Goal: Task Accomplishment & Management: Manage account settings

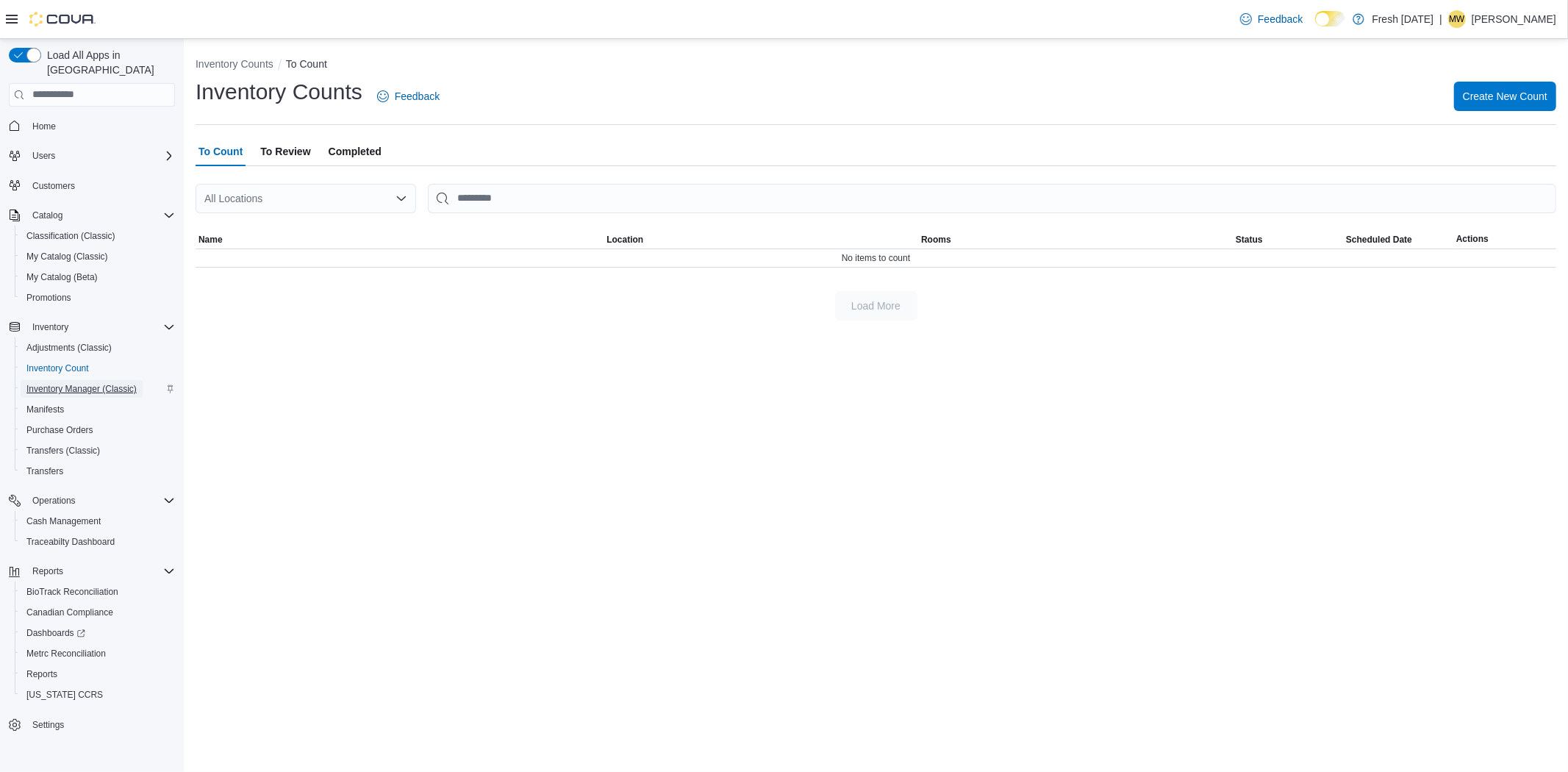
click at [76, 380] on span "Inventory Manager (Classic)" at bounding box center [81, 389] width 110 height 17
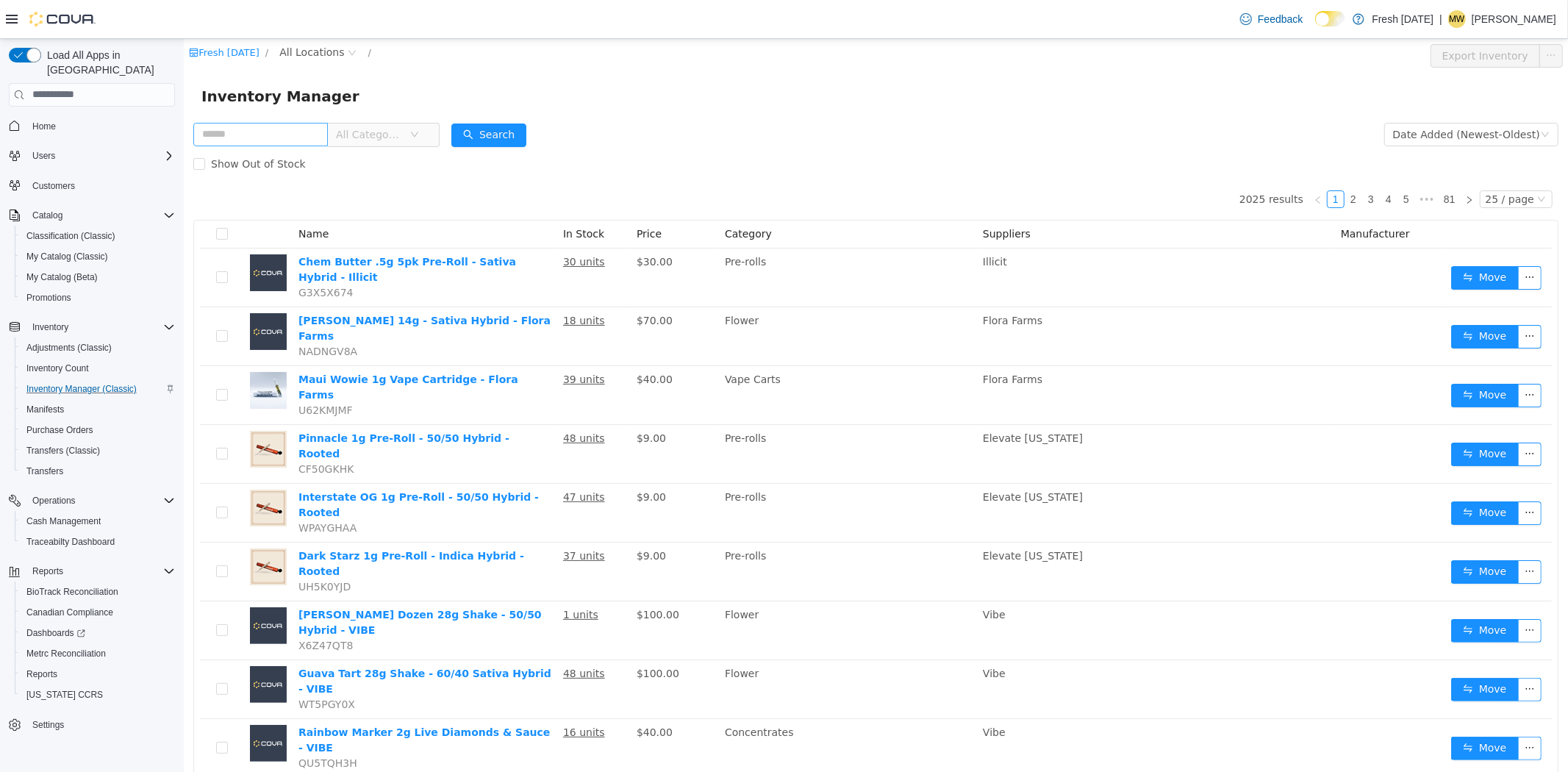
click at [276, 130] on input "text" at bounding box center [260, 134] width 135 height 23
type input "**********"
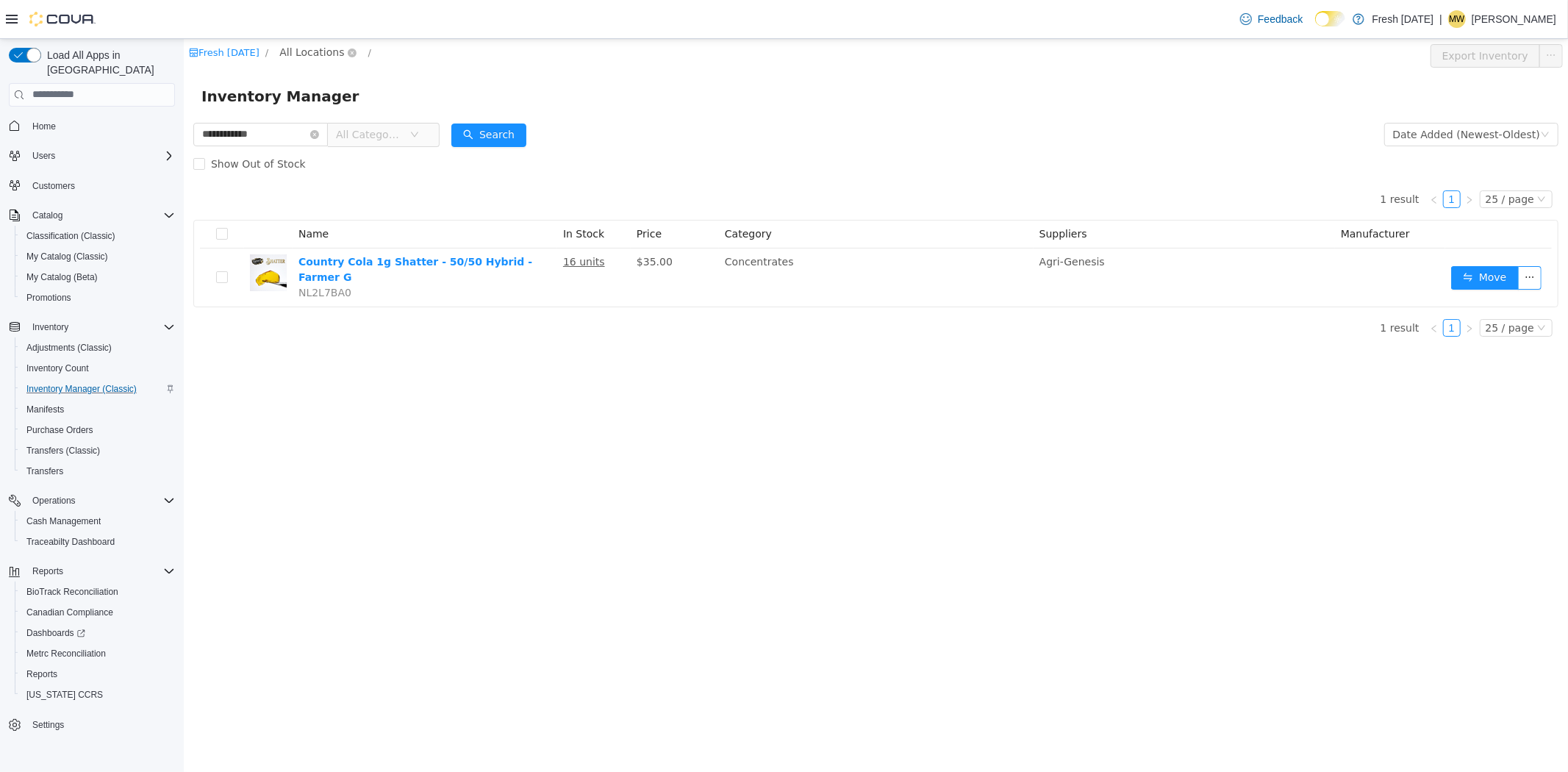
click at [289, 46] on span "All Locations" at bounding box center [311, 51] width 65 height 16
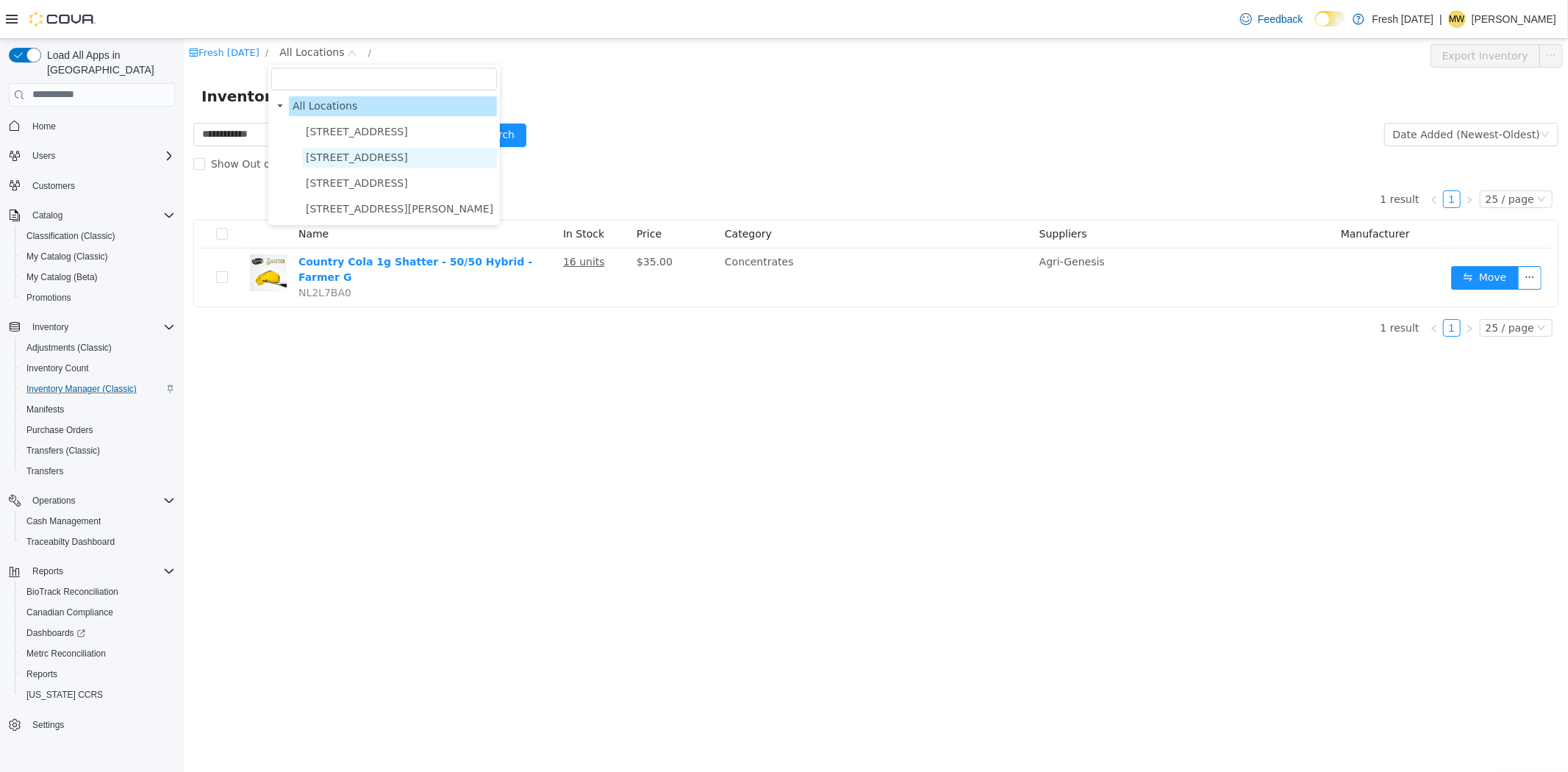
click at [348, 163] on span "[STREET_ADDRESS]" at bounding box center [399, 156] width 194 height 20
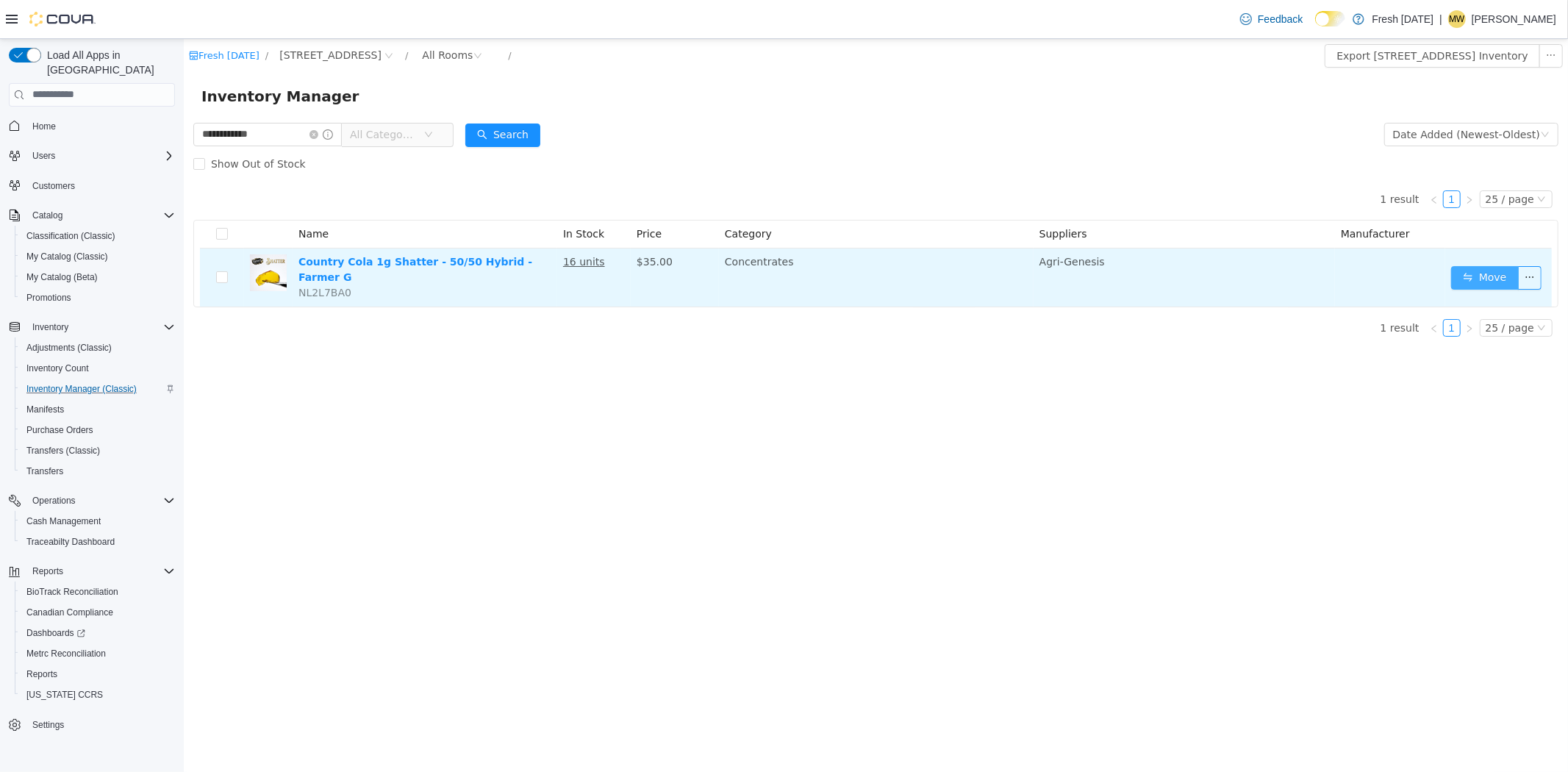
click at [1502, 266] on button "Move" at bounding box center [1485, 277] width 68 height 23
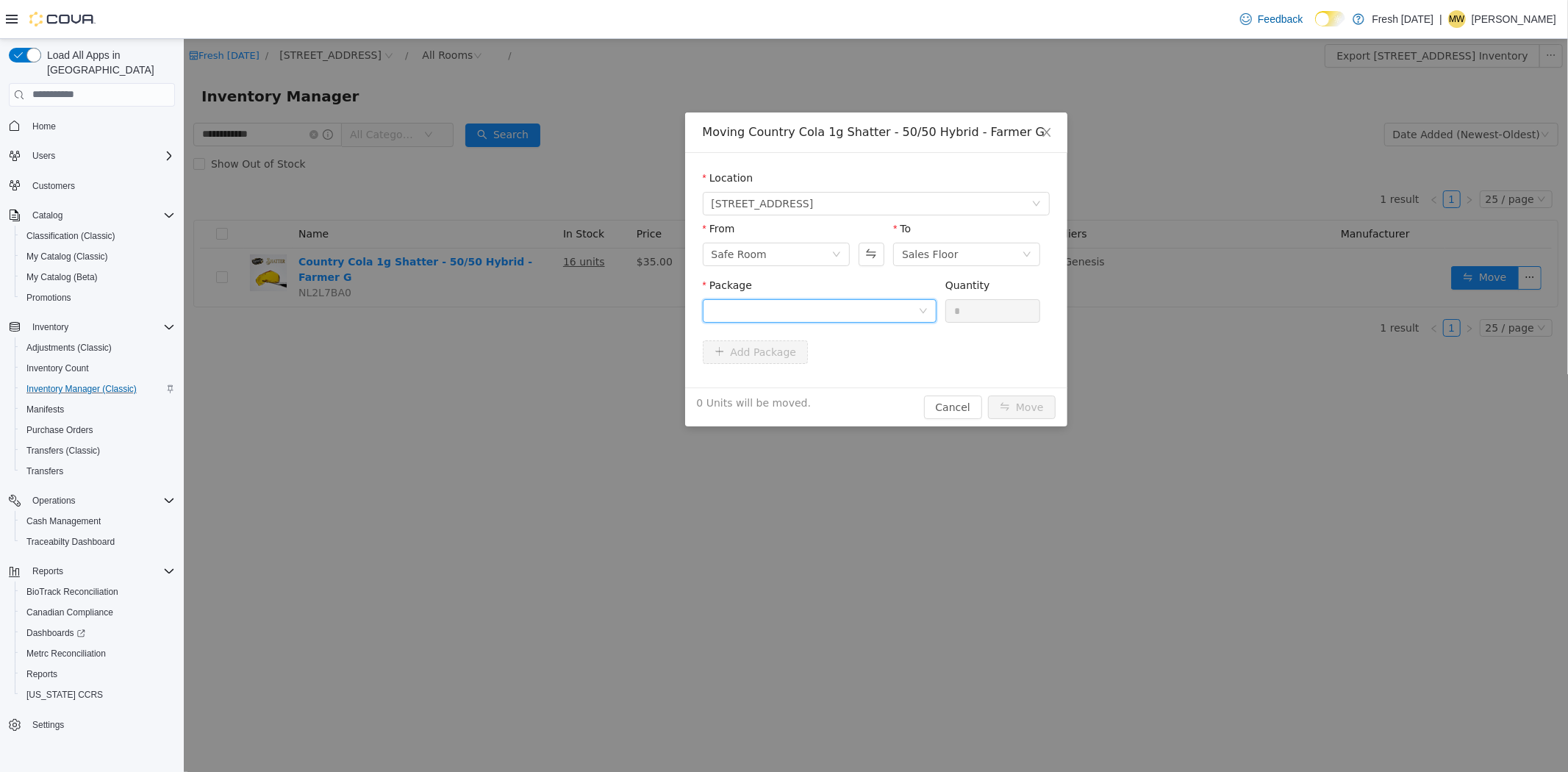
click at [915, 308] on div at bounding box center [814, 310] width 207 height 22
click at [877, 367] on li "1A40C030000345D000010886 Quantity : 16 Units" at bounding box center [819, 372] width 234 height 40
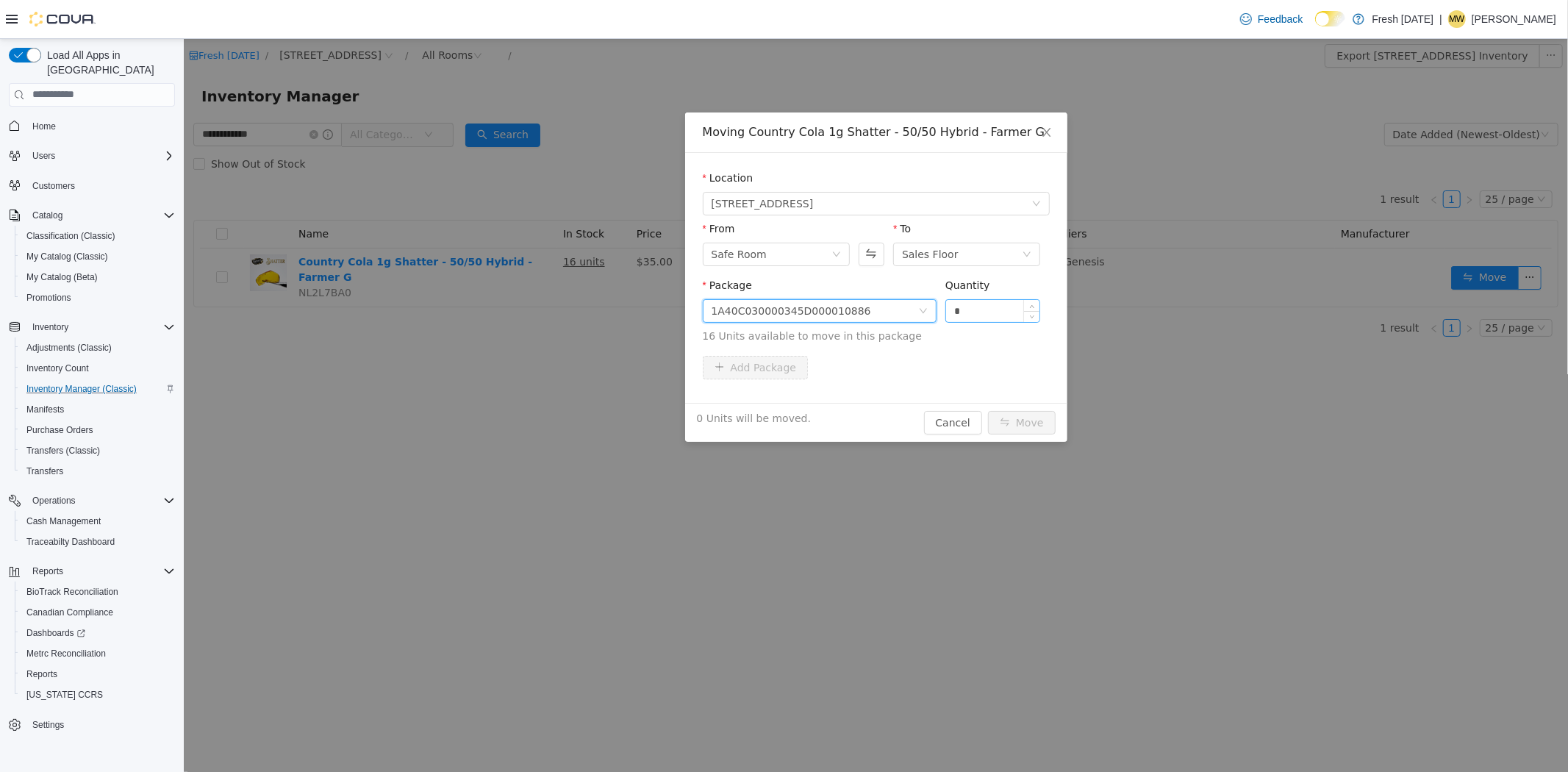
click at [1005, 306] on input "*" at bounding box center [992, 310] width 94 height 22
type input "**"
click at [987, 411] on button "Move" at bounding box center [1021, 422] width 68 height 23
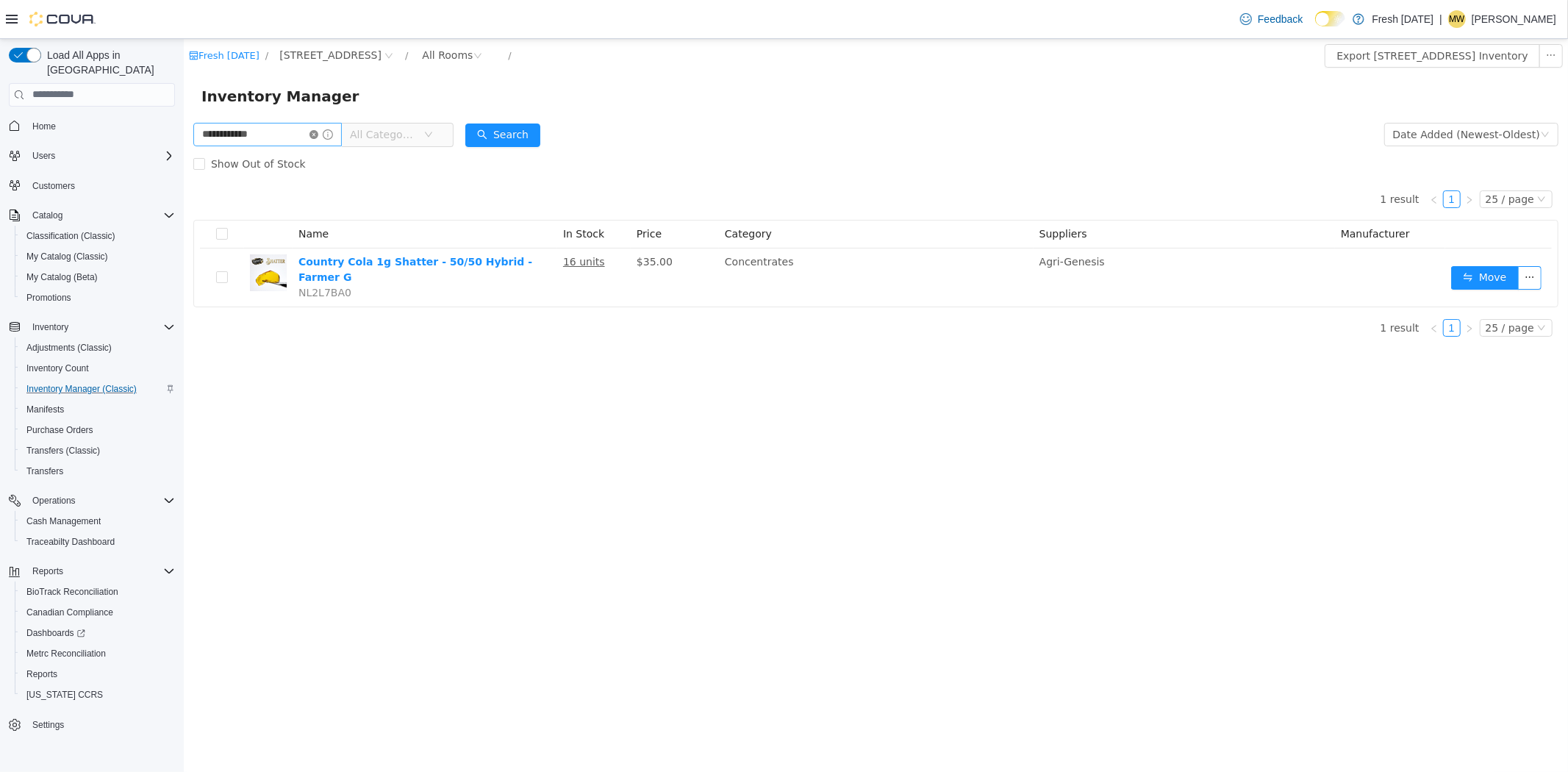
click at [318, 137] on icon "icon: close-circle" at bounding box center [313, 134] width 9 height 9
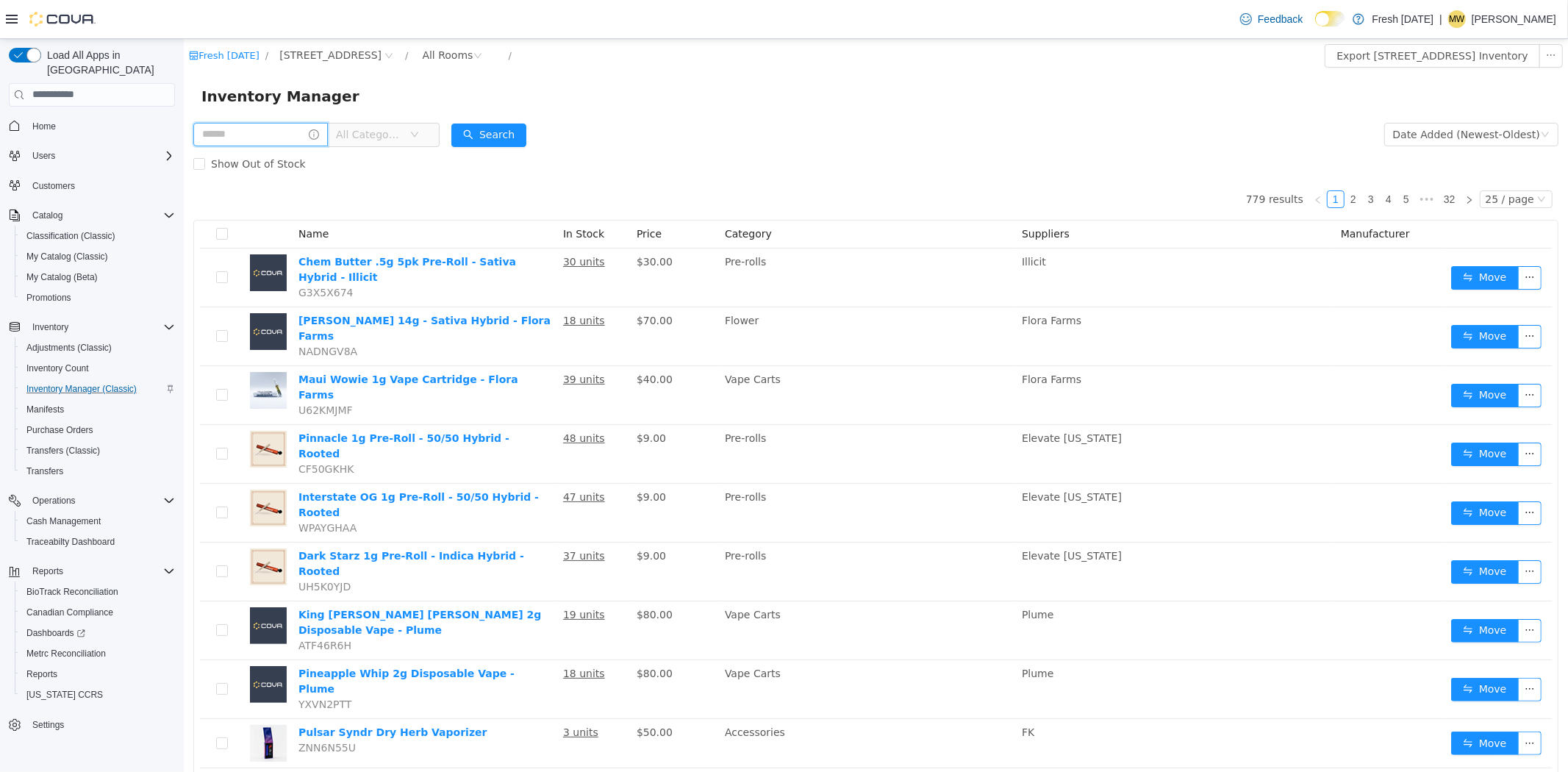
click at [269, 135] on input "text" at bounding box center [260, 134] width 135 height 23
click at [707, 123] on form "All Categories Date Added (Newest-Oldest) Search Show Out of Stock" at bounding box center [875, 148] width 1366 height 59
click at [267, 139] on input "text" at bounding box center [260, 134] width 135 height 23
type input "**********"
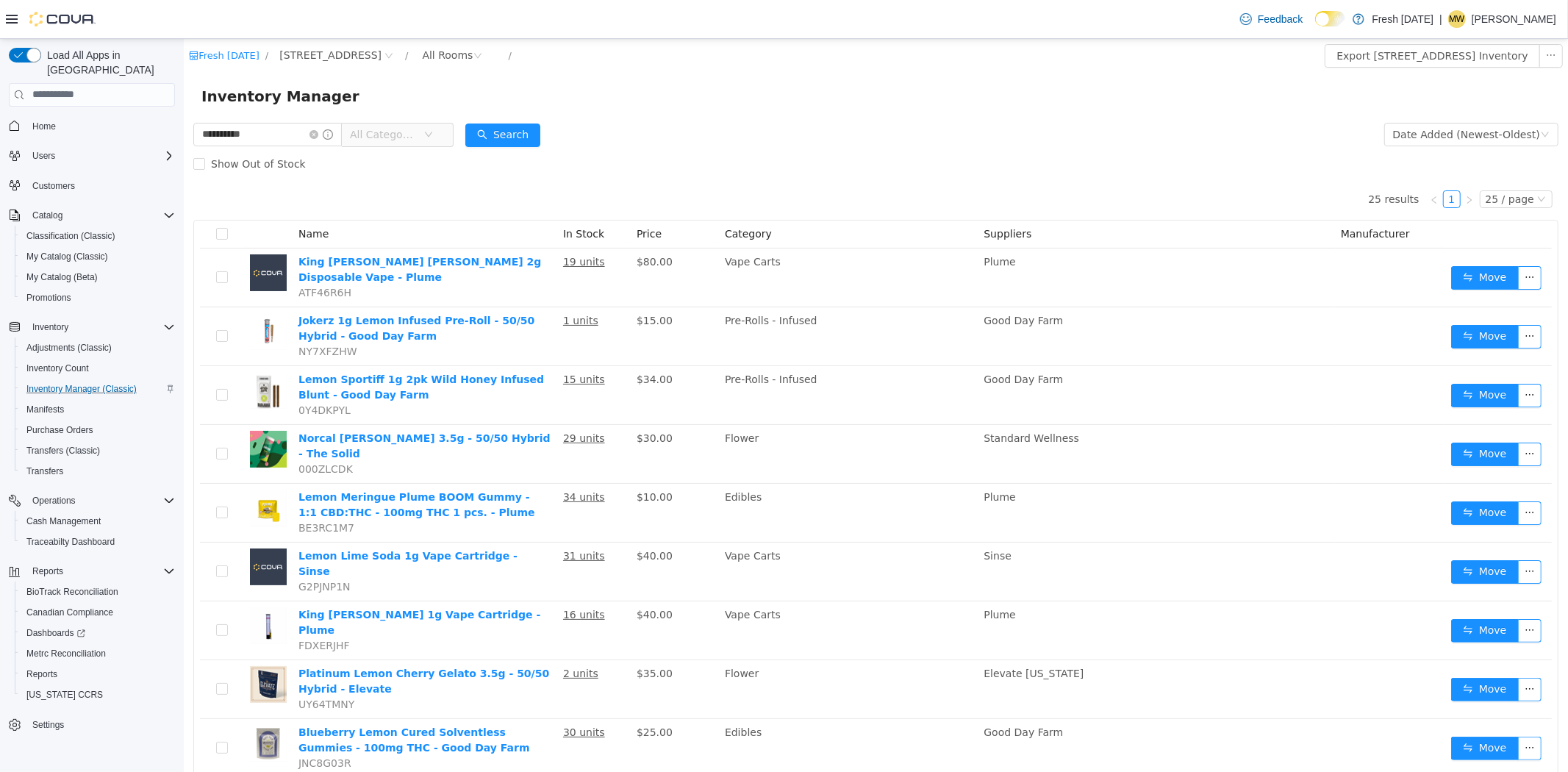
click at [399, 129] on span "All Categories" at bounding box center [382, 134] width 67 height 15
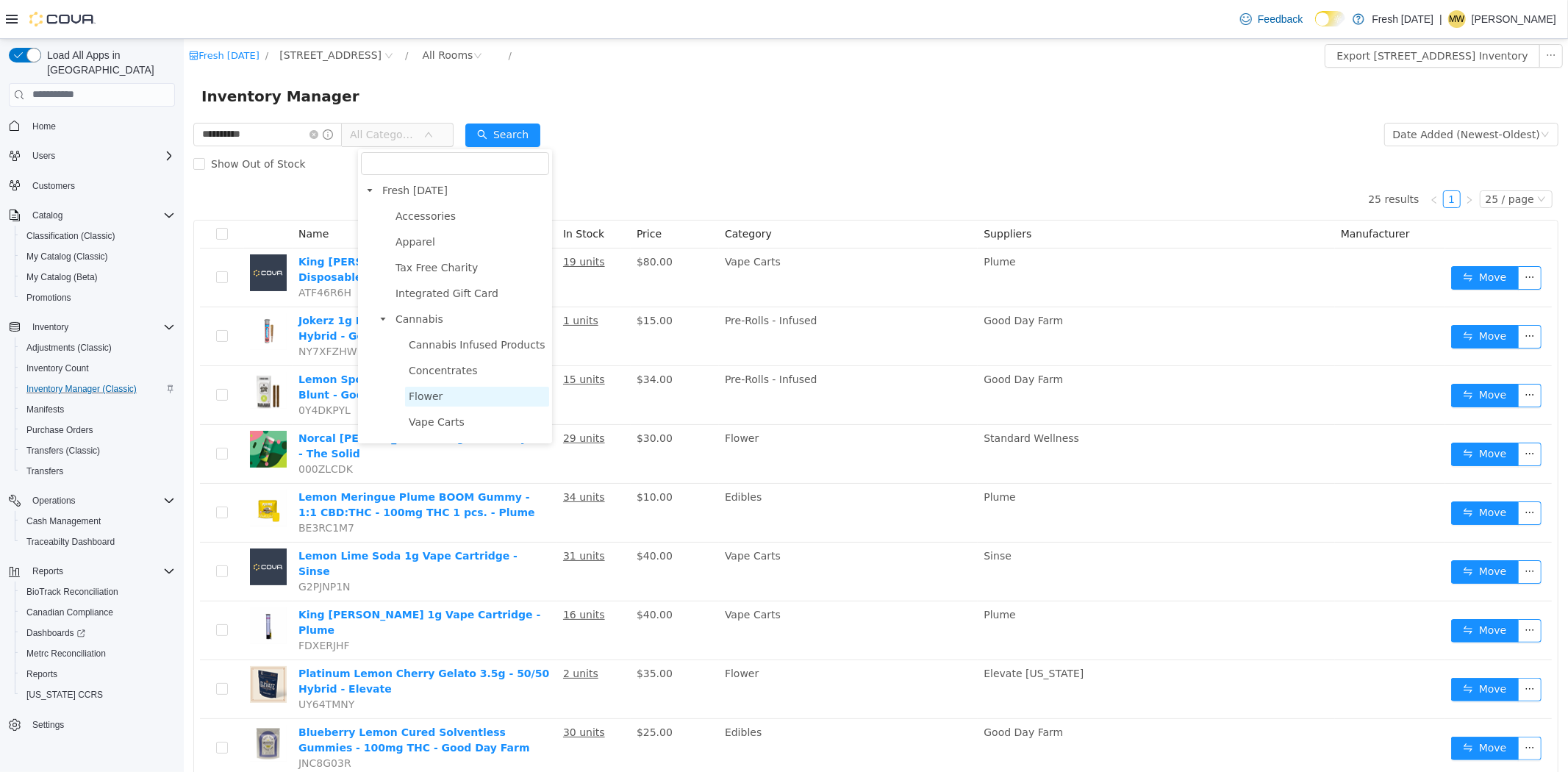
click at [453, 394] on span "Flower" at bounding box center [477, 396] width 144 height 20
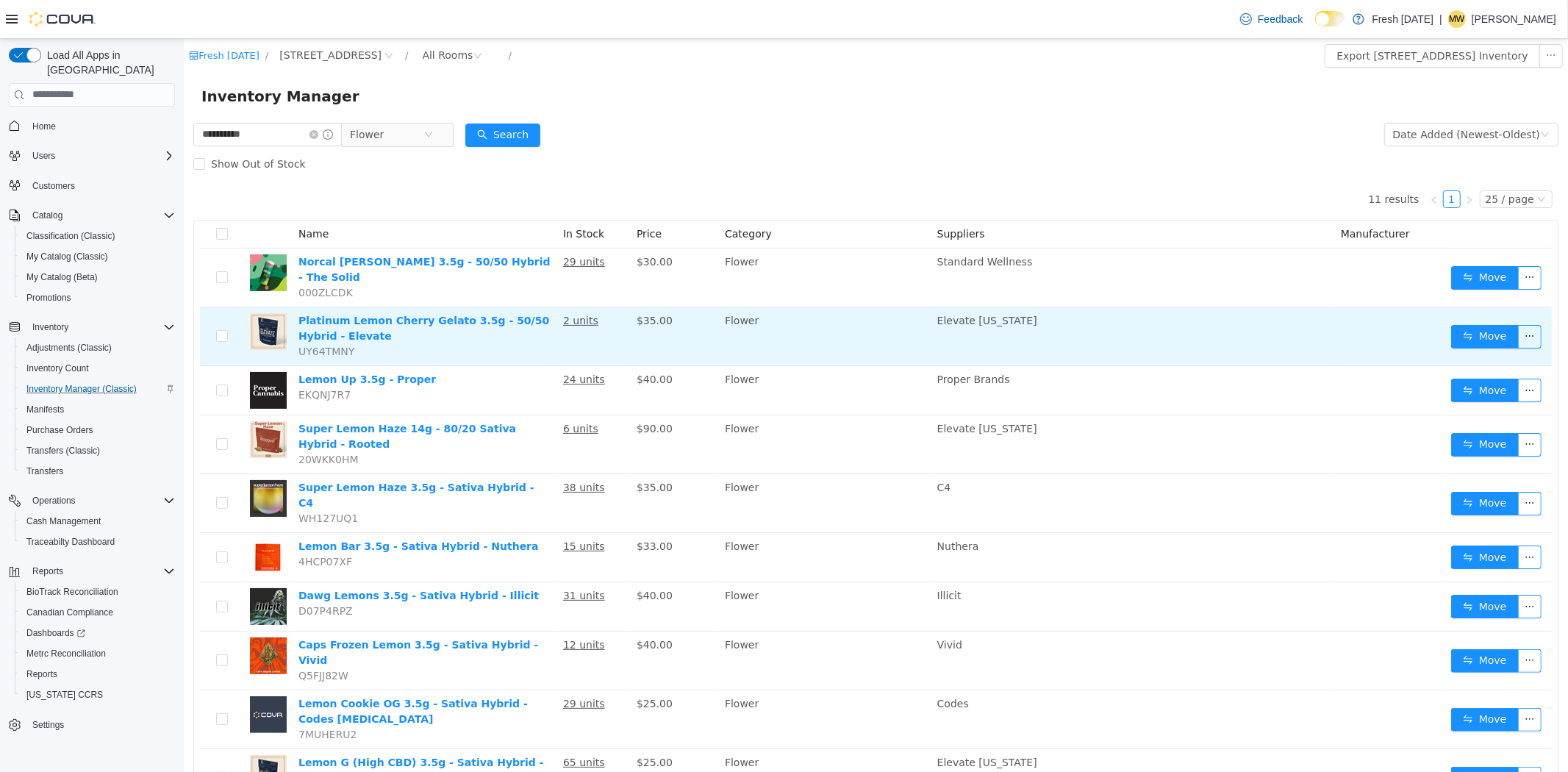
scroll to position [82, 0]
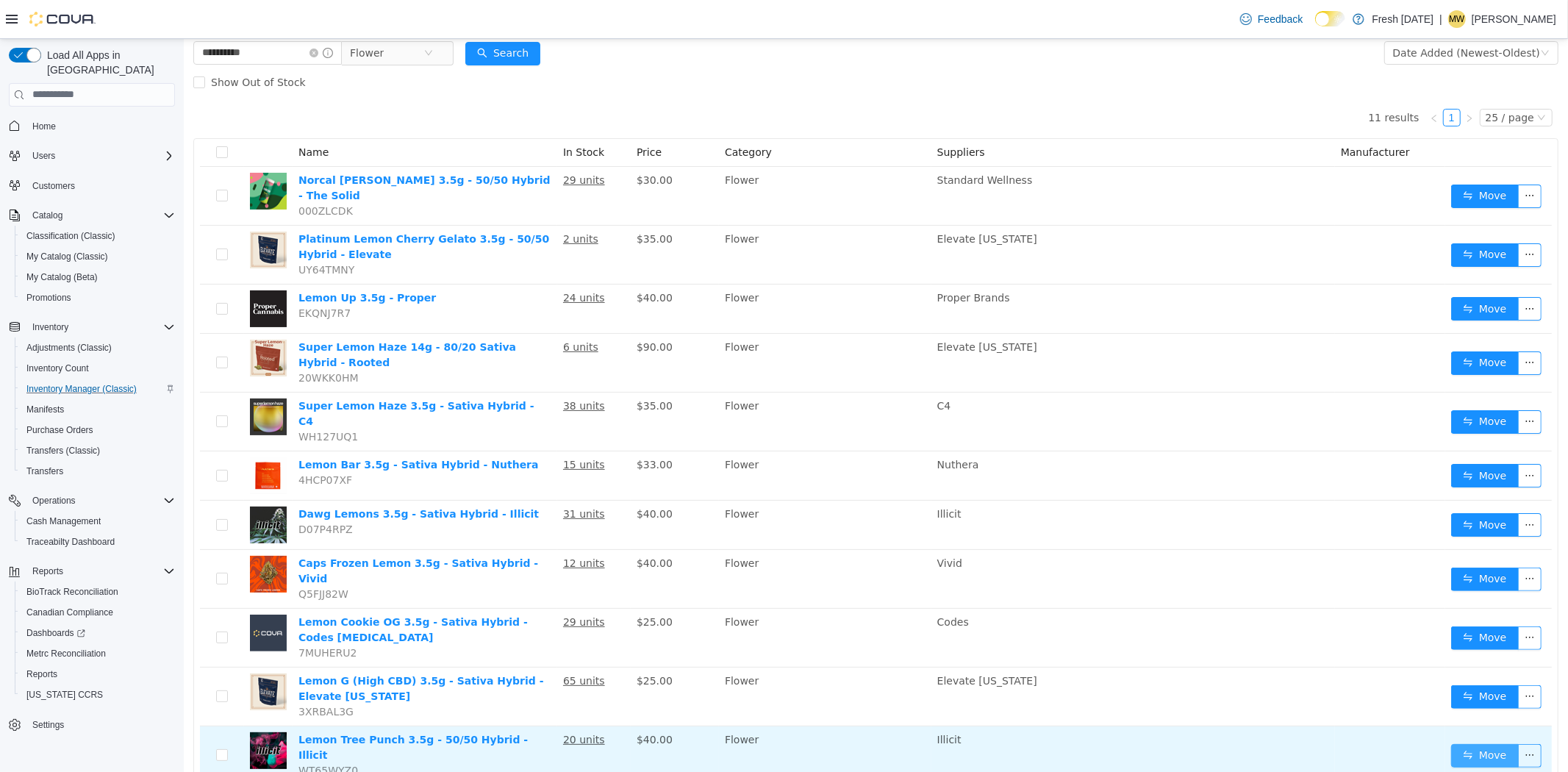
click at [1470, 743] on button "Move" at bounding box center [1485, 755] width 68 height 23
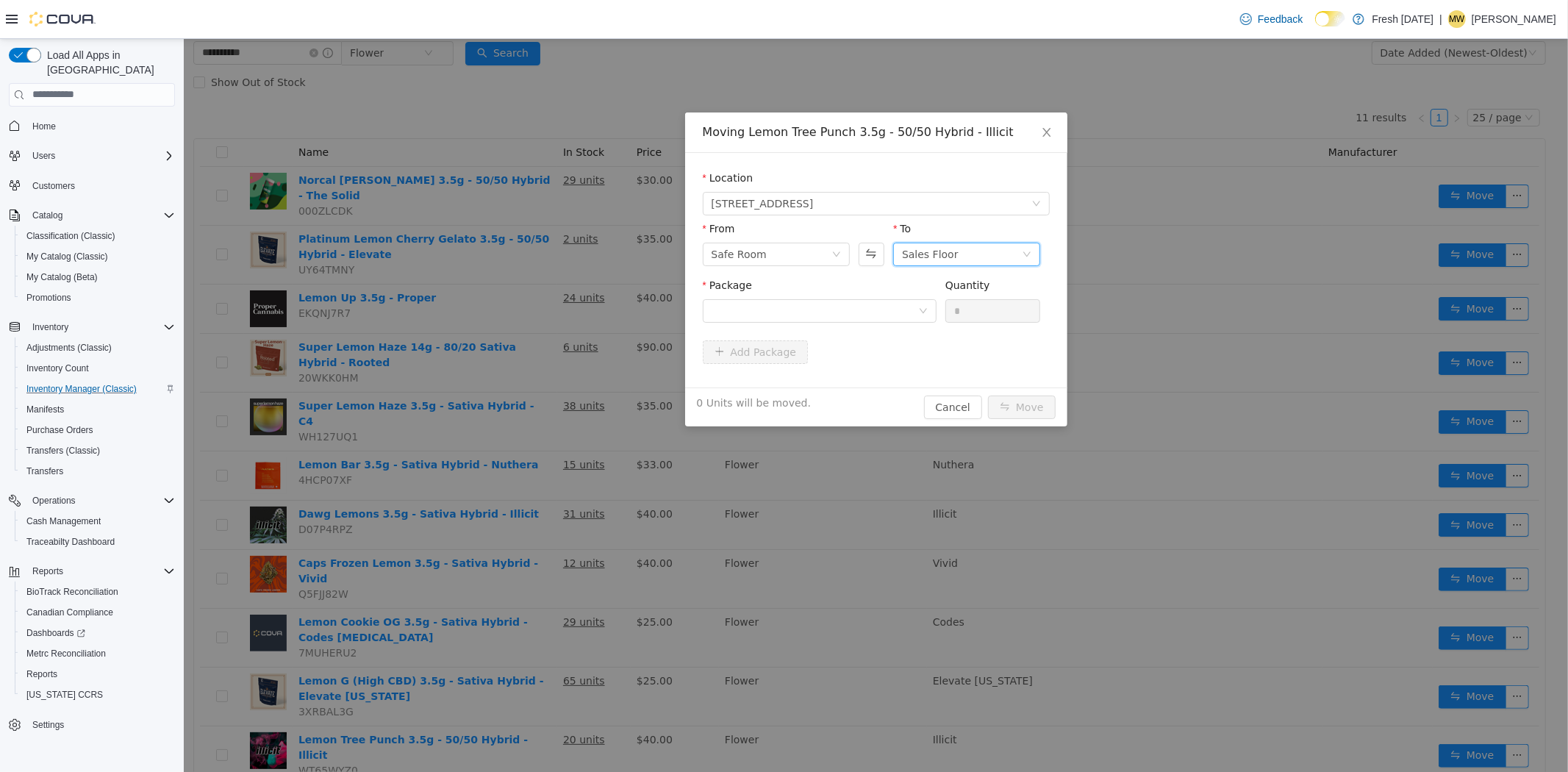
click at [934, 255] on div "Sales Floor" at bounding box center [929, 253] width 56 height 22
click at [950, 382] on li "Vendor Samples" at bounding box center [965, 377] width 147 height 23
click at [870, 310] on div at bounding box center [814, 310] width 207 height 22
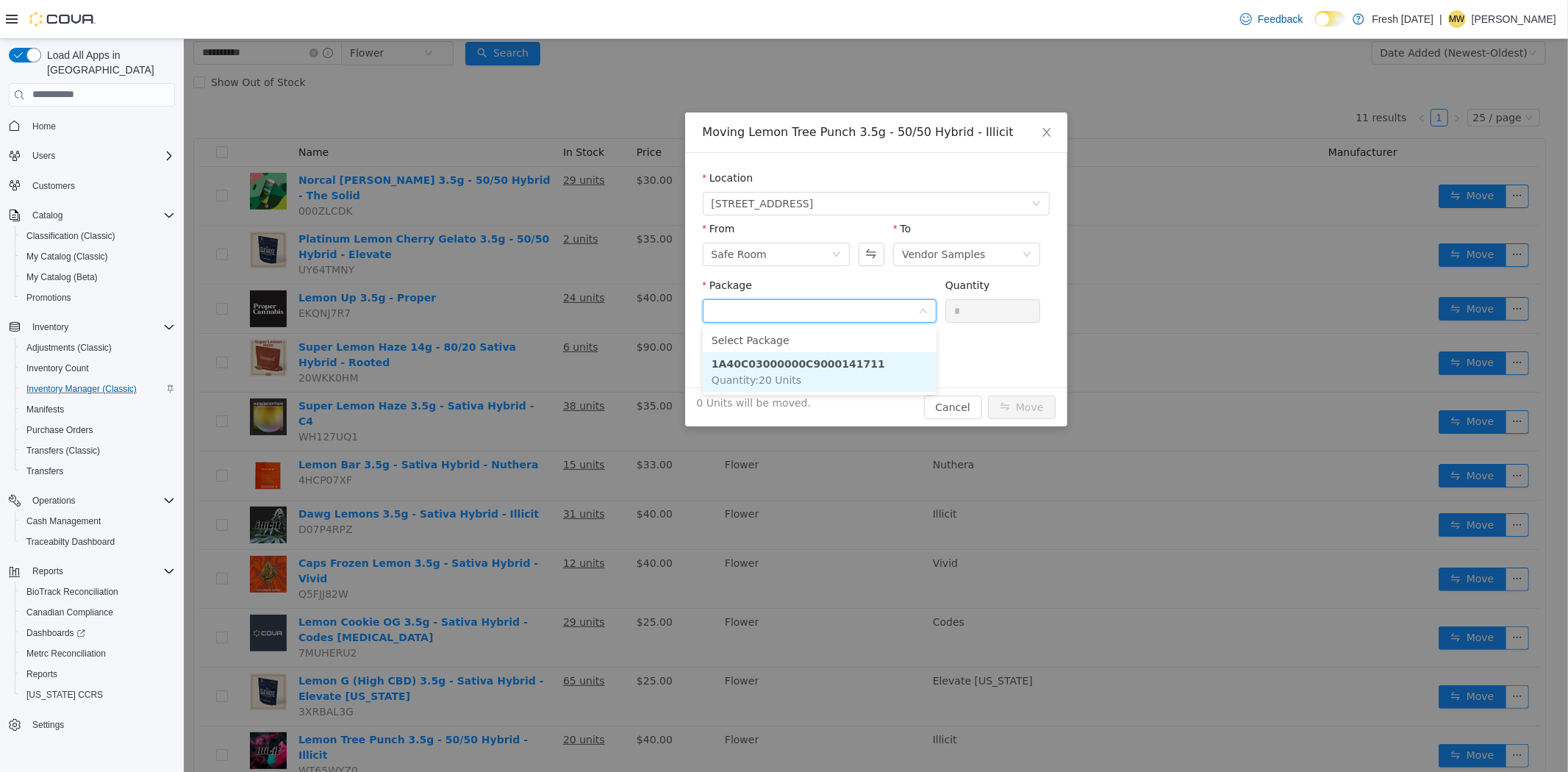
click at [856, 368] on li "1A40C03000000C9000141711 Quantity : 20 Units" at bounding box center [819, 372] width 234 height 40
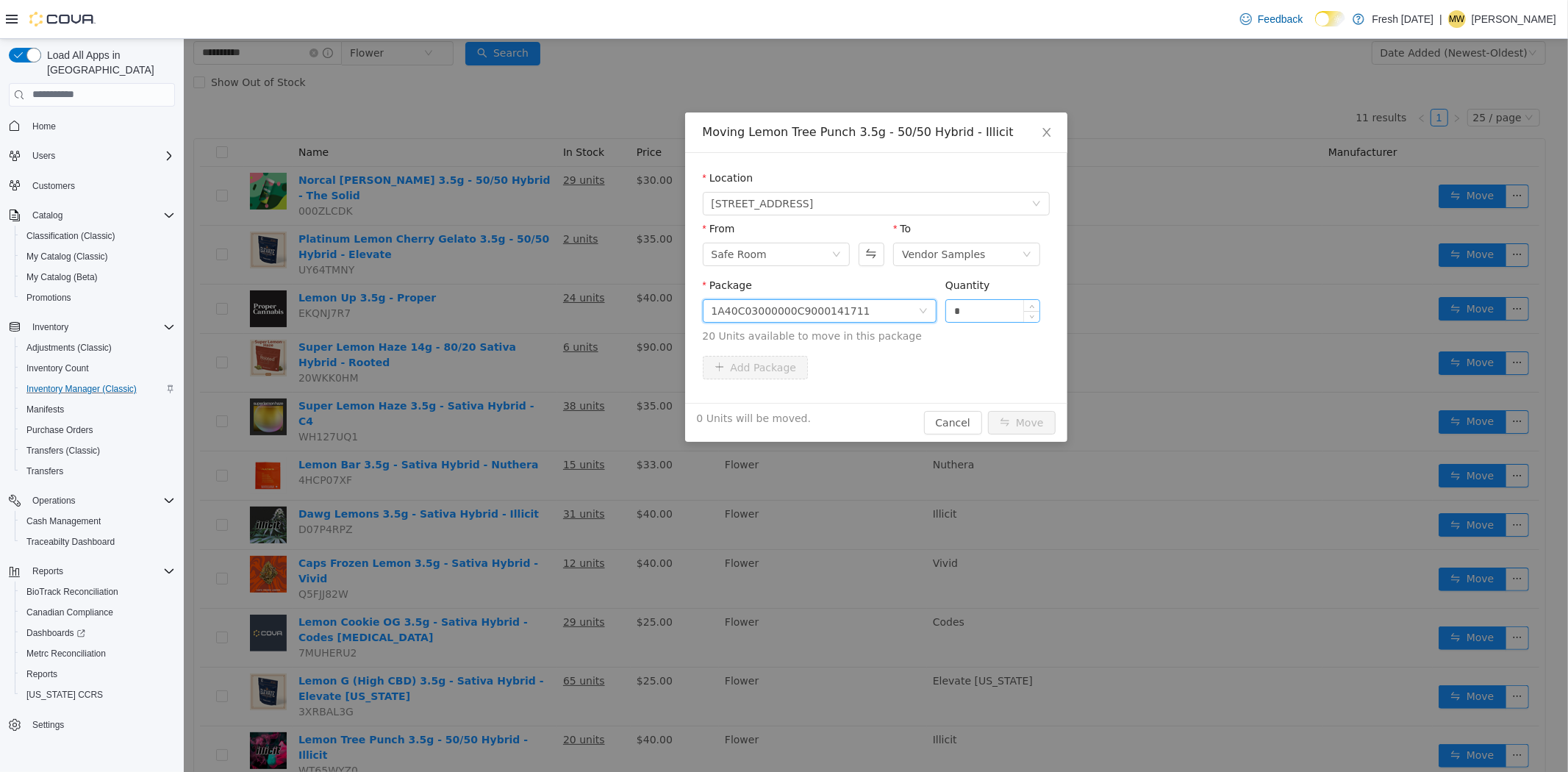
click at [972, 311] on input "*" at bounding box center [992, 310] width 94 height 22
type input "***"
click at [987, 411] on button "Move" at bounding box center [1021, 422] width 68 height 23
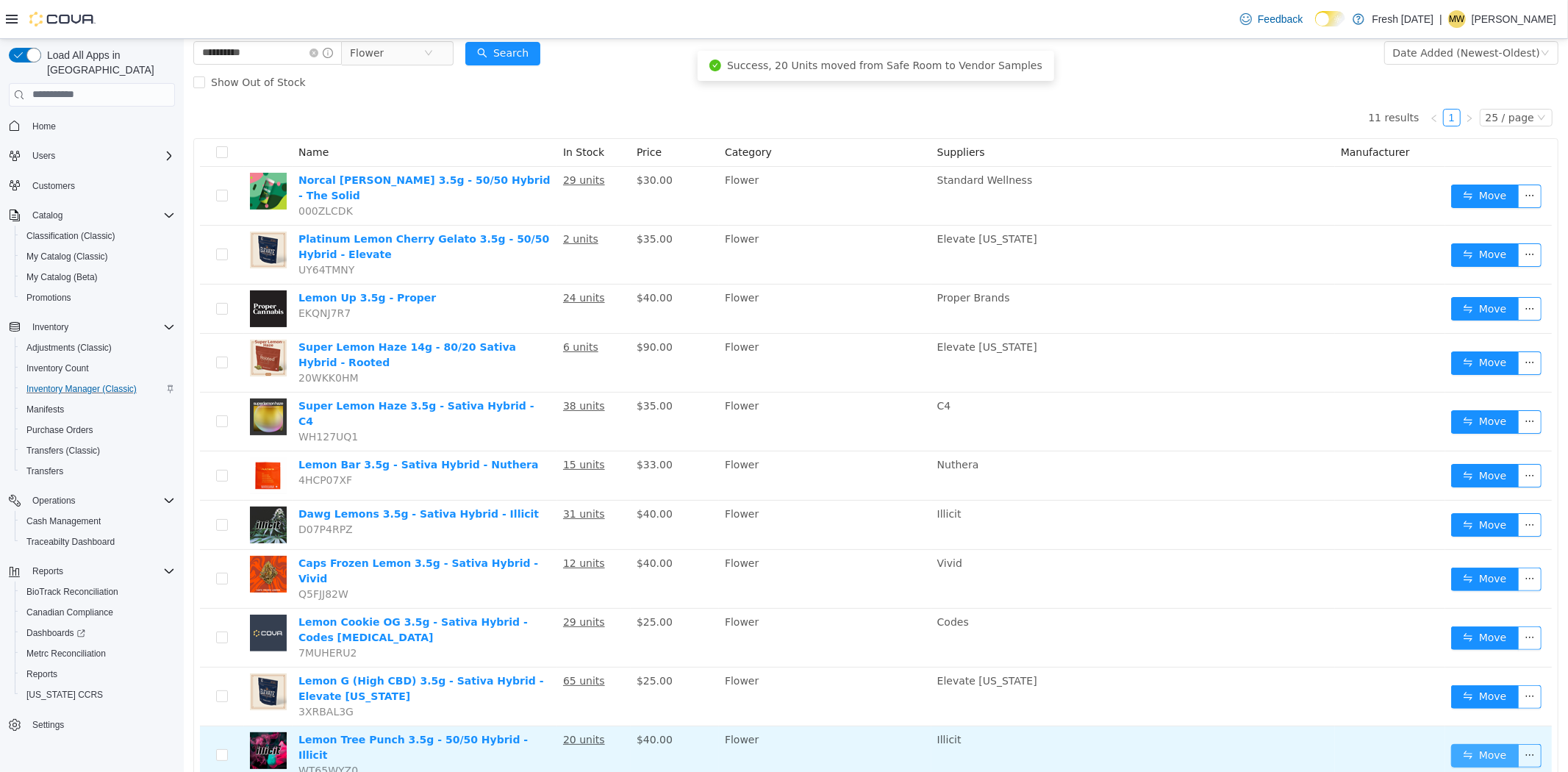
click at [1451, 743] on button "Move" at bounding box center [1485, 755] width 68 height 23
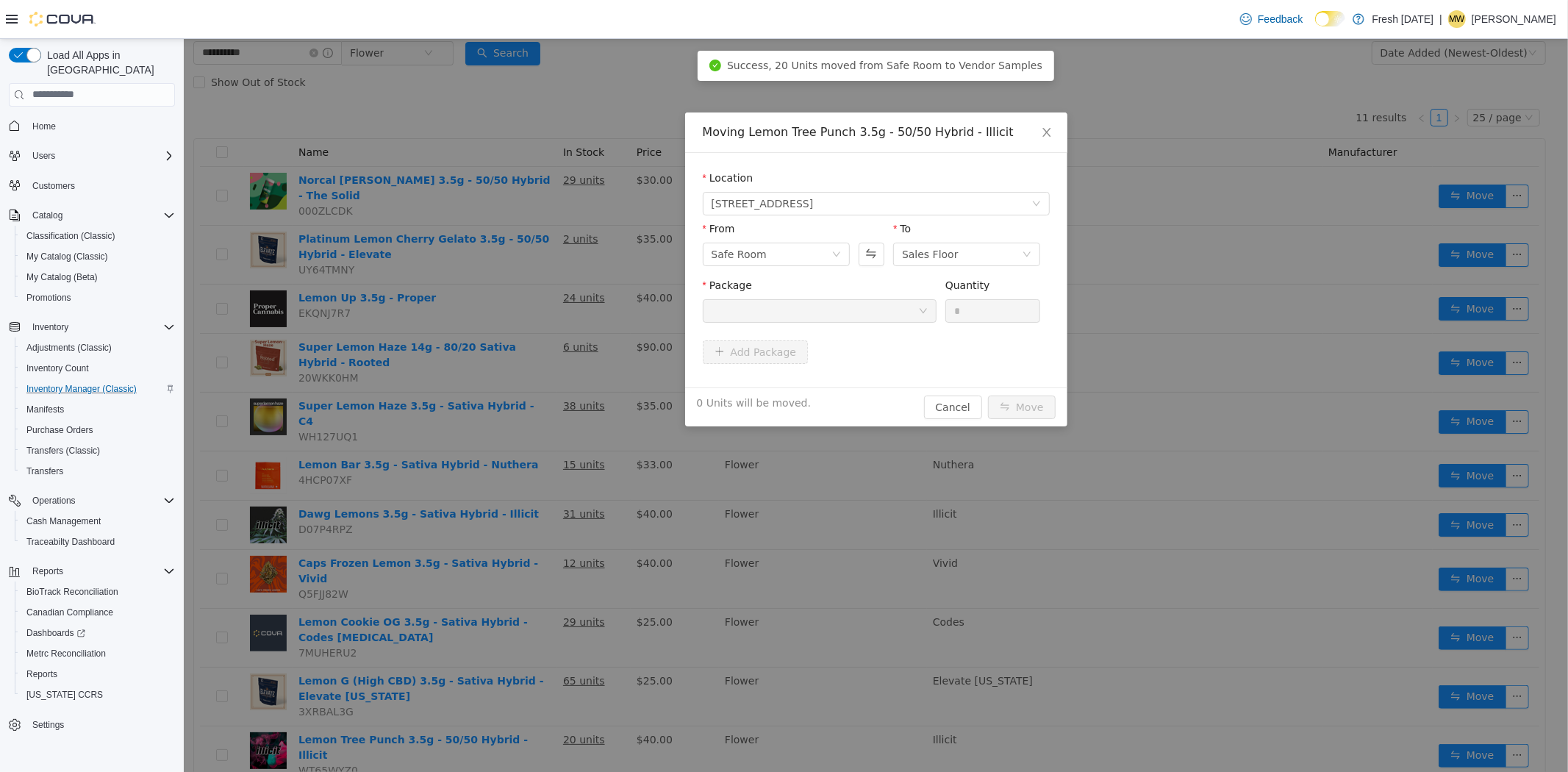
click at [800, 268] on div "From Safe Room" at bounding box center [775, 246] width 147 height 50
click at [801, 257] on div "Safe Room" at bounding box center [771, 253] width 120 height 22
click at [800, 376] on li "Vendor Samples" at bounding box center [775, 377] width 147 height 23
click at [958, 244] on div "Sales Floor" at bounding box center [961, 253] width 120 height 22
click at [953, 310] on li "Sales Floor" at bounding box center [965, 307] width 147 height 23
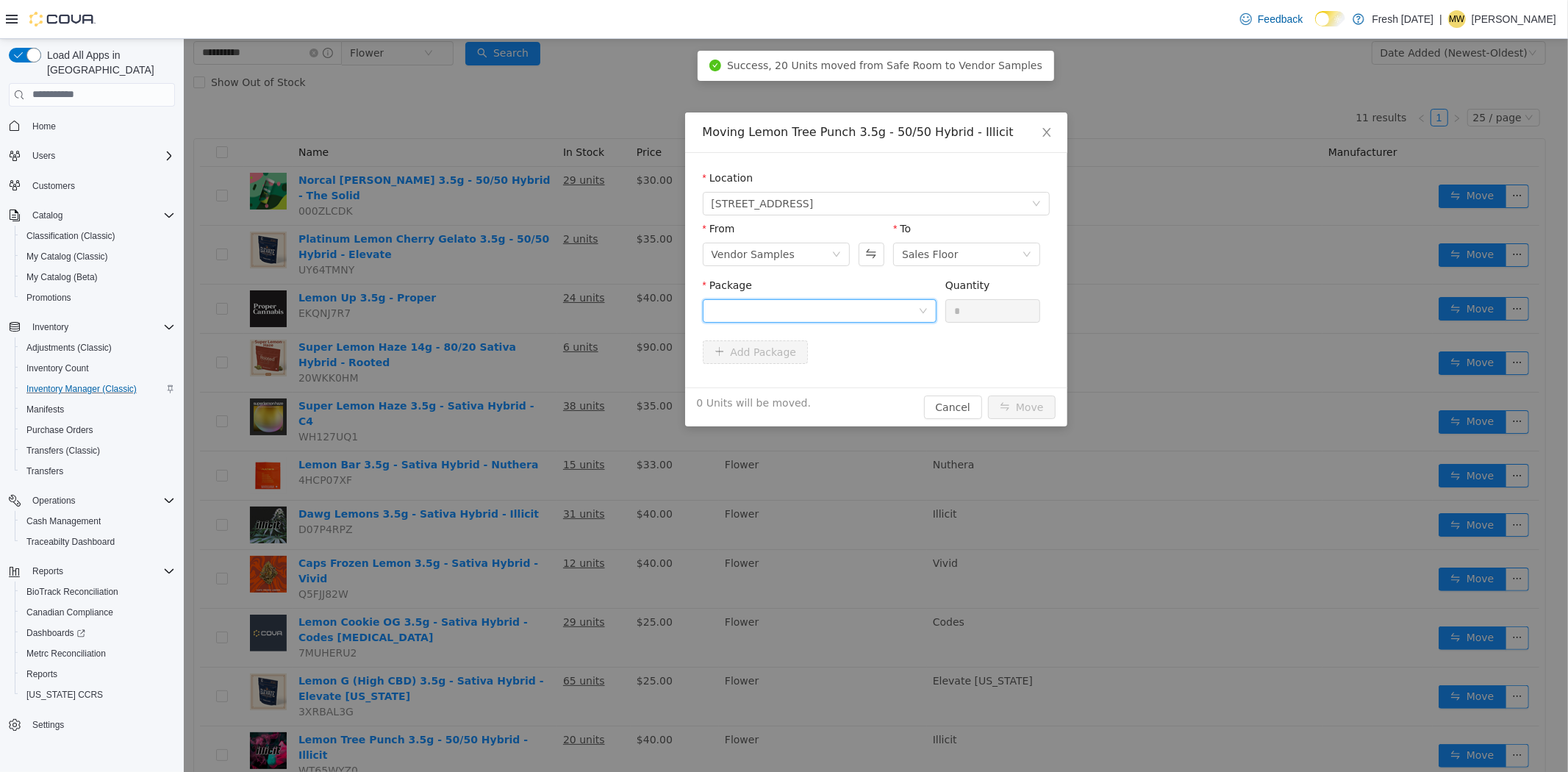
click at [911, 302] on div at bounding box center [814, 310] width 207 height 22
click at [842, 367] on strong "1A40C03000000C9000141711" at bounding box center [798, 364] width 174 height 12
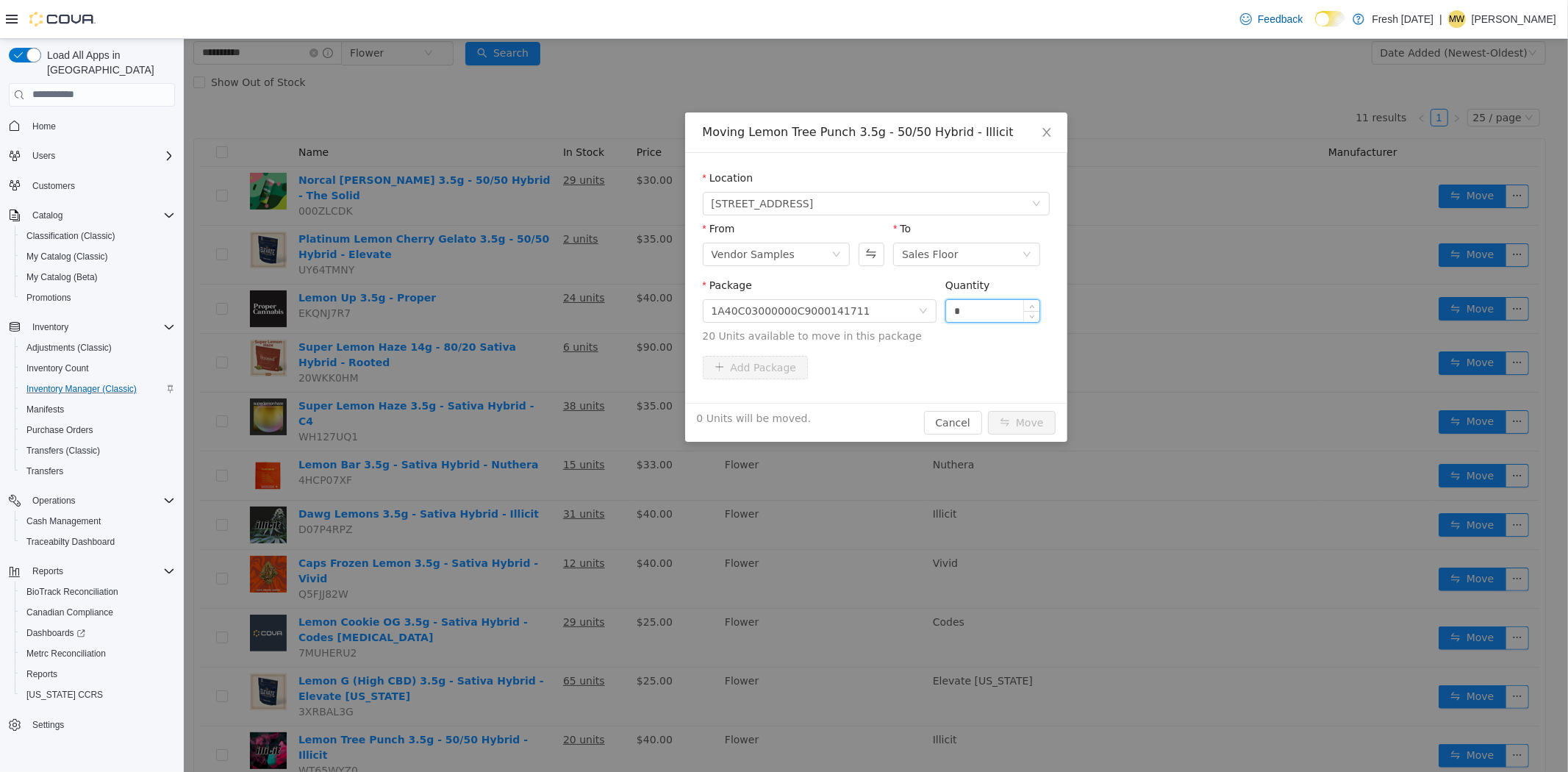
click at [974, 304] on input "*" at bounding box center [992, 310] width 94 height 22
type input "**"
click at [987, 411] on button "Move" at bounding box center [1021, 422] width 68 height 23
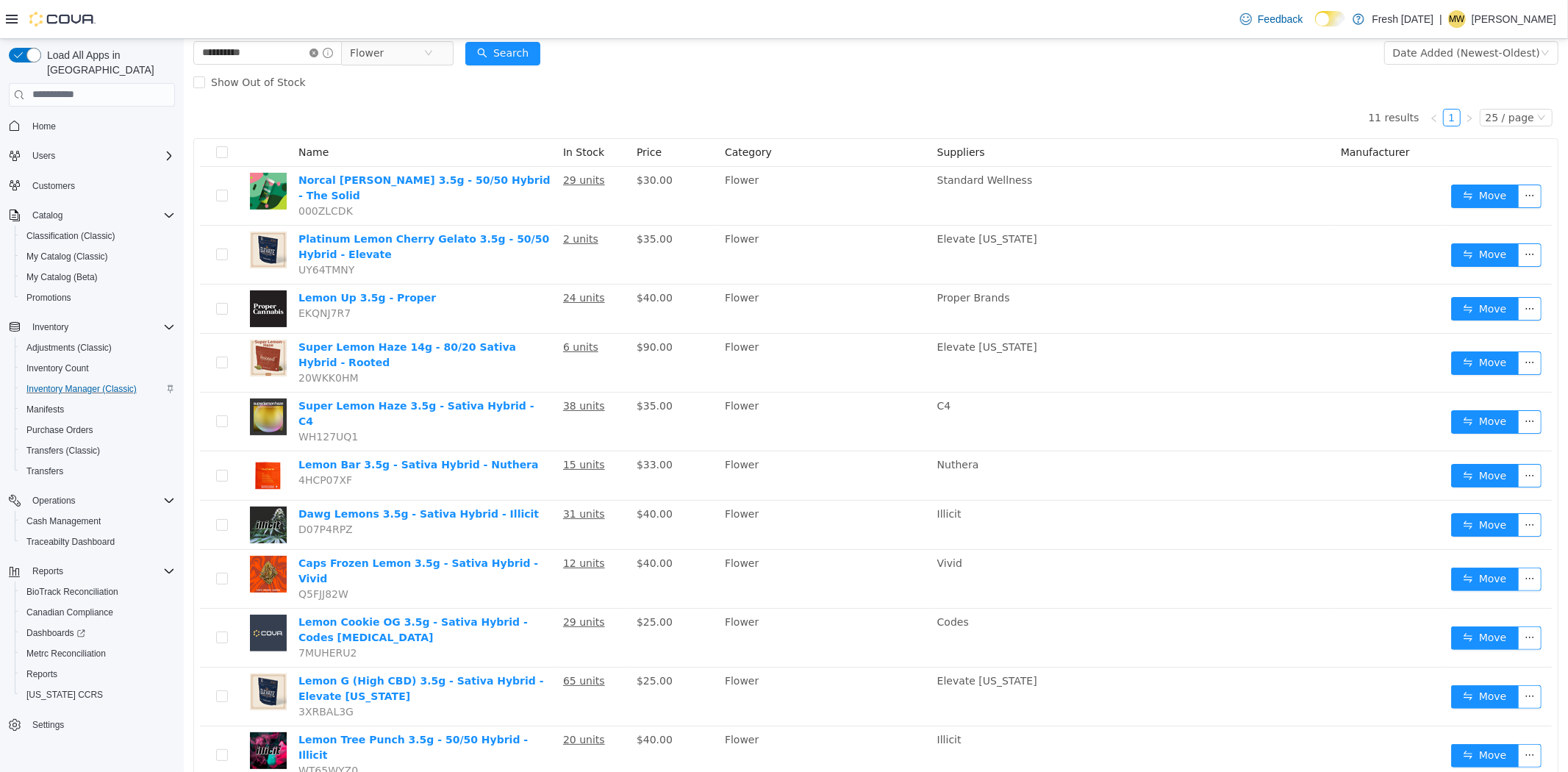
click at [318, 49] on icon "icon: close-circle" at bounding box center [313, 52] width 9 height 9
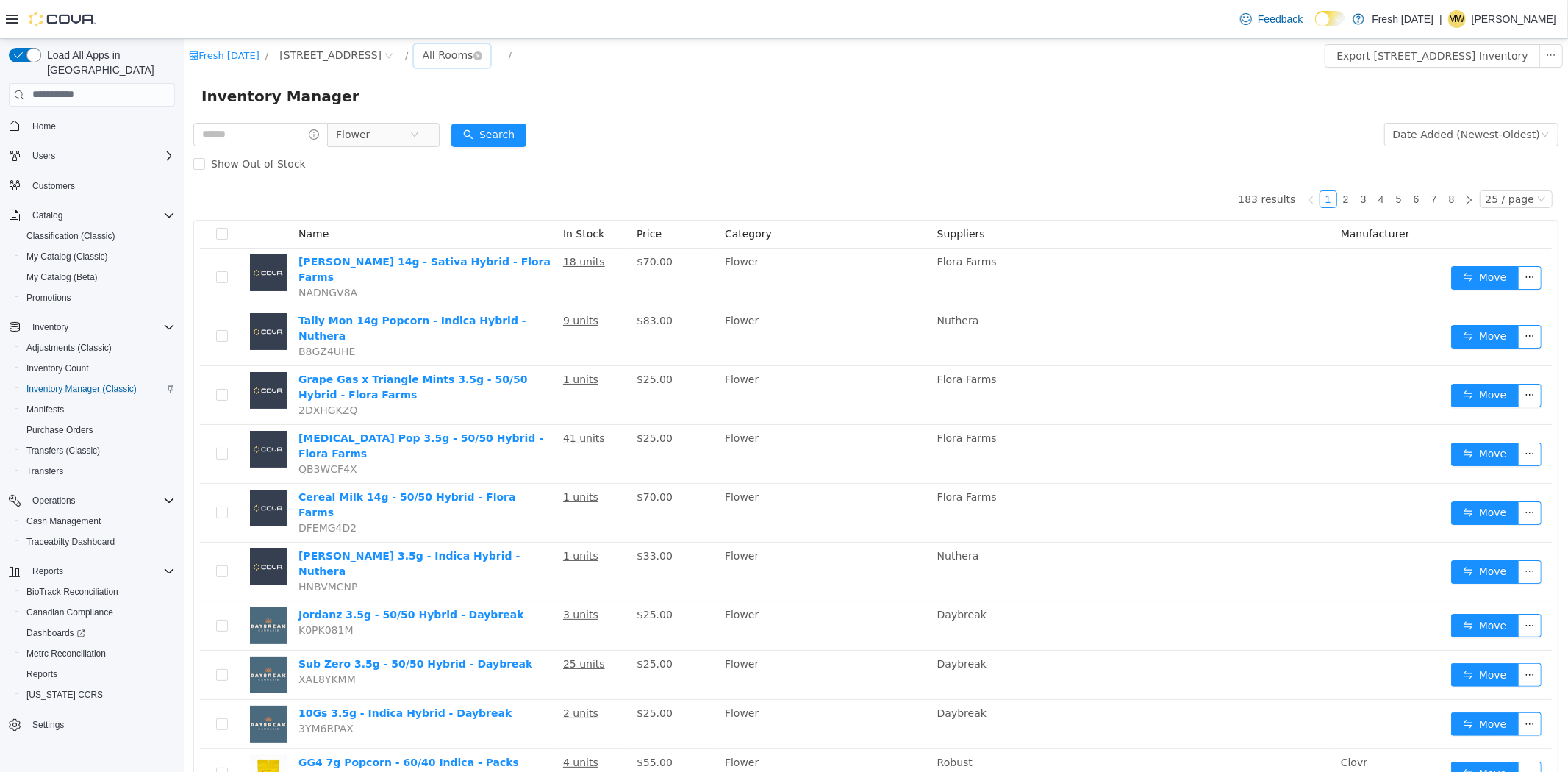
click at [456, 51] on div "All Rooms" at bounding box center [446, 54] width 50 height 22
click at [458, 178] on li "Vendor Samples" at bounding box center [464, 178] width 89 height 23
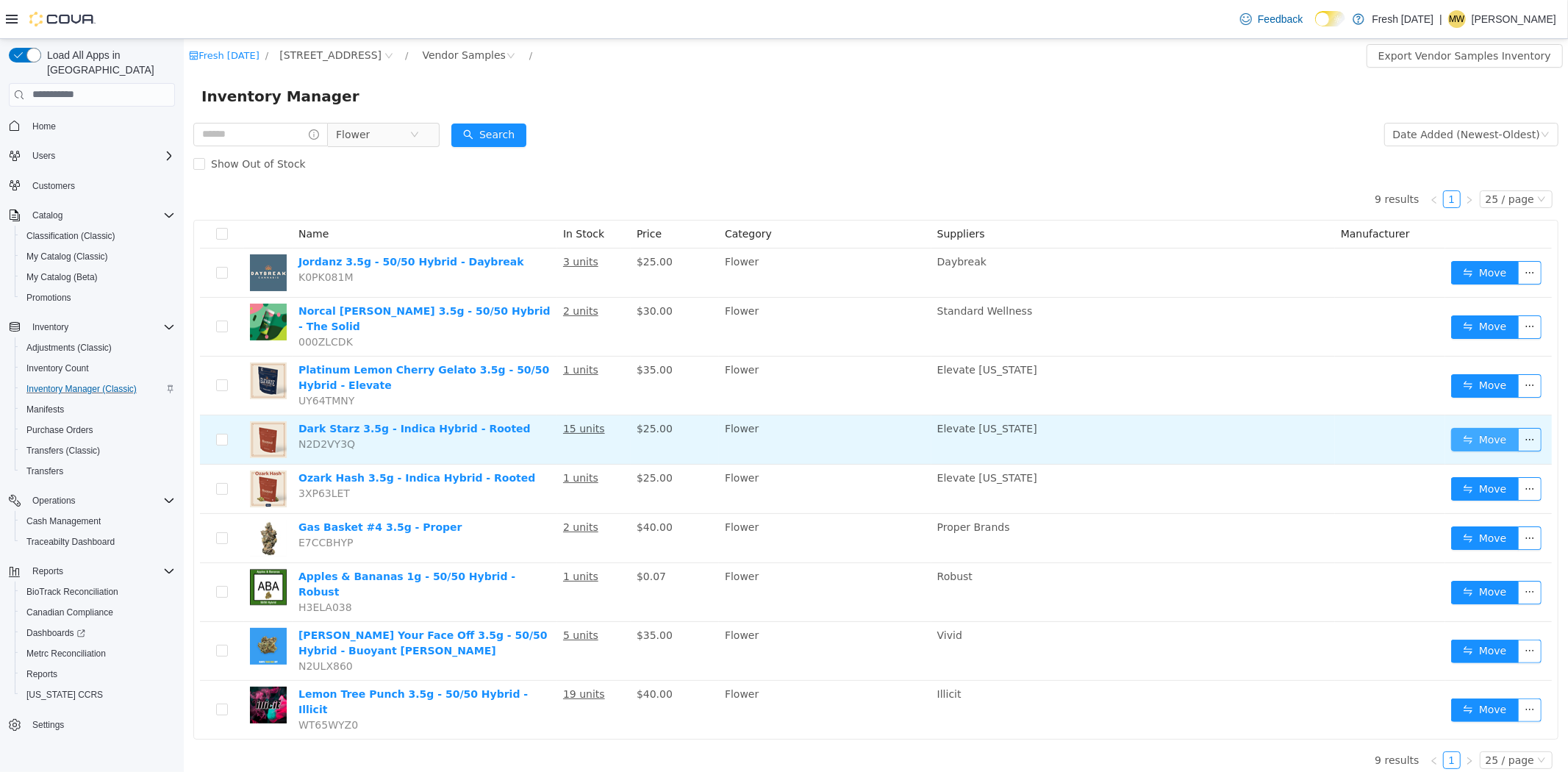
click at [1483, 427] on button "Move" at bounding box center [1485, 439] width 68 height 23
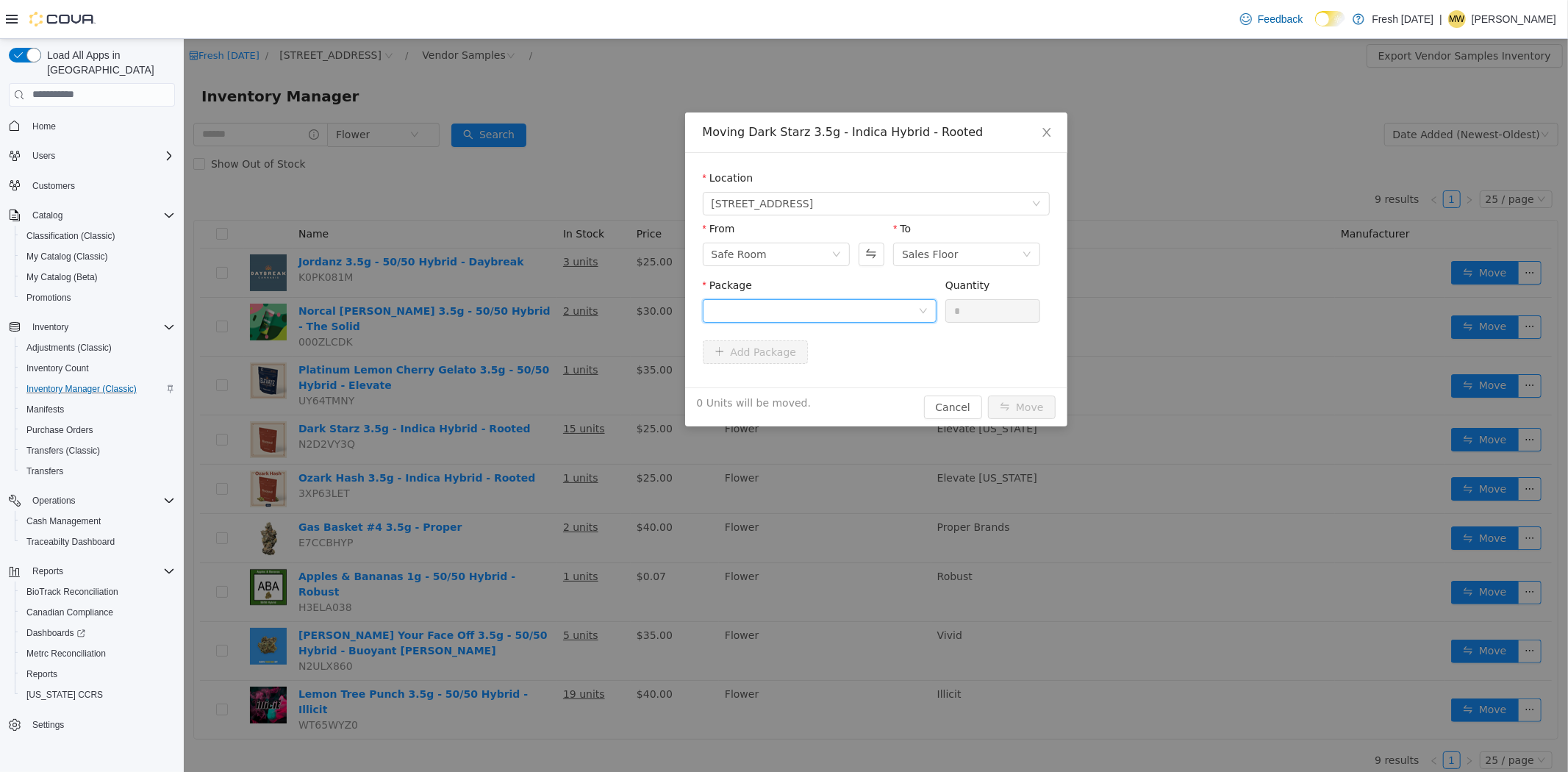
click at [845, 301] on div at bounding box center [814, 310] width 207 height 22
click at [814, 265] on div "Safe Room" at bounding box center [775, 254] width 147 height 23
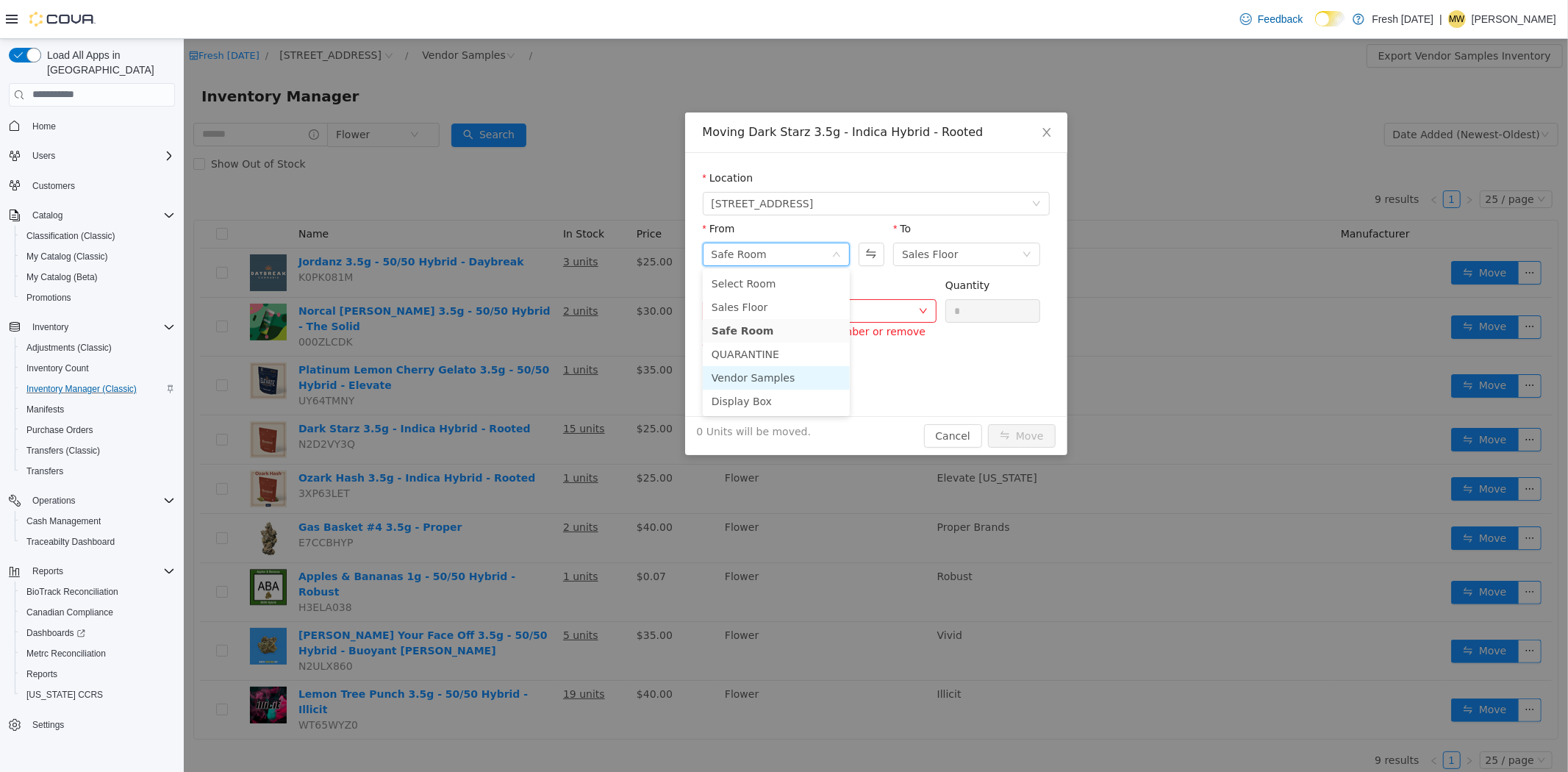
click at [780, 377] on li "Vendor Samples" at bounding box center [775, 377] width 147 height 23
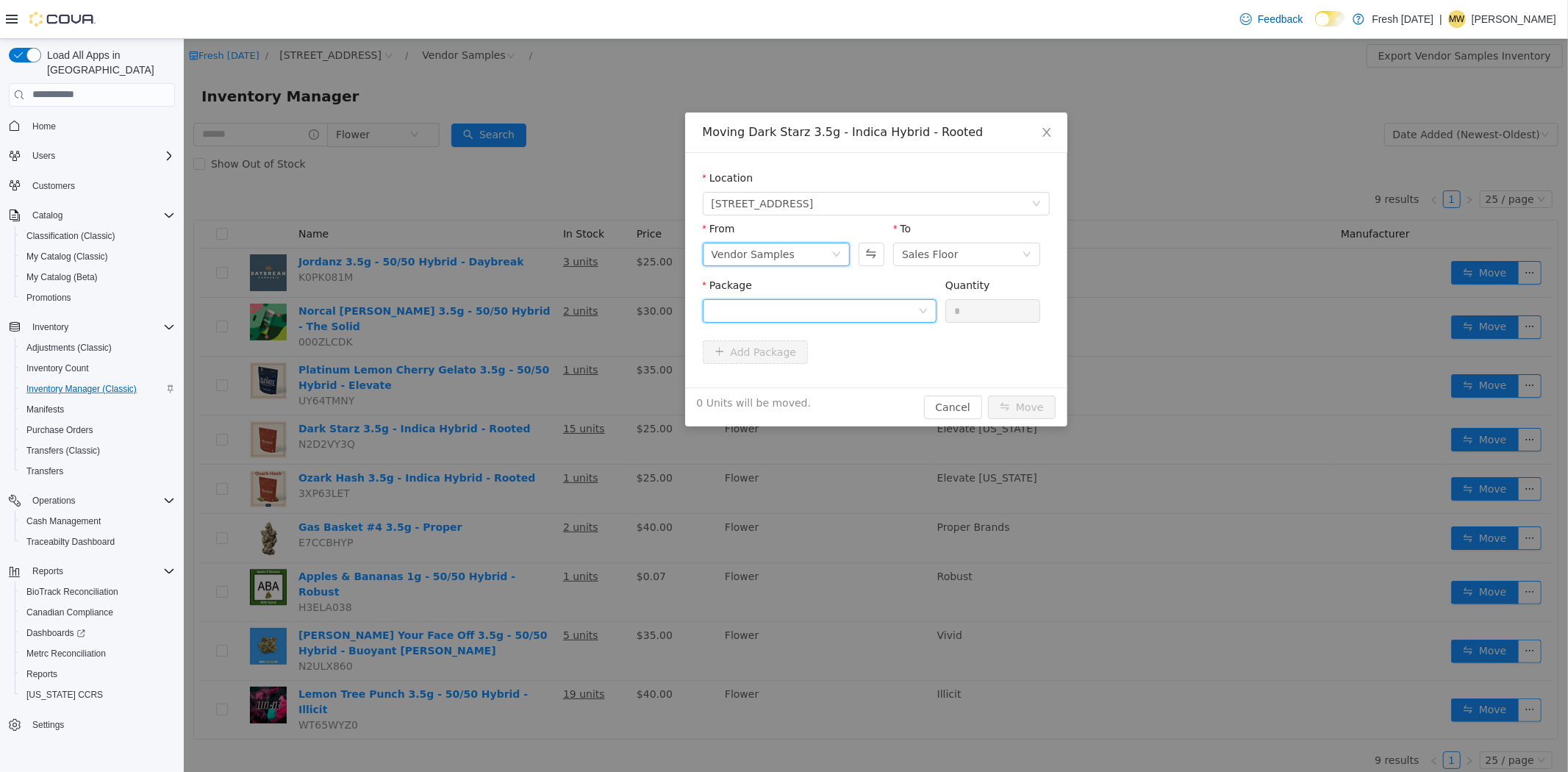
click at [857, 303] on div at bounding box center [814, 310] width 207 height 22
click at [843, 370] on li "1A40C03000025E5000092590 Quantity : 15 Units" at bounding box center [819, 372] width 234 height 40
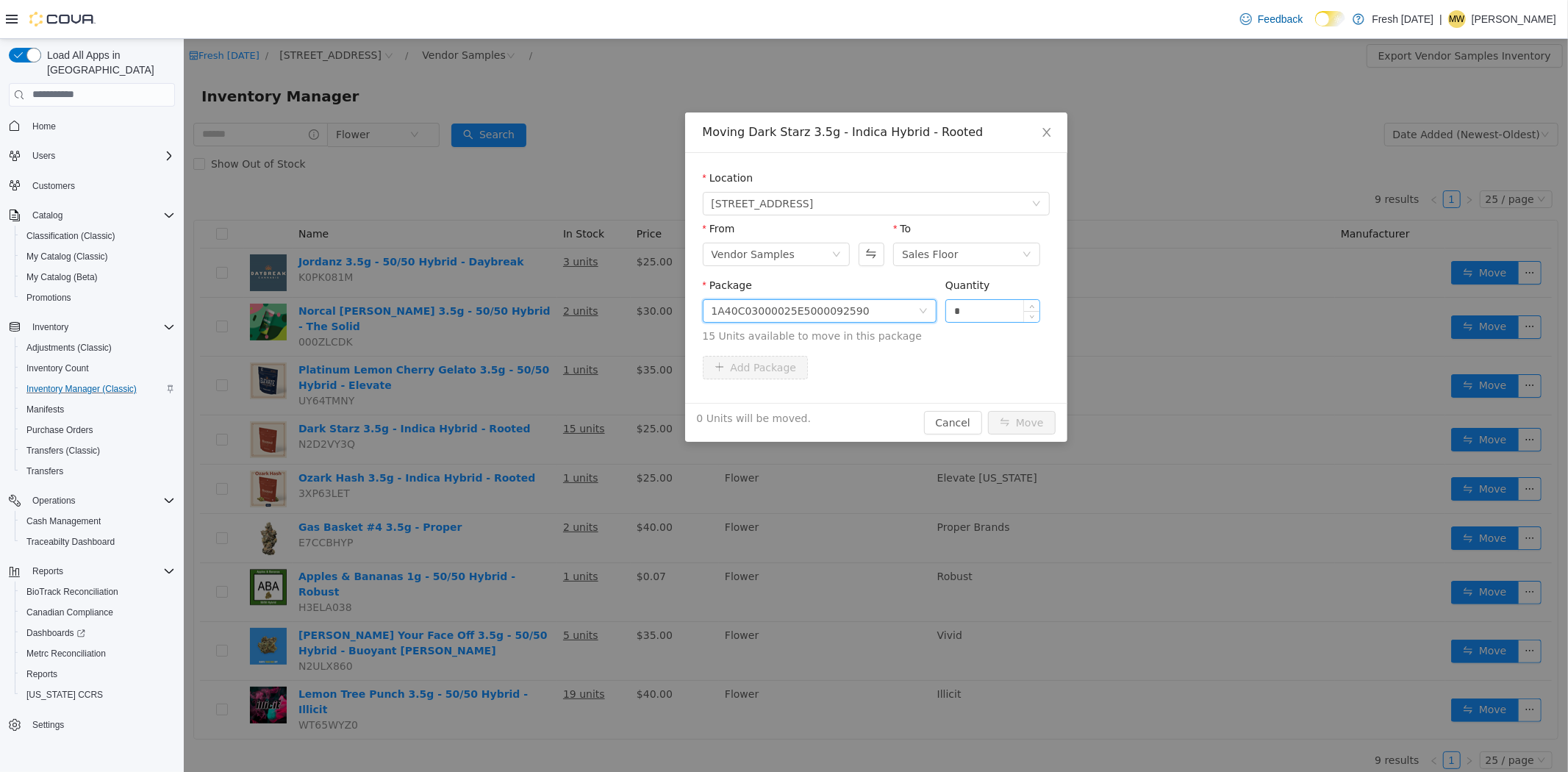
click at [975, 313] on input "*" at bounding box center [992, 310] width 94 height 22
type input "**"
click at [987, 411] on button "Move" at bounding box center [1021, 422] width 68 height 23
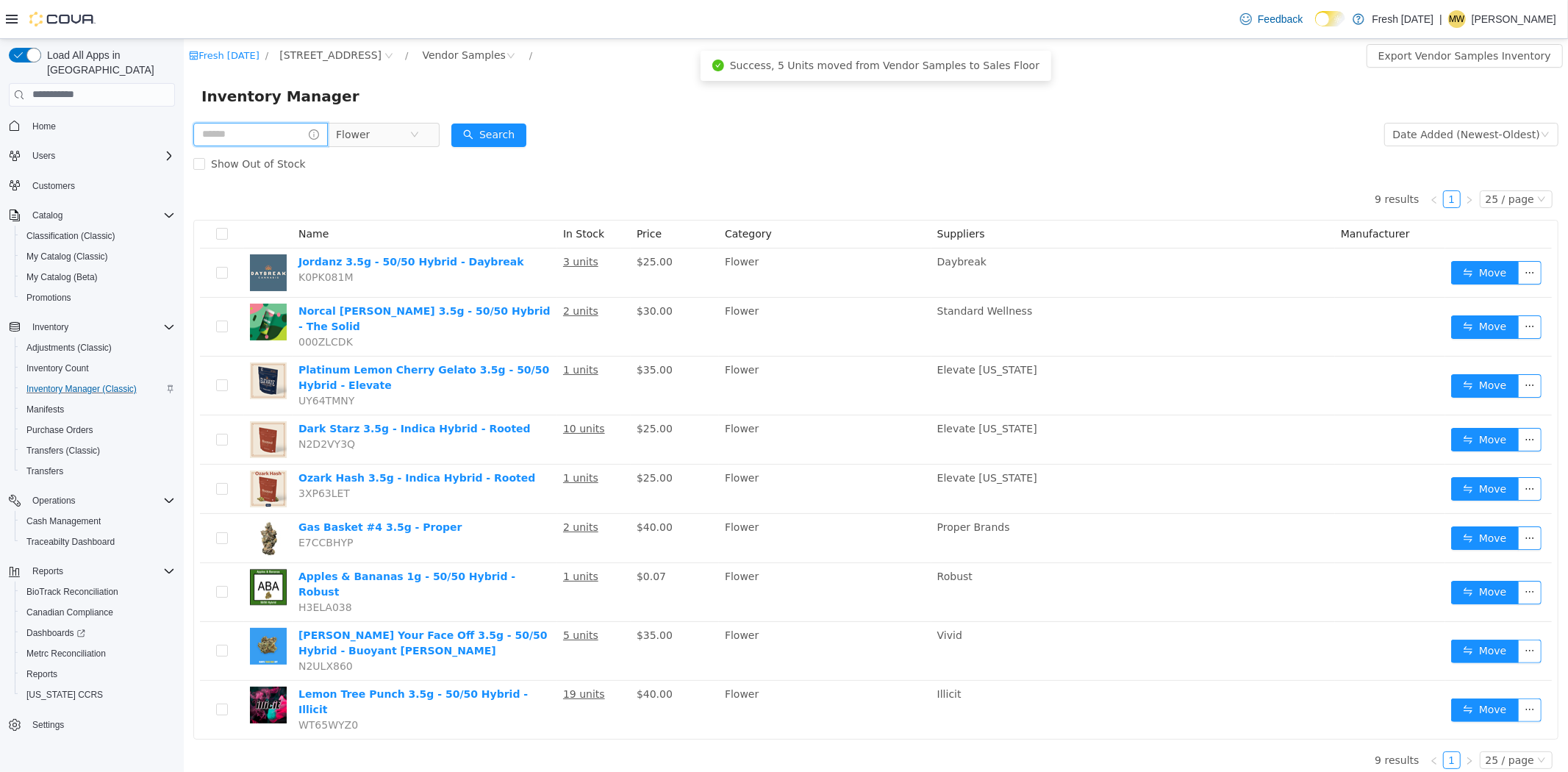
click at [286, 136] on input "text" at bounding box center [260, 134] width 135 height 23
click at [418, 132] on icon "icon: close-circle" at bounding box center [414, 134] width 9 height 9
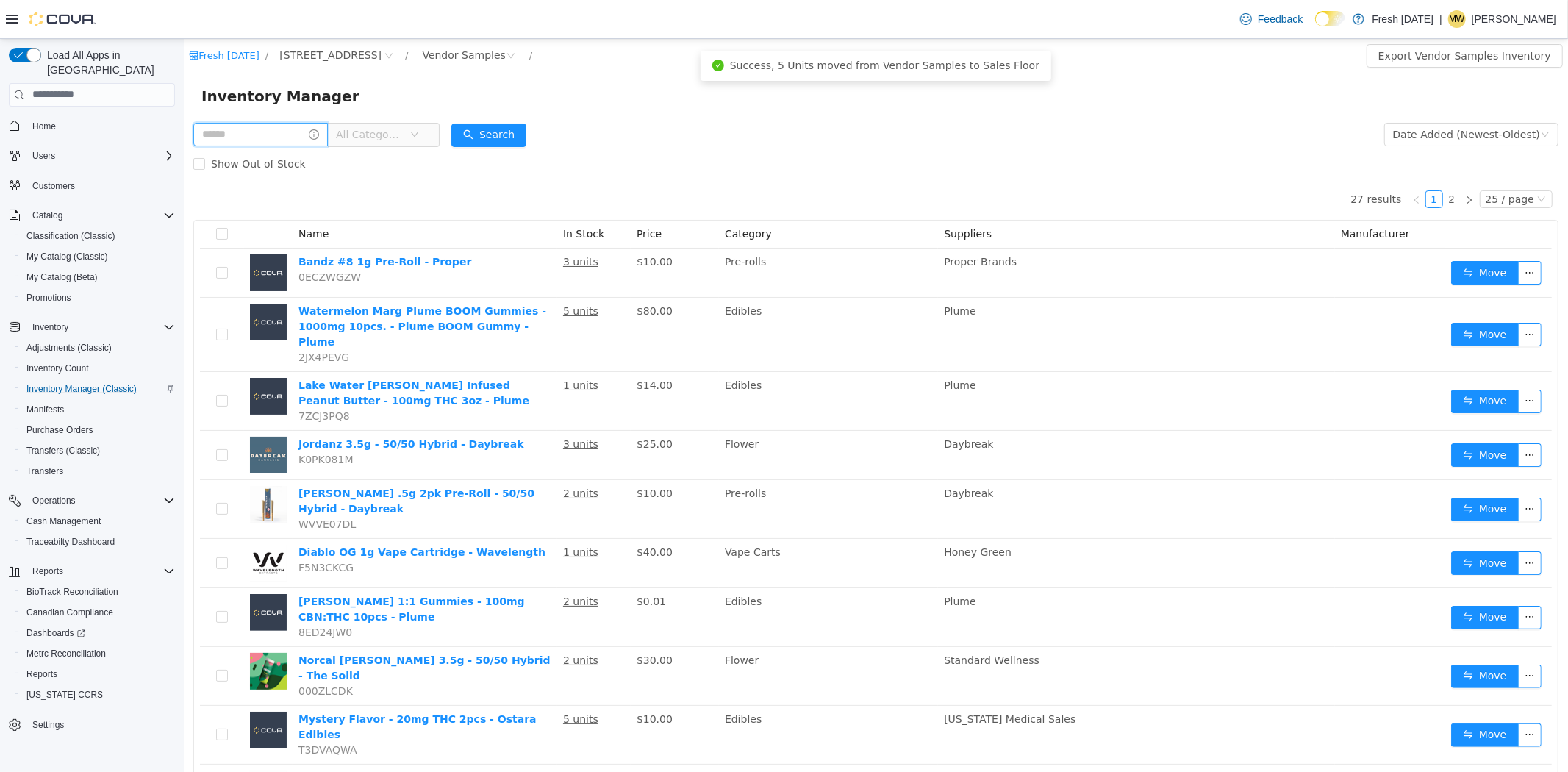
click at [290, 129] on input "text" at bounding box center [260, 134] width 135 height 23
type input "*****"
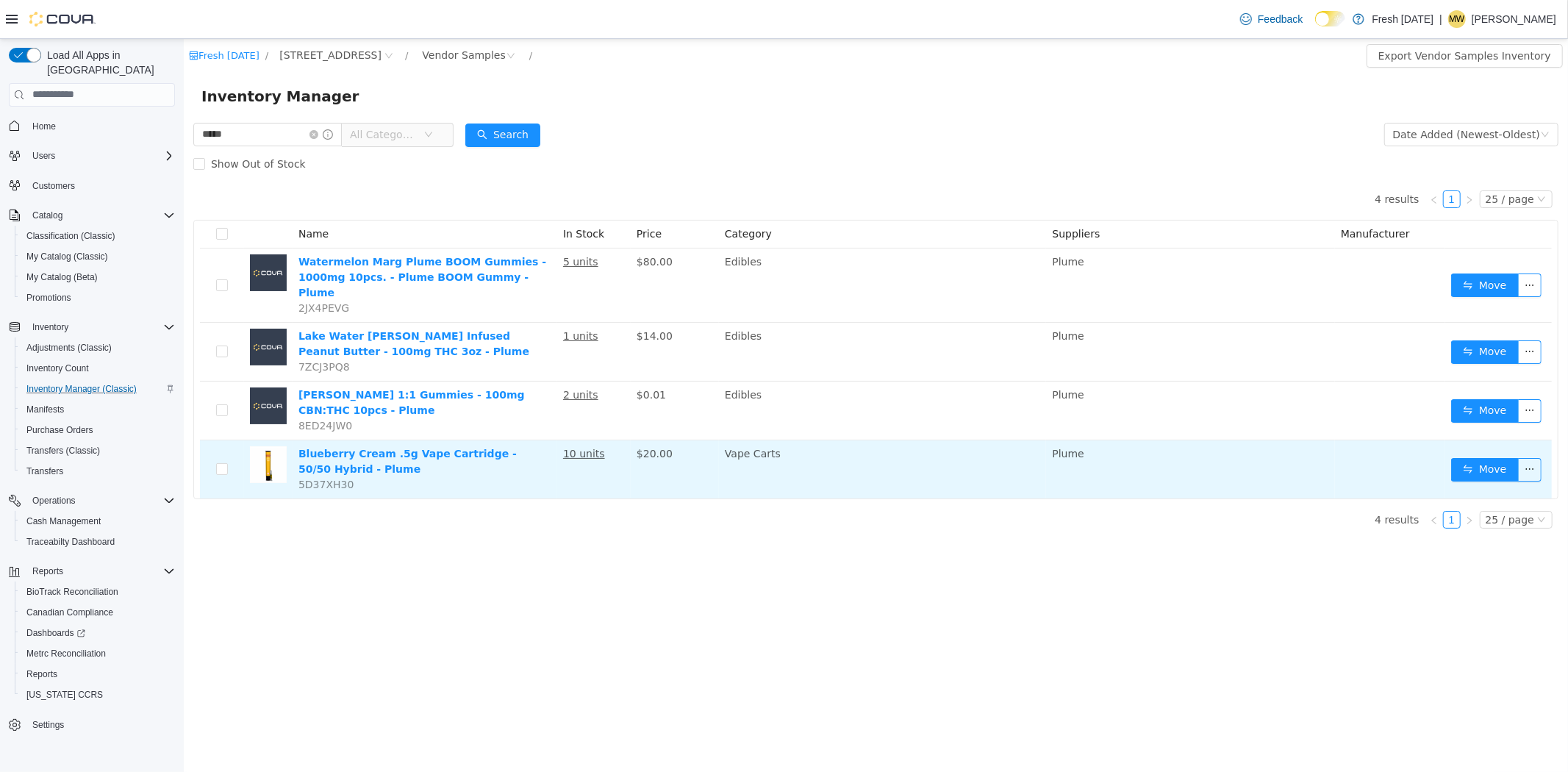
click at [1463, 440] on td "Move" at bounding box center [1498, 468] width 107 height 58
click at [1463, 458] on button "Move" at bounding box center [1485, 469] width 68 height 23
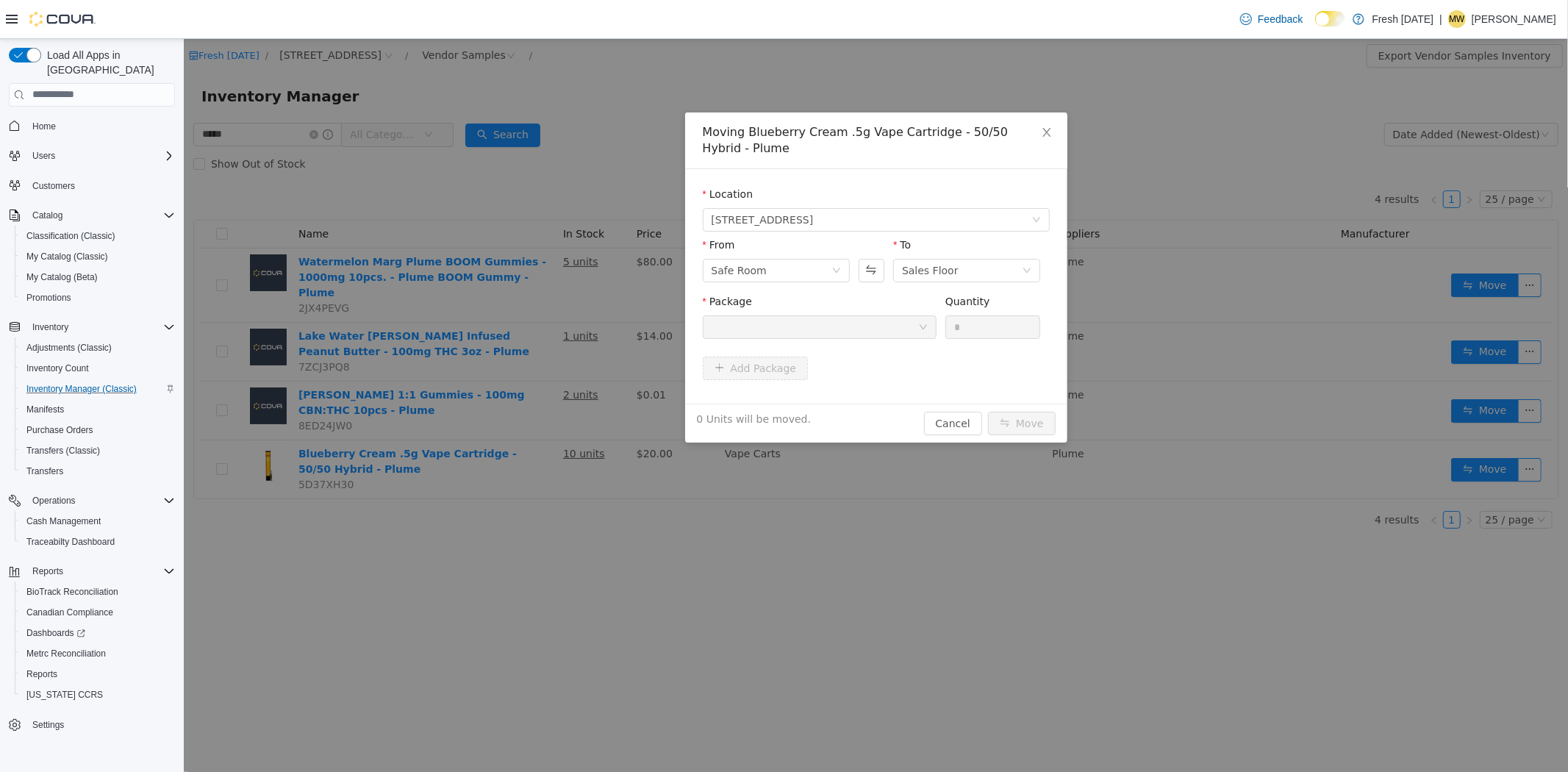
click at [814, 284] on div "From Safe Room" at bounding box center [775, 262] width 147 height 50
click at [816, 266] on div "Safe Room" at bounding box center [771, 269] width 120 height 22
click at [809, 392] on li "Vendor Samples" at bounding box center [775, 393] width 147 height 23
click at [877, 337] on div at bounding box center [814, 326] width 207 height 22
click at [863, 380] on li "1A40C0300002581000094602 Quantity : 10 Units" at bounding box center [819, 387] width 234 height 40
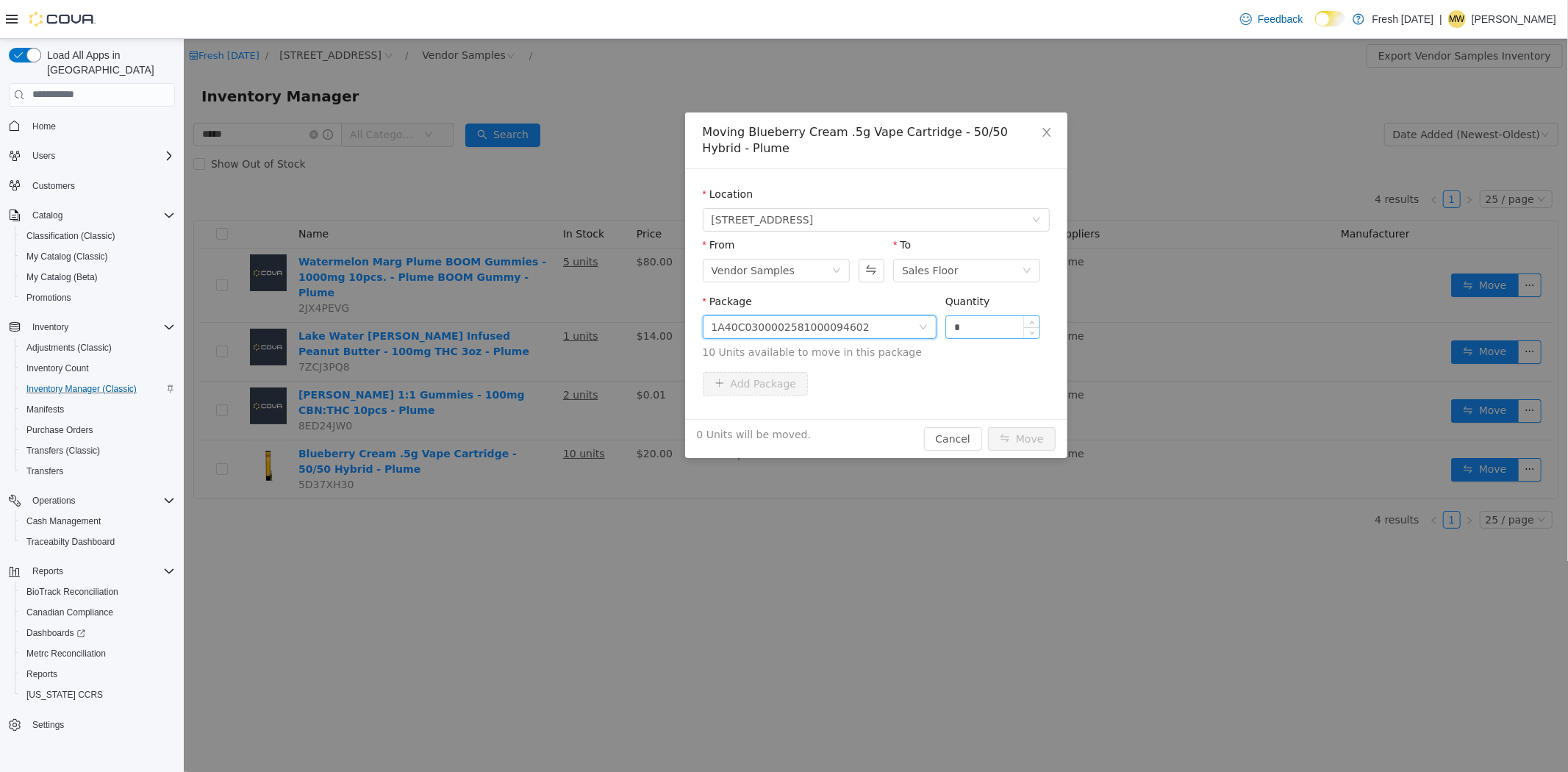
click at [992, 333] on input "*" at bounding box center [992, 326] width 94 height 22
type input "**"
click at [987, 426] on button "Move" at bounding box center [1021, 438] width 68 height 23
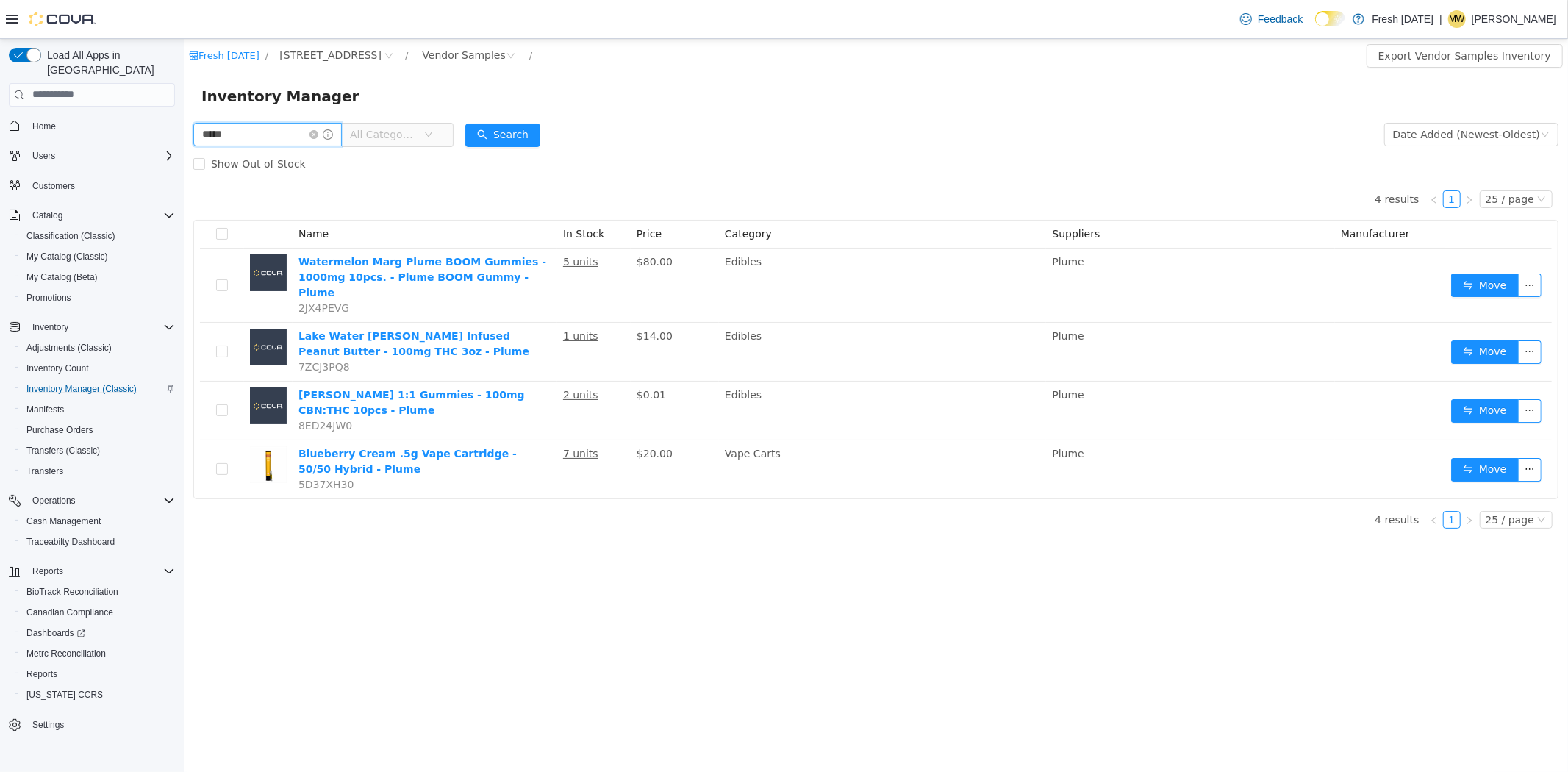
click at [298, 141] on input "*****" at bounding box center [267, 134] width 148 height 23
drag, startPoint x: 298, startPoint y: 141, endPoint x: 165, endPoint y: 141, distance: 133.0
click at [183, 141] on html "Fresh Karma / 1407 Cinnamon Hill Lane / Vendor Samples / Export Vendor Samples …" at bounding box center [875, 405] width 1385 height 734
type input "****"
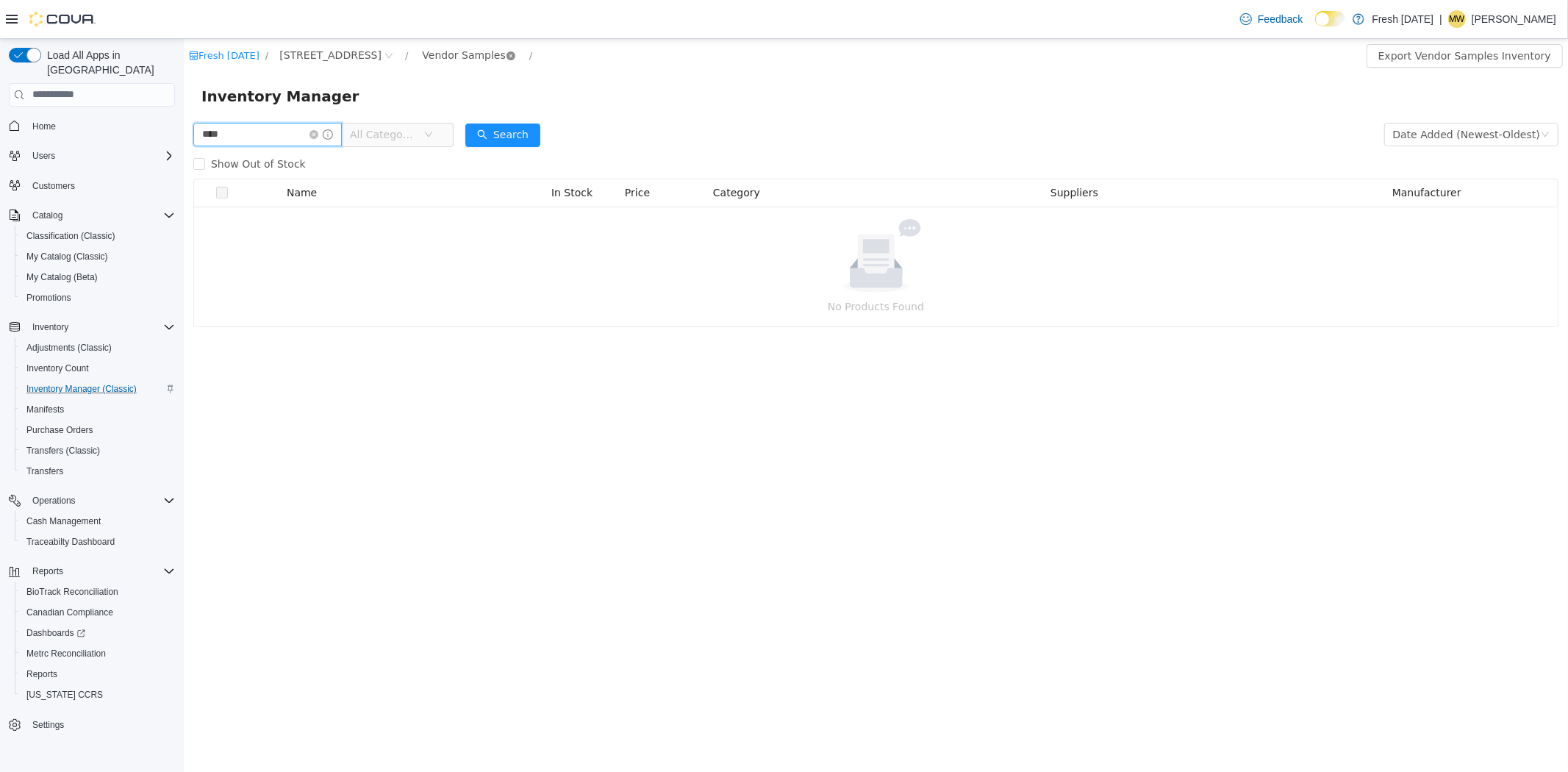
click at [506, 54] on icon "icon: close-circle" at bounding box center [511, 55] width 9 height 9
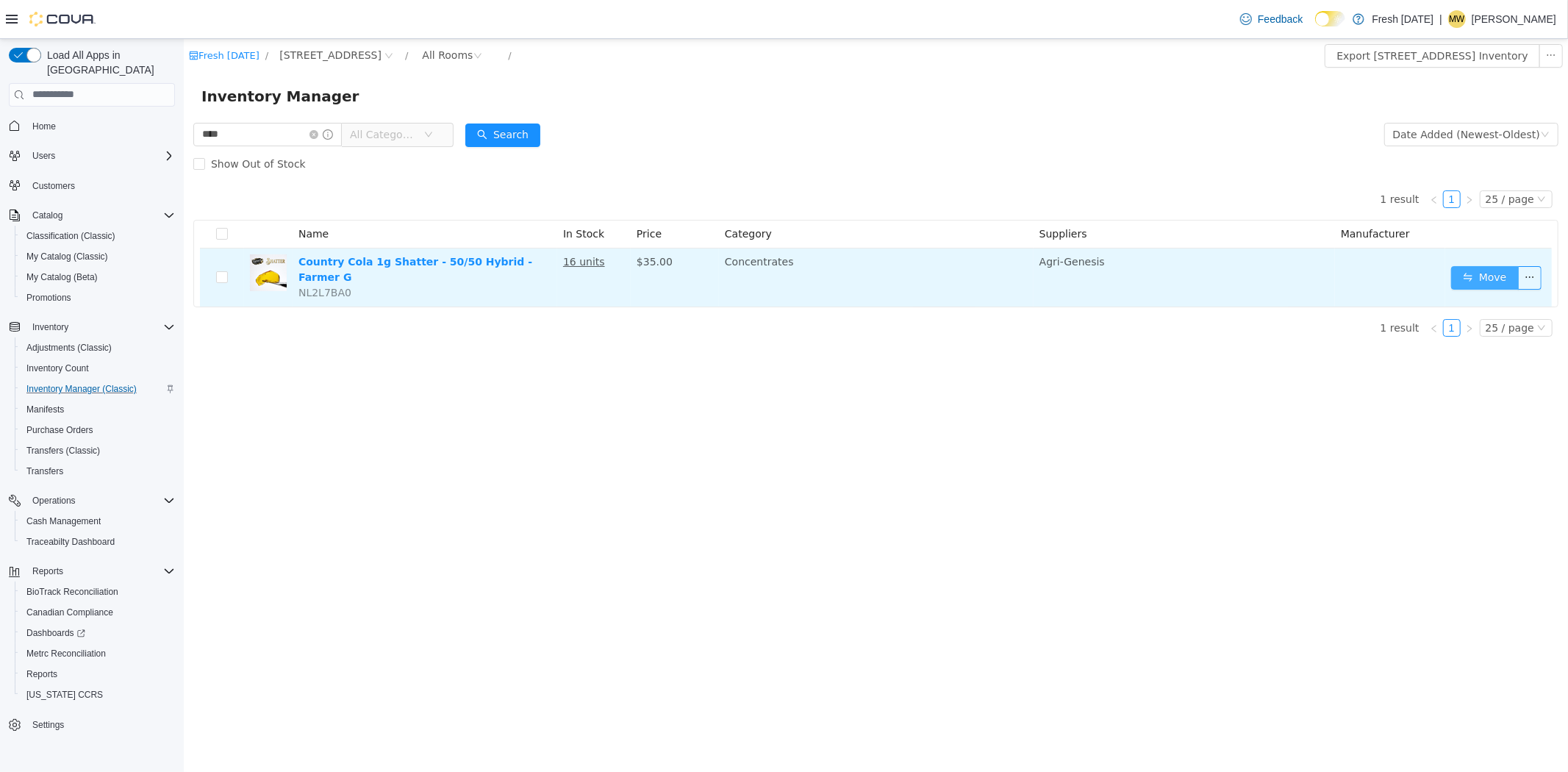
click at [1466, 266] on button "Move" at bounding box center [1485, 277] width 68 height 23
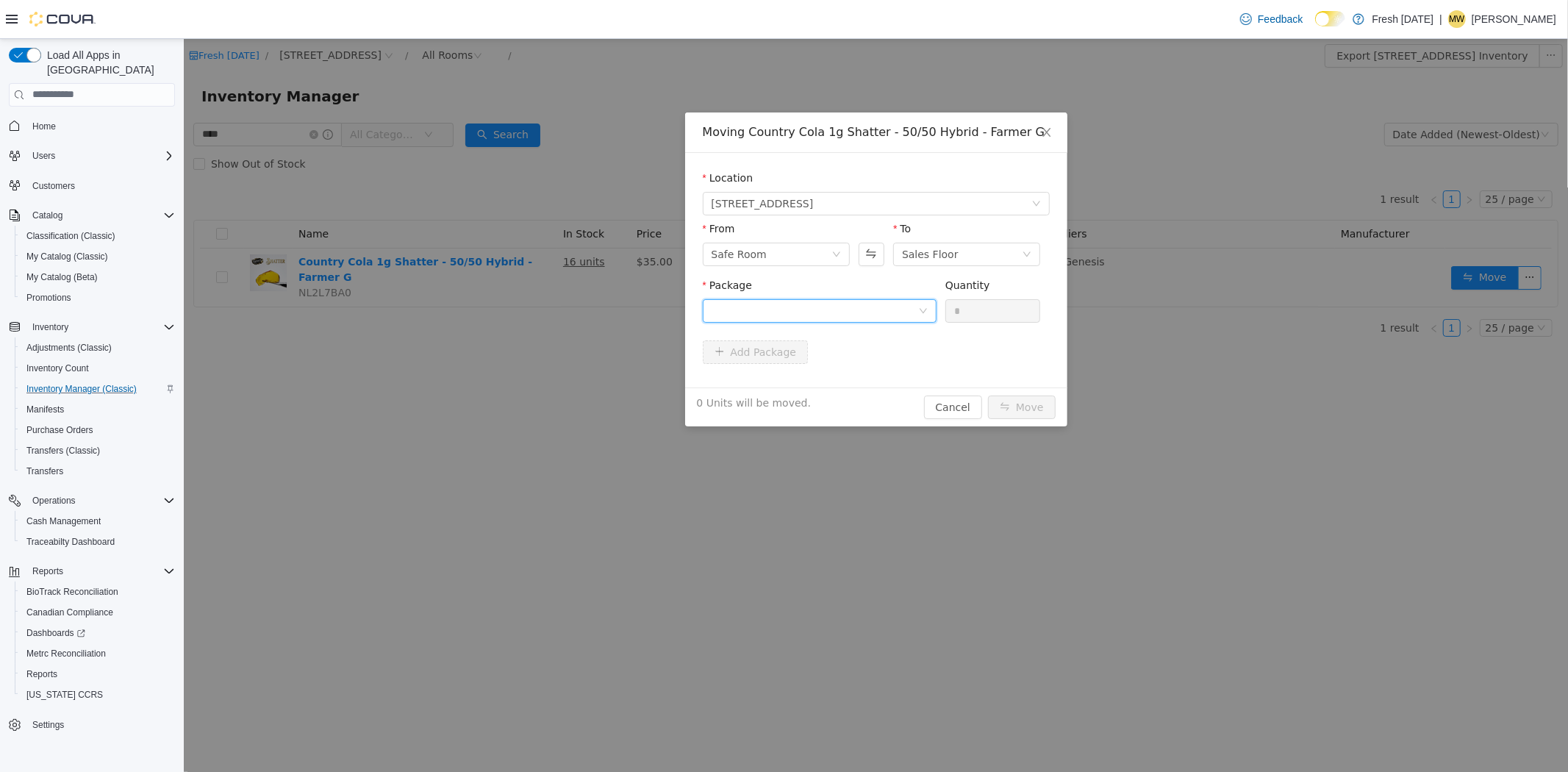
click at [820, 304] on div at bounding box center [814, 310] width 207 height 22
click at [857, 369] on li "1A40C030000345D000010886 Quantity : 15 Units" at bounding box center [819, 372] width 234 height 40
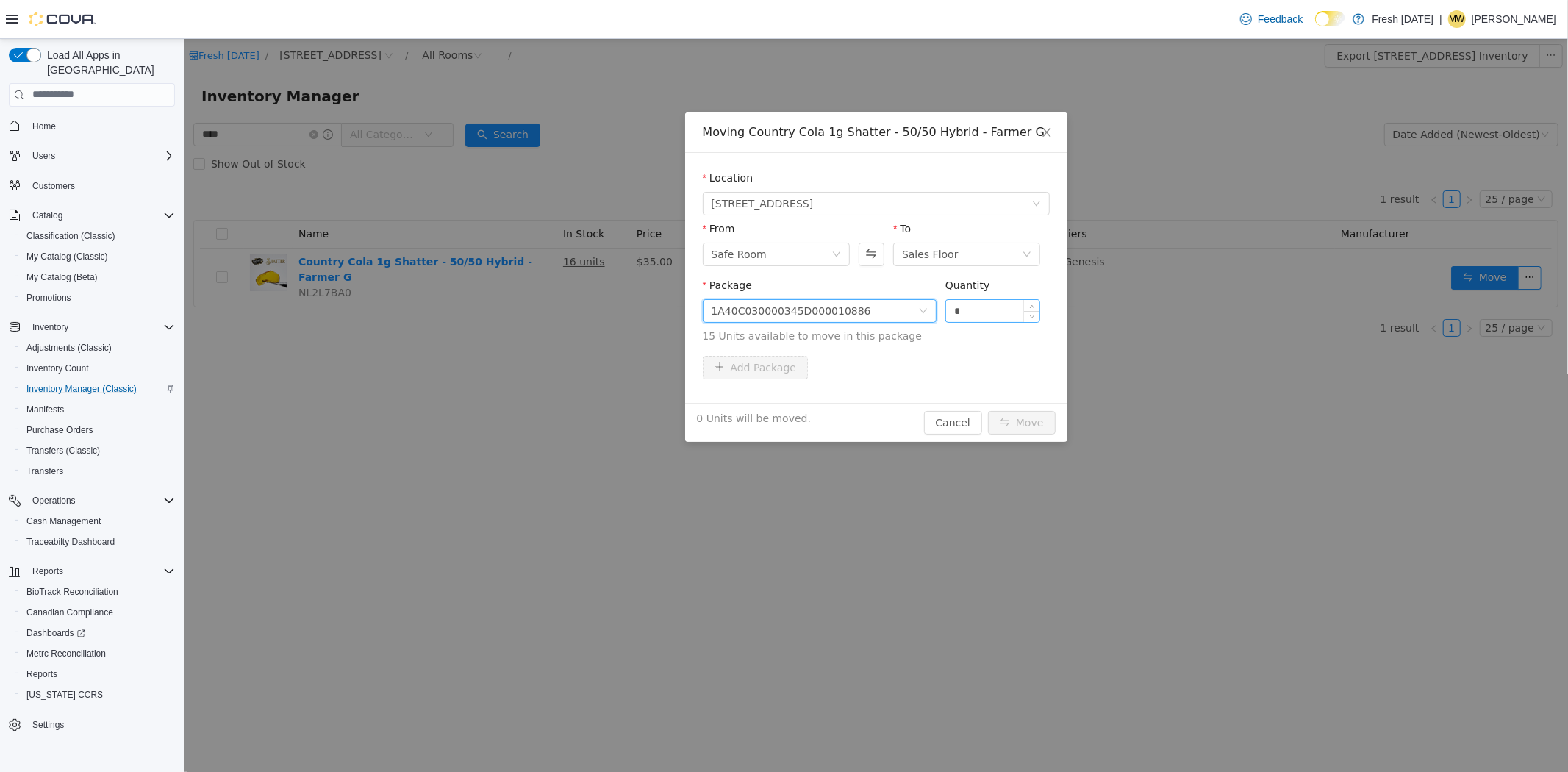
click at [981, 302] on input "*" at bounding box center [992, 310] width 94 height 22
type input "*"
click at [1025, 424] on button "Move" at bounding box center [1021, 422] width 68 height 23
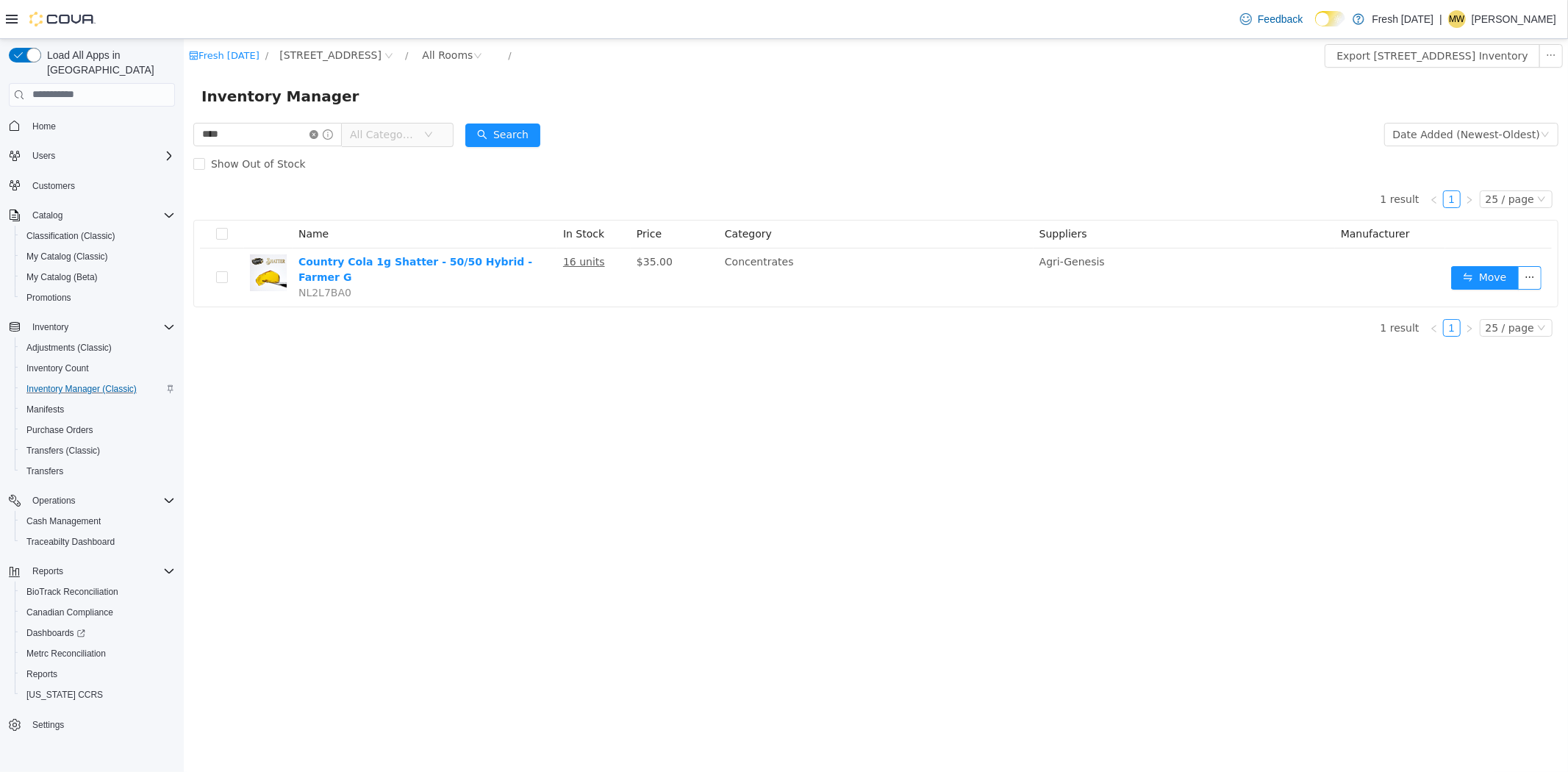
click at [318, 135] on icon "icon: close-circle" at bounding box center [313, 134] width 9 height 9
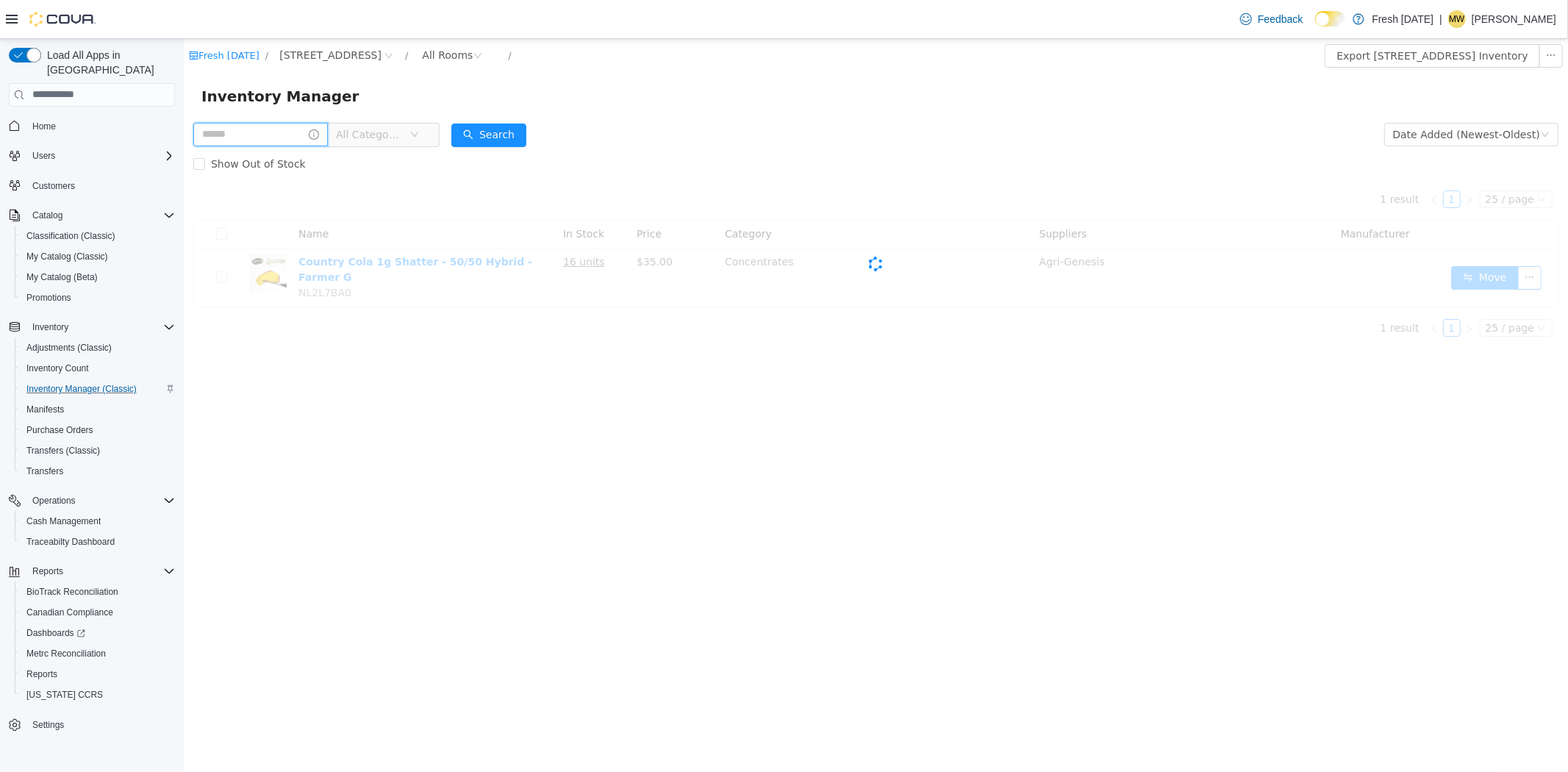
click at [312, 134] on input "text" at bounding box center [260, 134] width 135 height 23
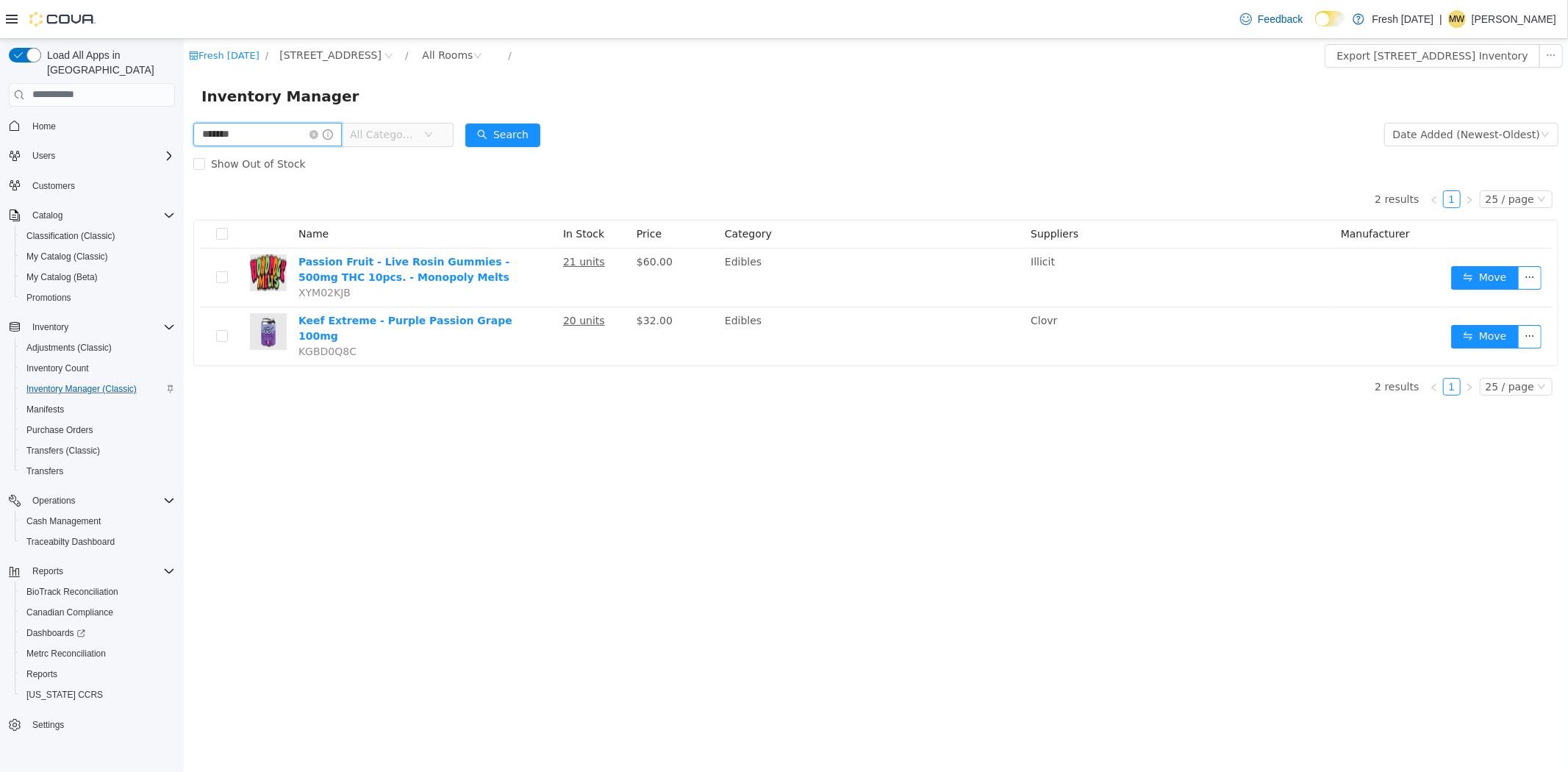
drag, startPoint x: 292, startPoint y: 128, endPoint x: 150, endPoint y: 144, distance: 142.9
click at [183, 144] on html "Fresh Karma / 1407 Cinnamon Hill Lane / All Rooms / Export 1407 Cinnamon Hill L…" at bounding box center [875, 405] width 1385 height 734
click at [289, 137] on input "*******" at bounding box center [267, 134] width 148 height 23
type input "**********"
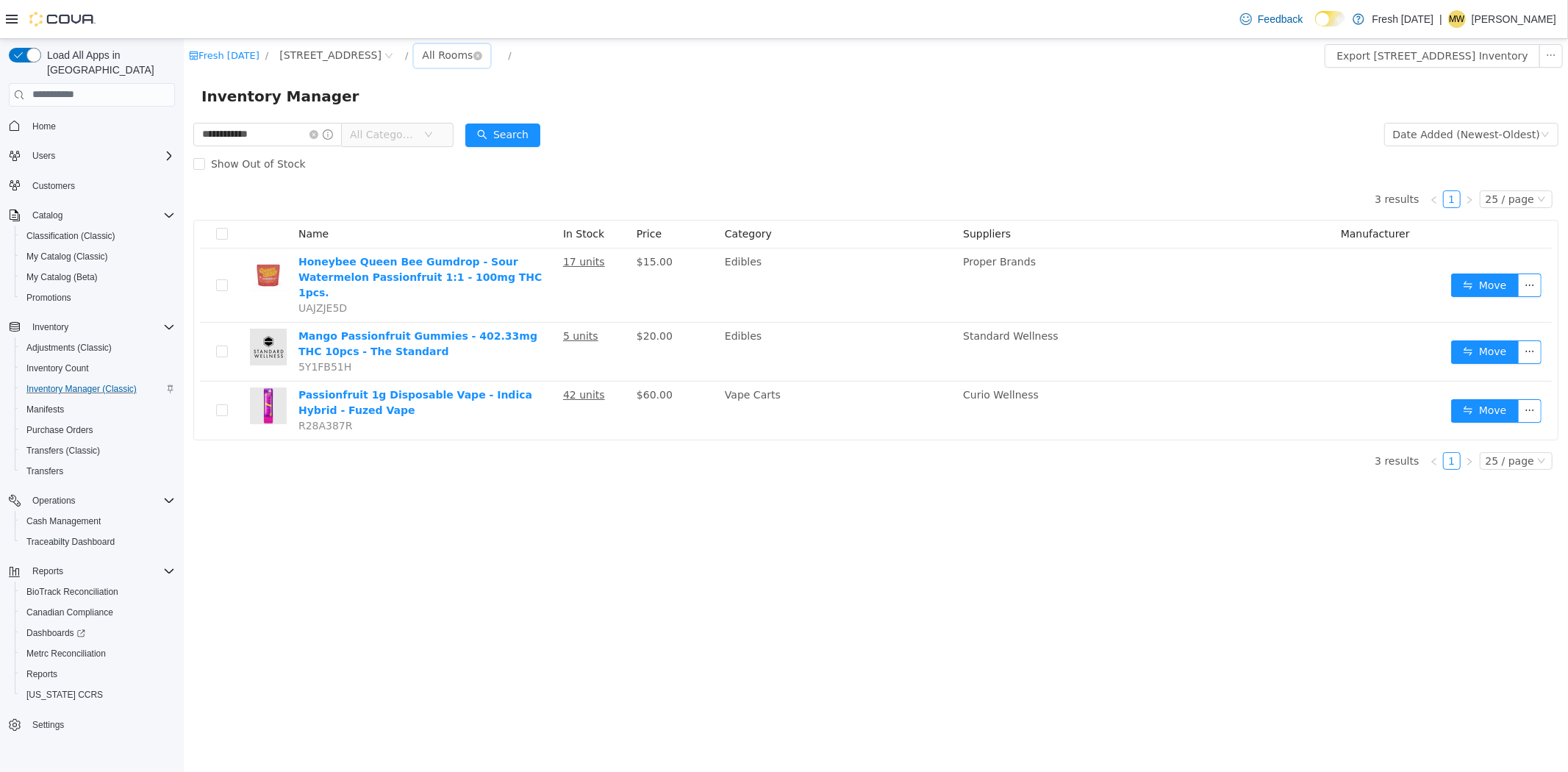
click at [453, 59] on div "All Rooms" at bounding box center [446, 54] width 50 height 22
click at [474, 185] on li "Vendor Samples" at bounding box center [464, 178] width 89 height 23
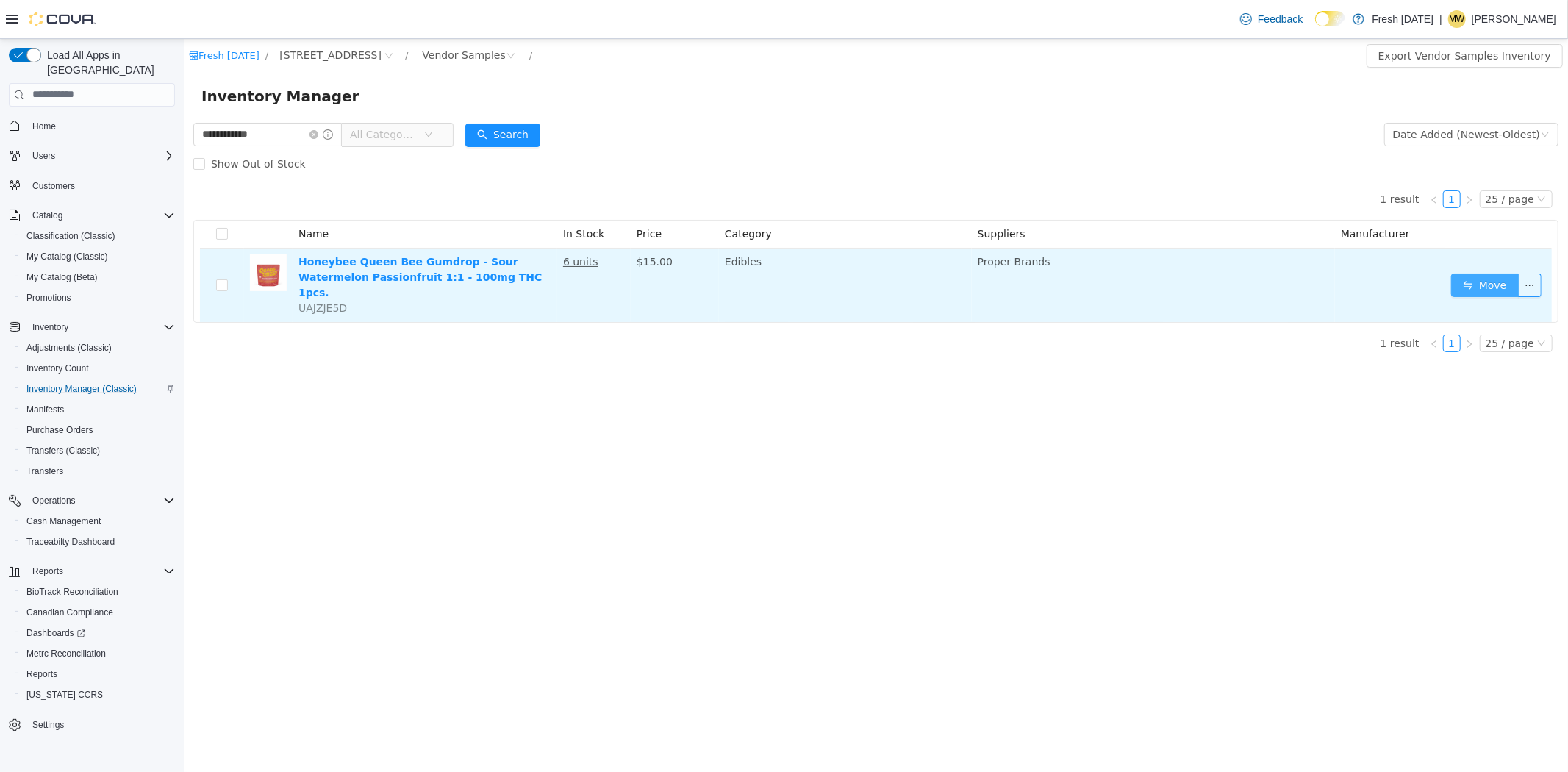
click at [1458, 279] on button "Move" at bounding box center [1485, 284] width 68 height 23
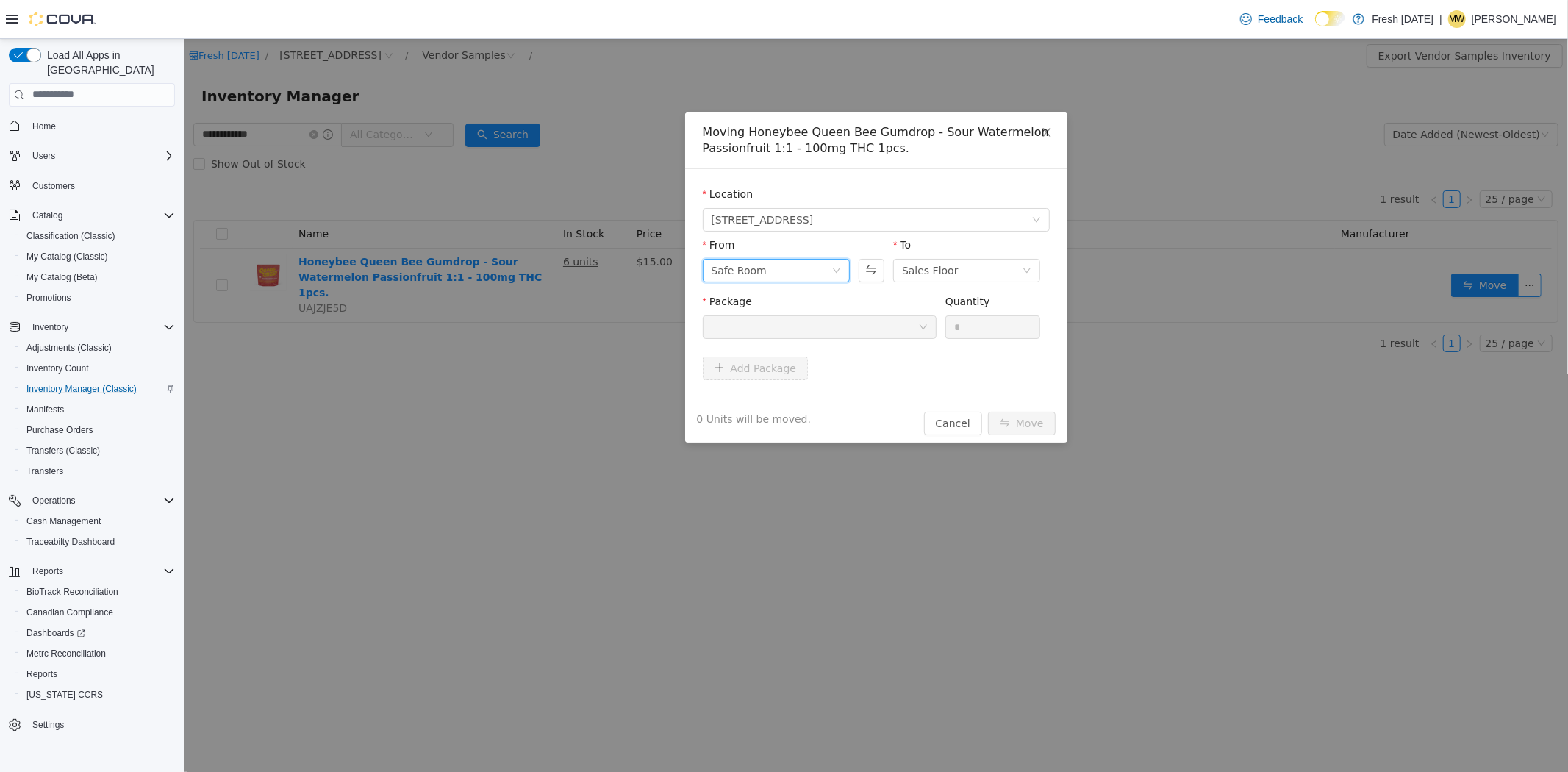
click at [827, 280] on div "Safe Room" at bounding box center [771, 269] width 120 height 22
click at [819, 382] on li "Vendor Samples" at bounding box center [775, 393] width 147 height 23
click at [856, 334] on div at bounding box center [814, 326] width 207 height 22
click at [857, 385] on li "1A40C0300000B56000192930 Quantity : 6 Units" at bounding box center [819, 387] width 234 height 40
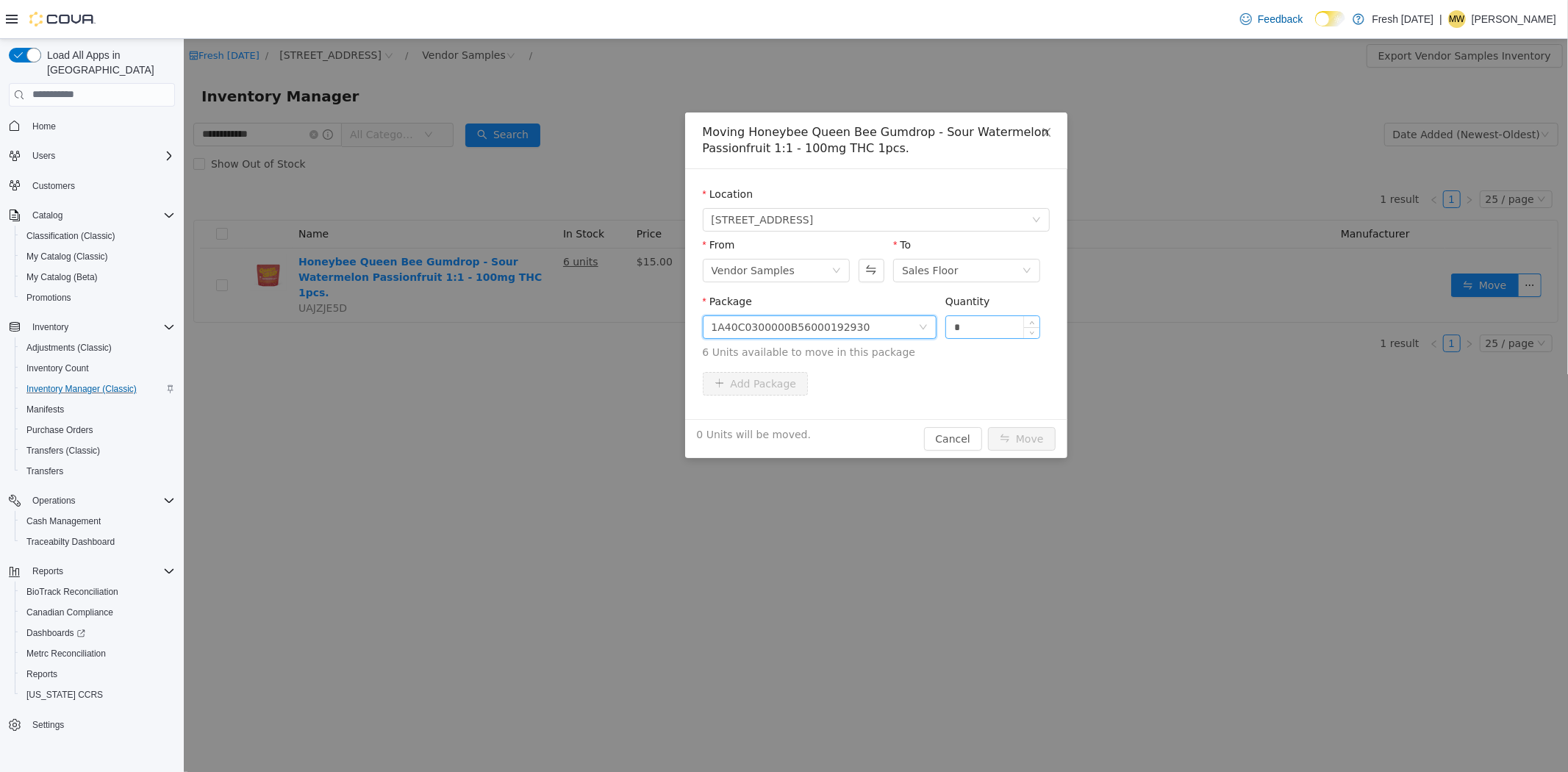
click at [963, 318] on input "*" at bounding box center [992, 326] width 94 height 22
type input "**"
click at [987, 426] on button "Move" at bounding box center [1021, 438] width 68 height 23
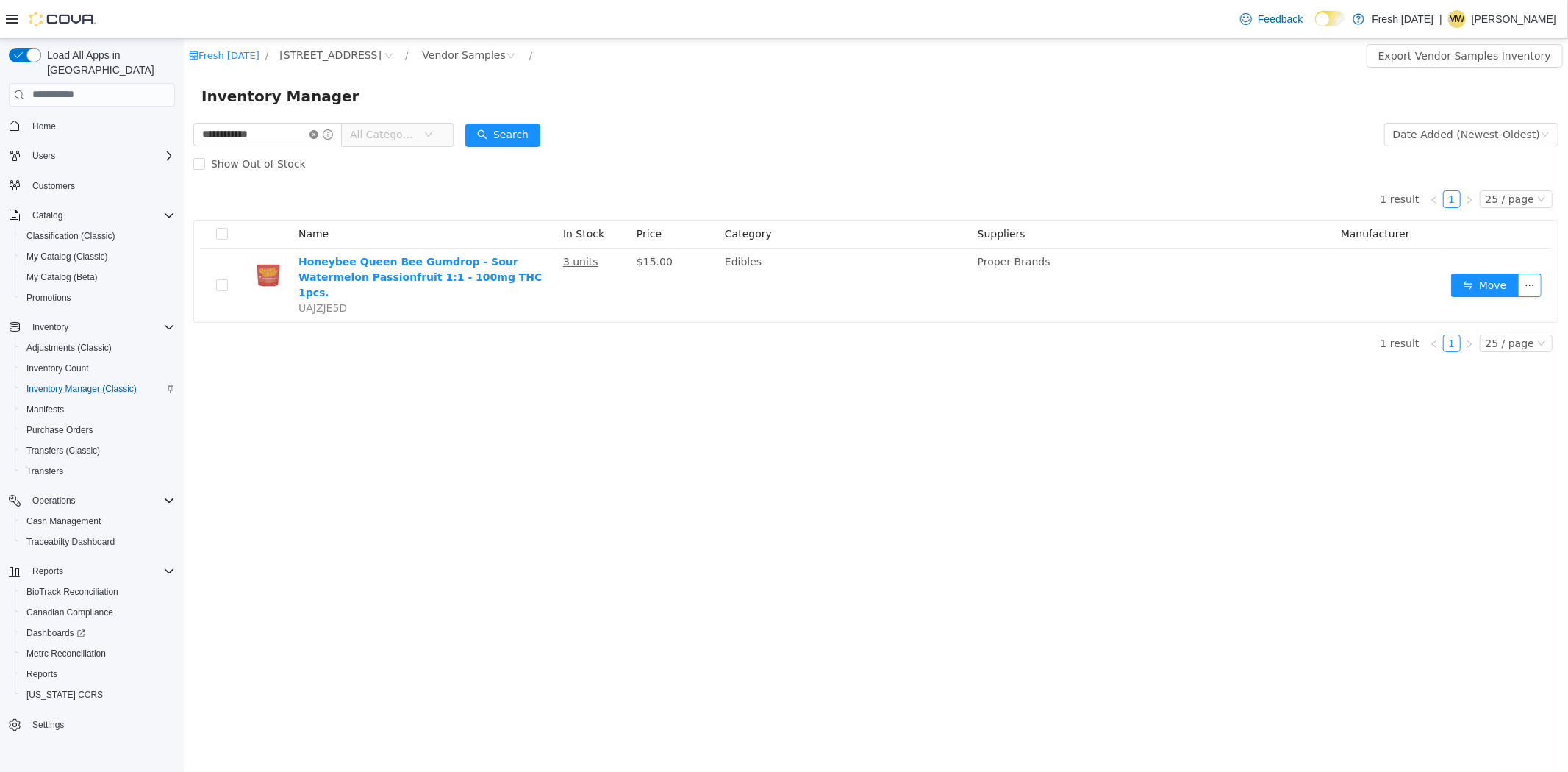
click at [318, 131] on icon "icon: close-circle" at bounding box center [313, 134] width 9 height 9
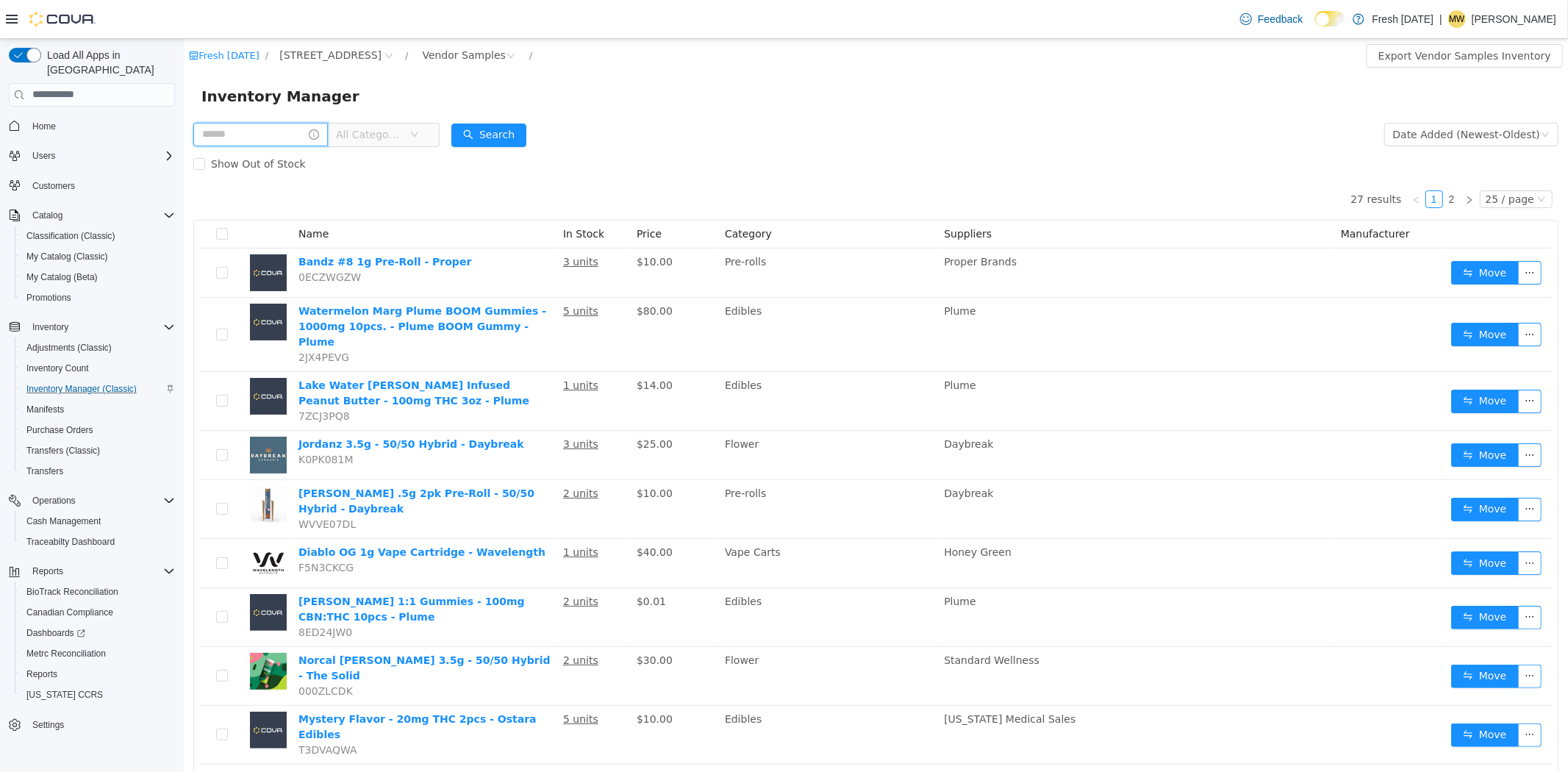
click at [295, 129] on input "text" at bounding box center [260, 134] width 135 height 23
type input "*****"
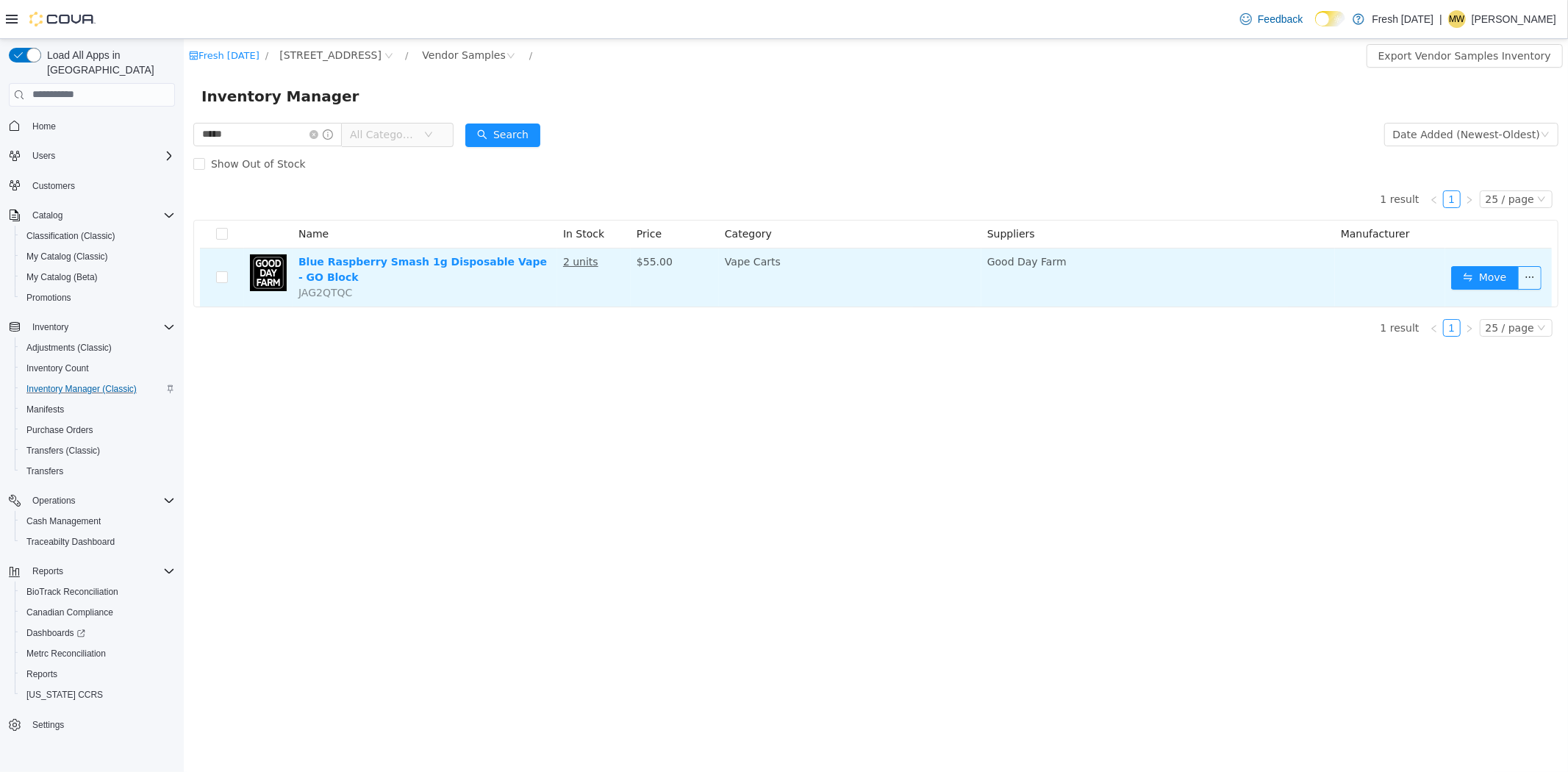
click at [1470, 285] on td "Move" at bounding box center [1498, 276] width 107 height 58
click at [1480, 266] on button "Move" at bounding box center [1485, 277] width 68 height 23
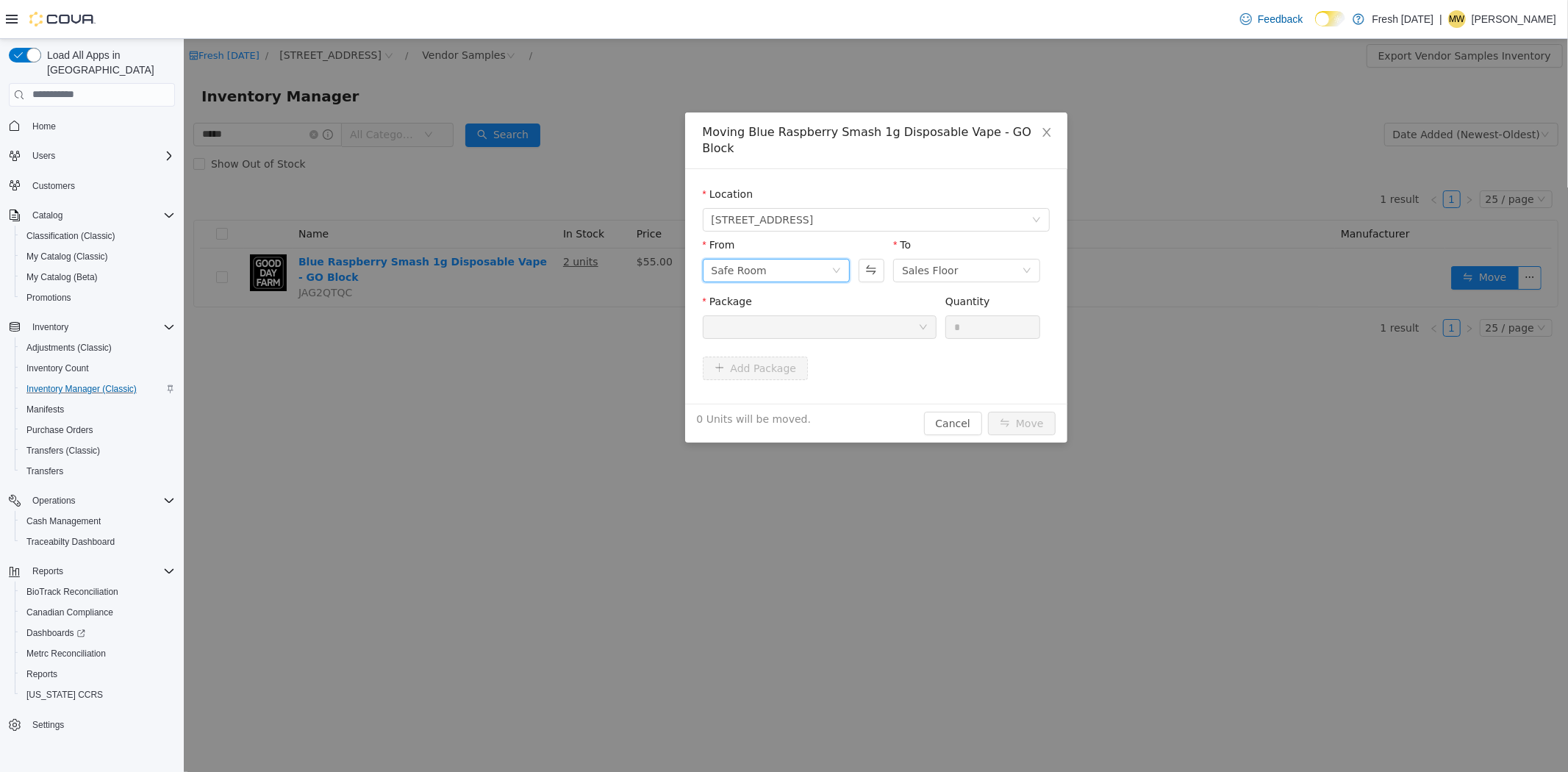
click at [828, 259] on div "Safe Room" at bounding box center [771, 269] width 120 height 22
click at [754, 377] on li "Vendor Samples" at bounding box center [775, 377] width 147 height 23
click at [839, 315] on div at bounding box center [814, 326] width 207 height 22
click at [794, 367] on strong "1A40C0300003DBA000301183" at bounding box center [799, 364] width 175 height 12
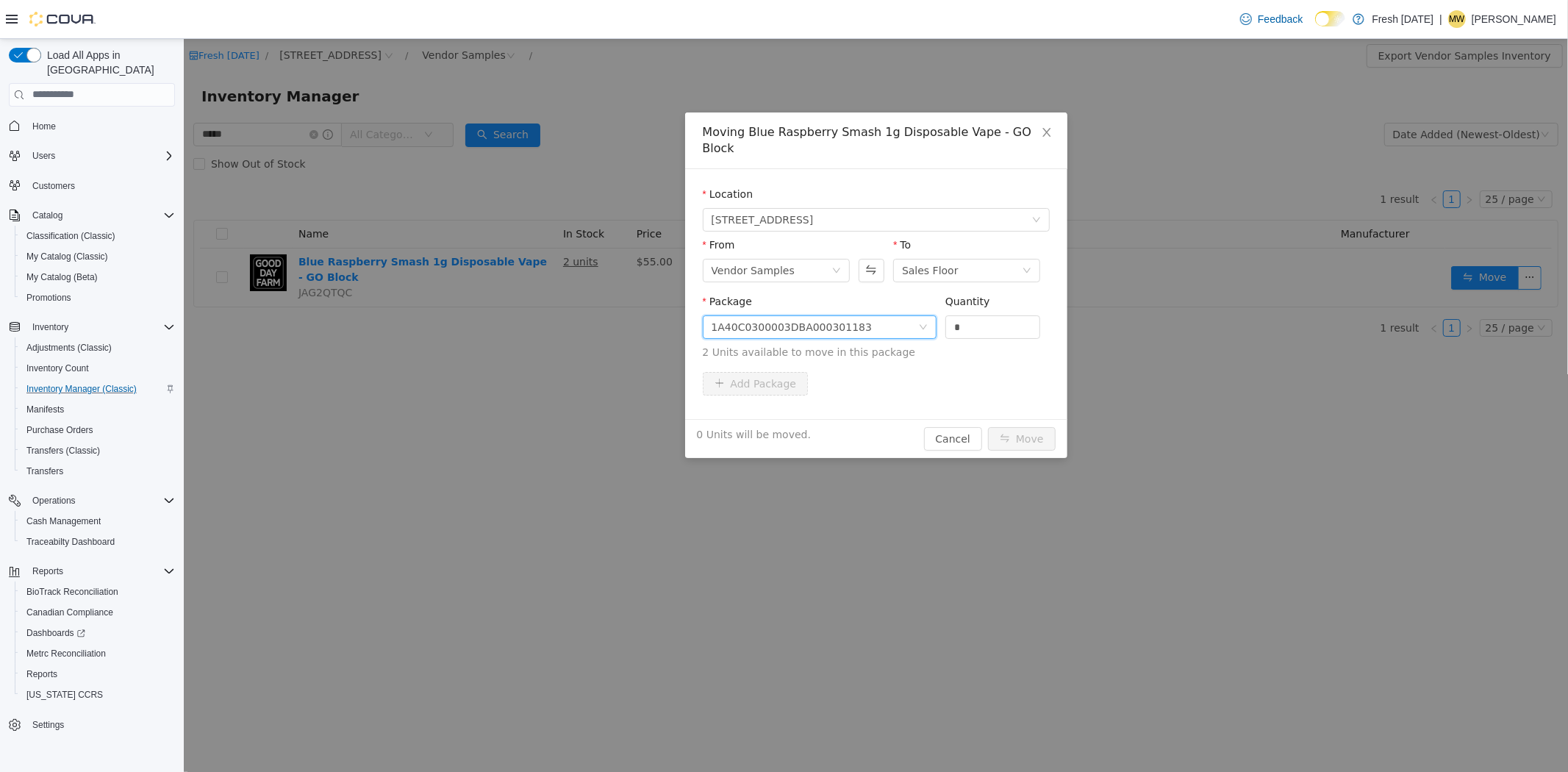
click at [995, 294] on div "Quantity" at bounding box center [992, 304] width 96 height 22
click at [996, 315] on input "*" at bounding box center [992, 326] width 94 height 22
type input "**"
click at [987, 426] on button "Move" at bounding box center [1021, 438] width 68 height 23
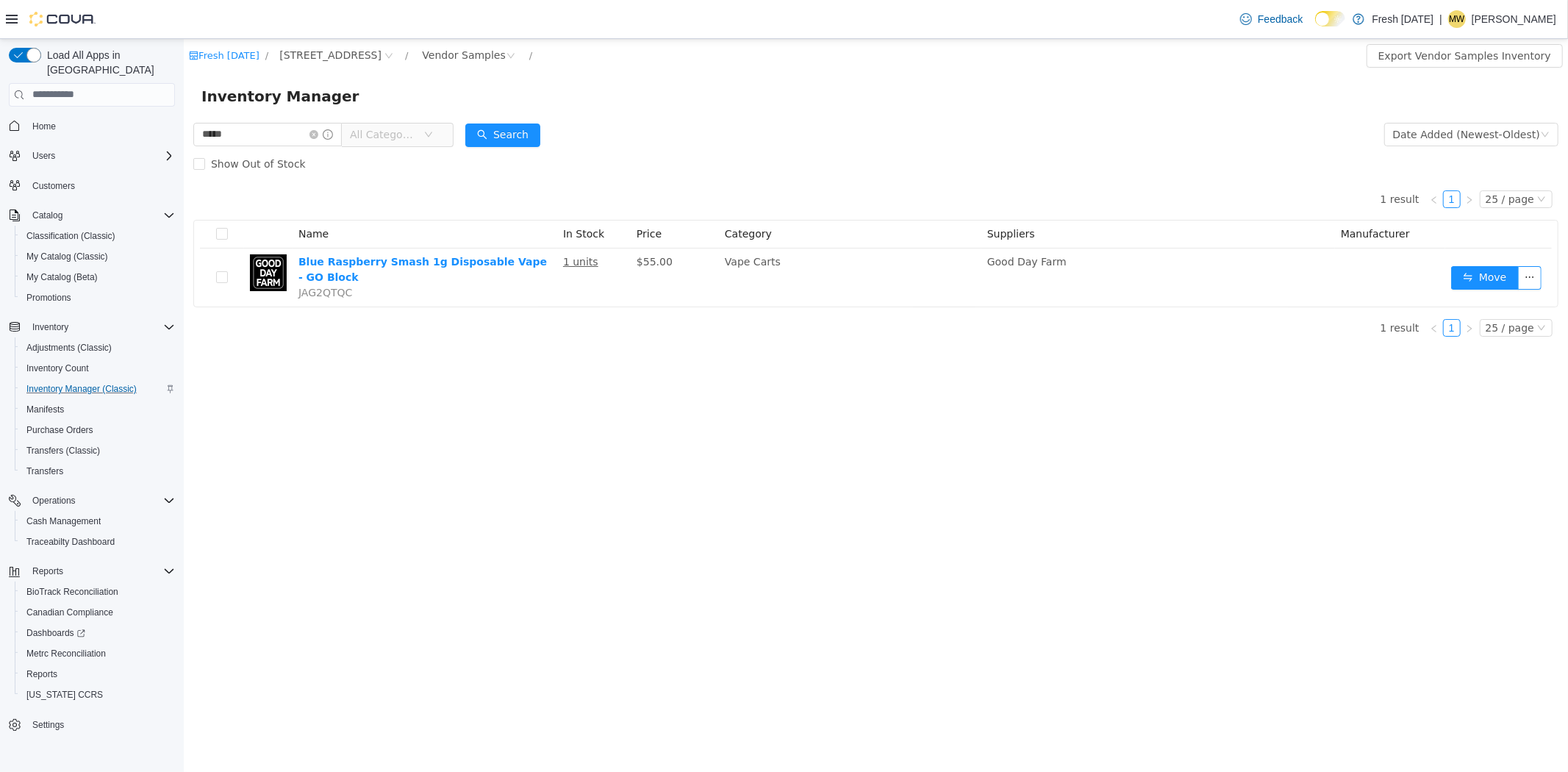
click at [276, 119] on div "***** All Categories" at bounding box center [323, 134] width 260 height 30
drag, startPoint x: 266, startPoint y: 126, endPoint x: 162, endPoint y: 128, distance: 104.0
click at [183, 128] on html "Fresh Karma / 1407 Cinnamon Hill Lane / Vendor Samples / Export Vendor Samples …" at bounding box center [875, 405] width 1385 height 734
type input "******"
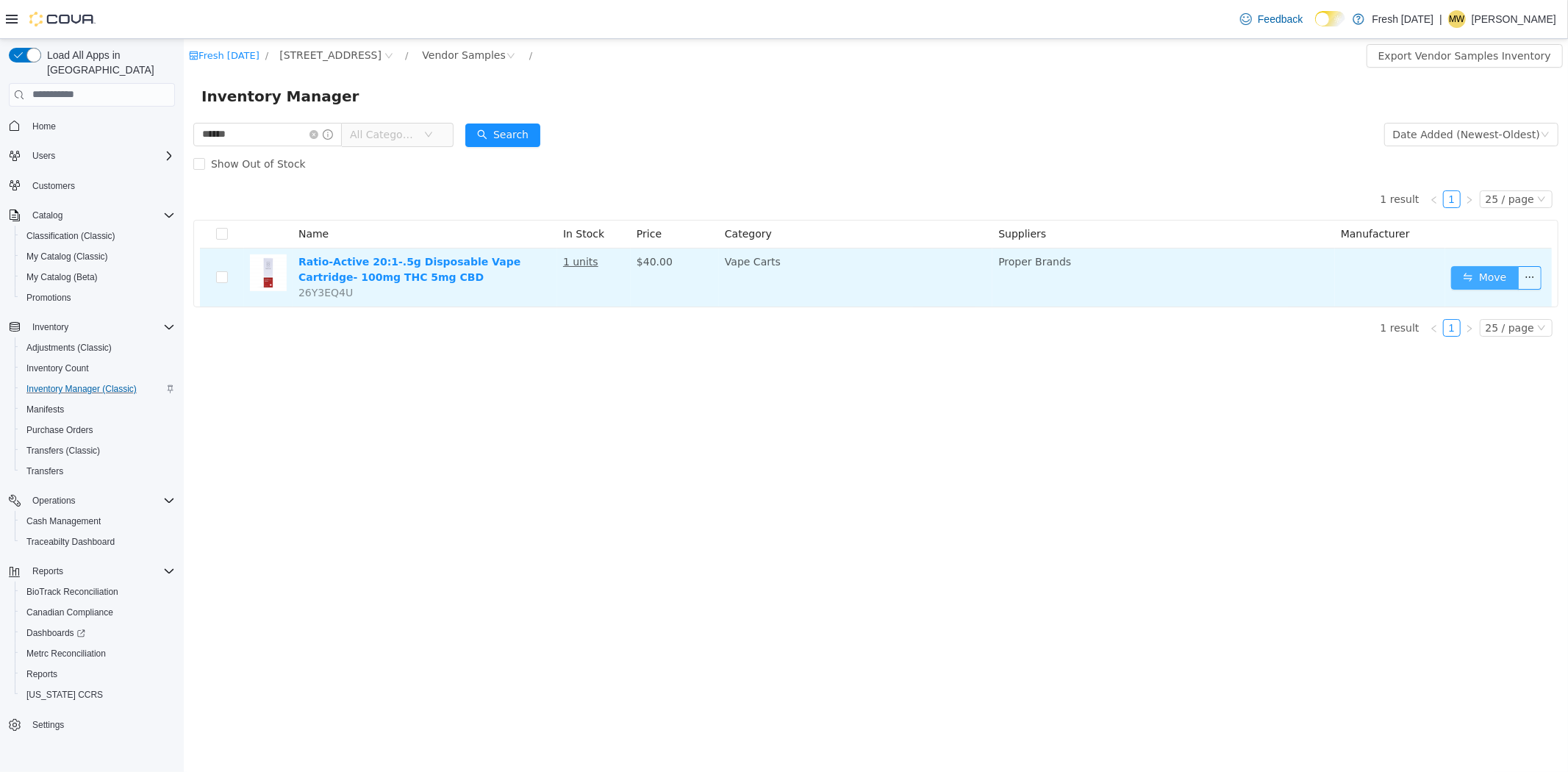
click at [1500, 270] on button "Move" at bounding box center [1485, 277] width 68 height 23
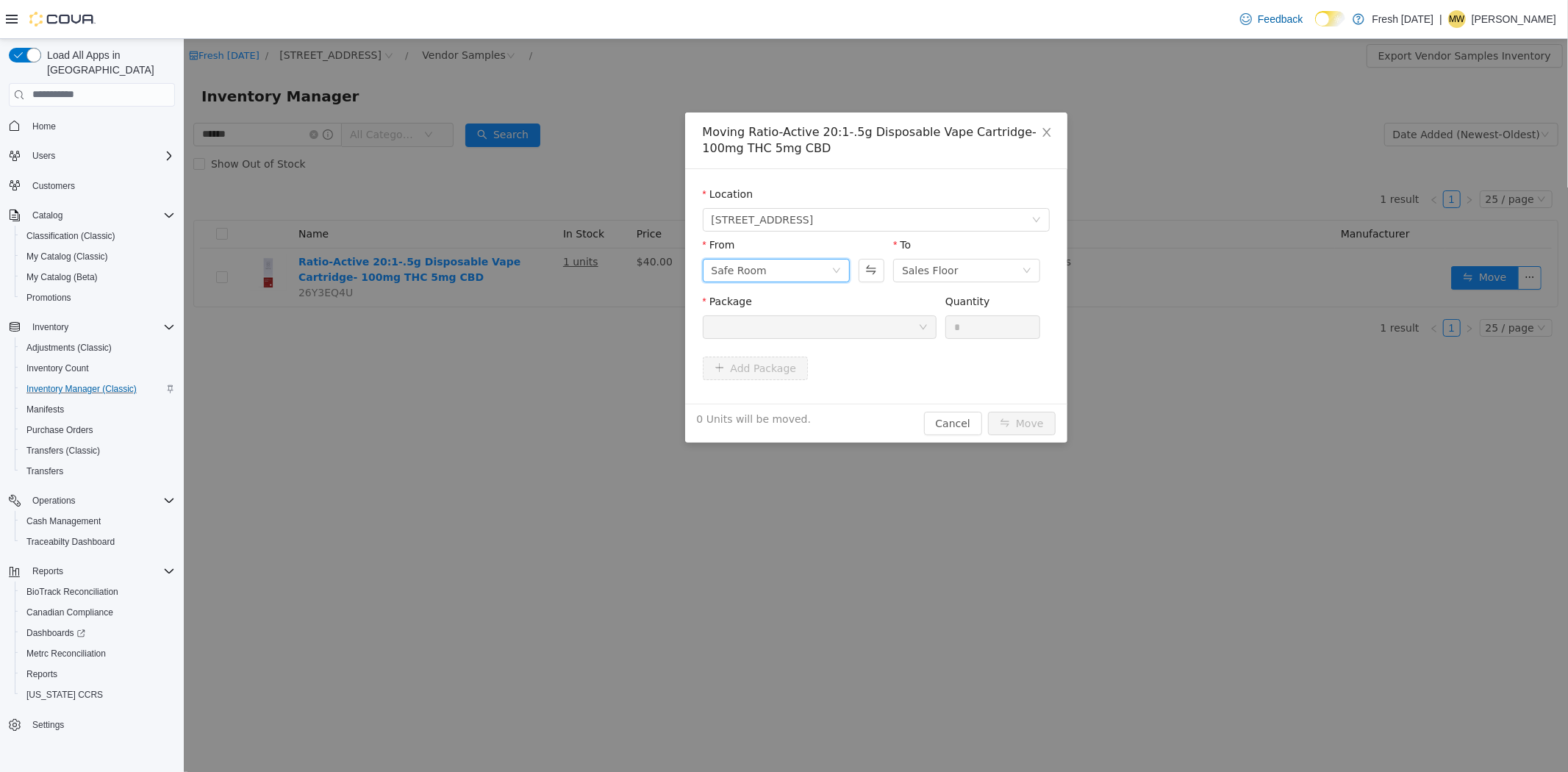
click at [820, 273] on div "Safe Room" at bounding box center [771, 269] width 120 height 22
click at [774, 395] on li "Vendor Samples" at bounding box center [775, 393] width 147 height 23
click at [904, 331] on div at bounding box center [814, 326] width 207 height 22
click at [865, 394] on li "1A40C0300000B56000158711 Quantity : 1 Unit" at bounding box center [819, 387] width 234 height 40
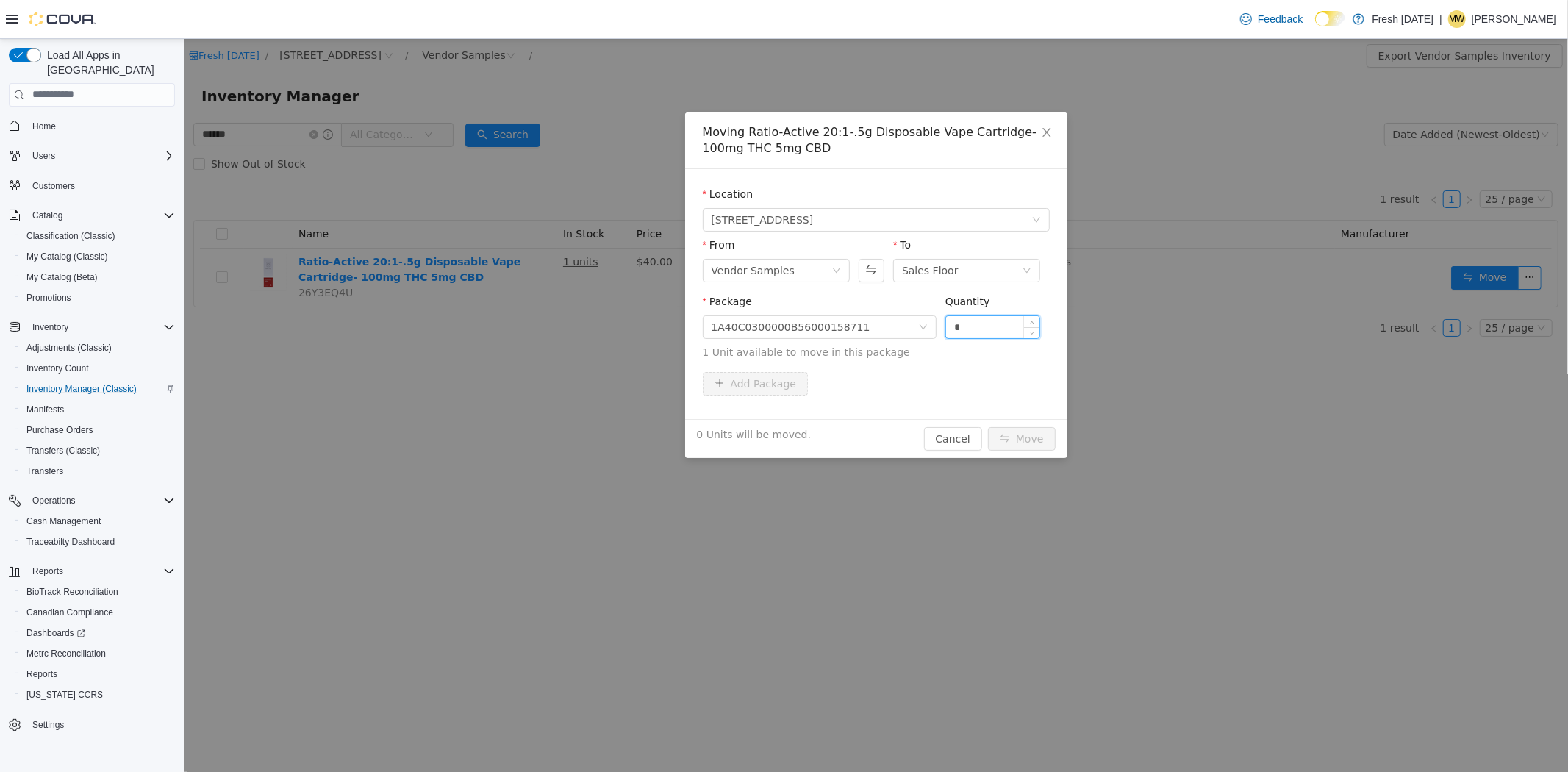
click at [991, 329] on input "*" at bounding box center [992, 326] width 94 height 22
type input "**"
click at [987, 426] on button "Move" at bounding box center [1021, 438] width 68 height 23
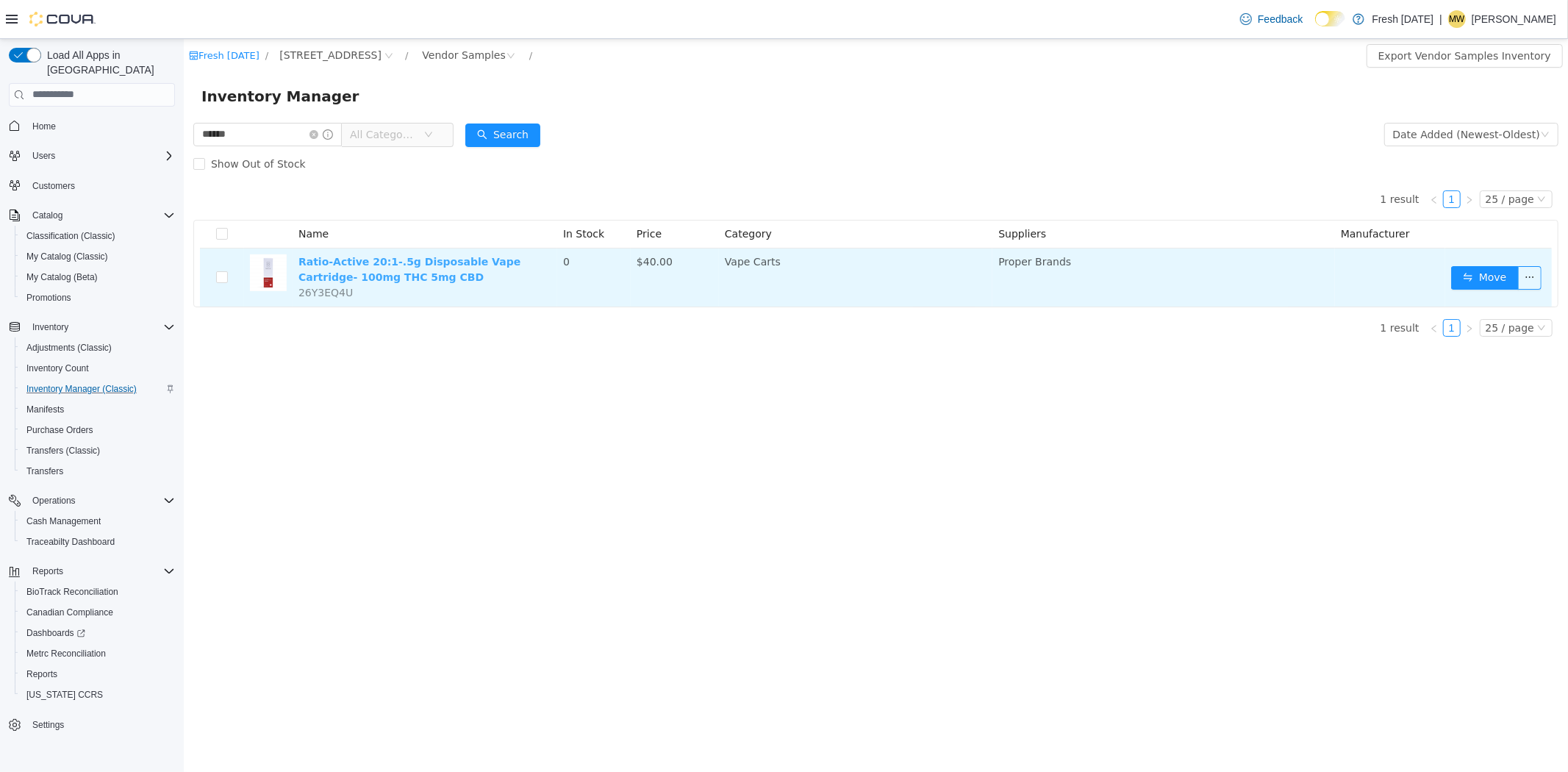
click at [486, 255] on link "Ratio-Active 20:1-.5g Disposable Vape Cartridge- 100mg THC 5mg CBD" at bounding box center [409, 268] width 222 height 27
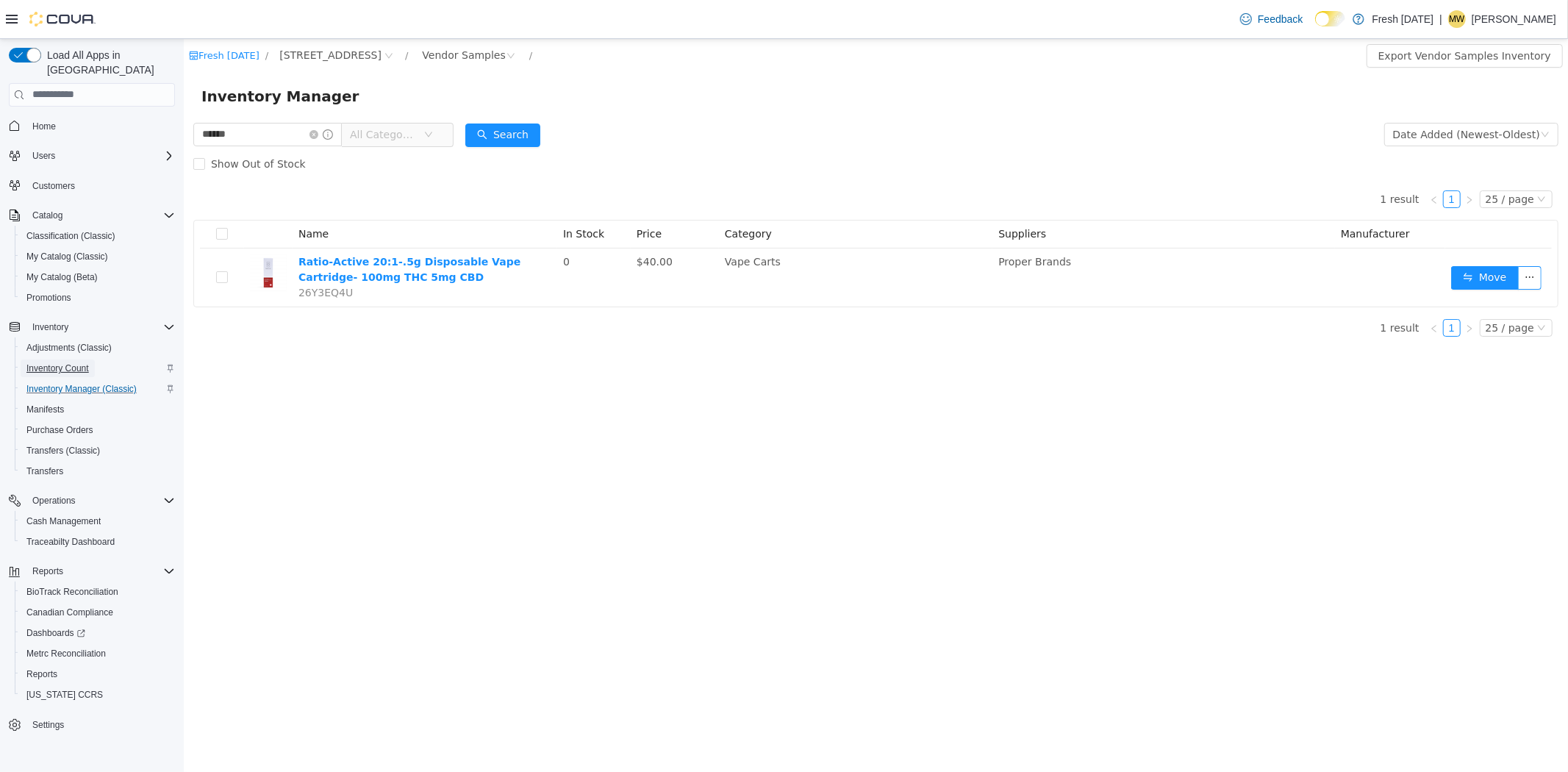
click at [90, 360] on link "Inventory Count" at bounding box center [58, 368] width 75 height 17
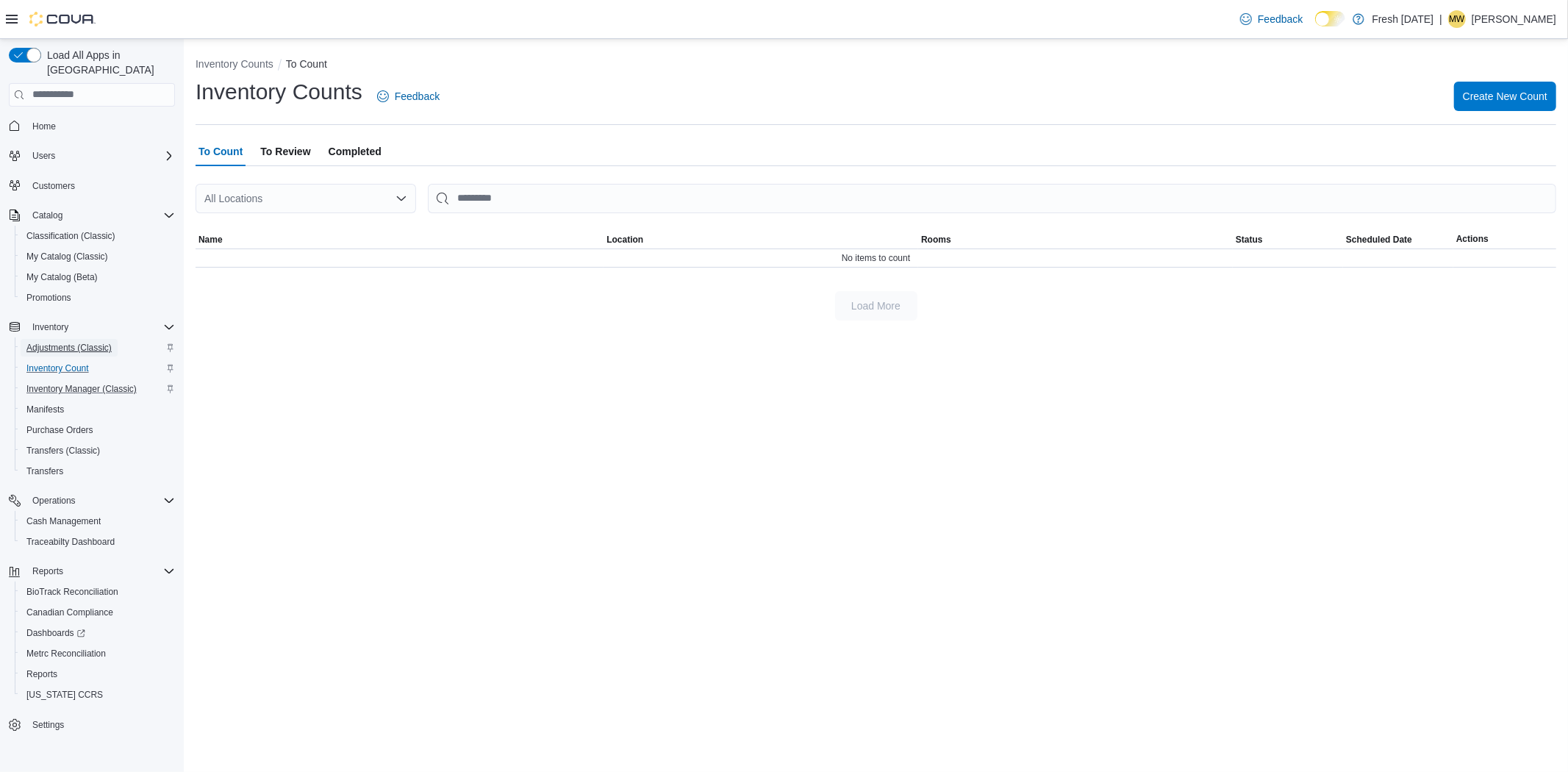
click at [63, 342] on span "Adjustments (Classic)" at bounding box center [69, 348] width 85 height 12
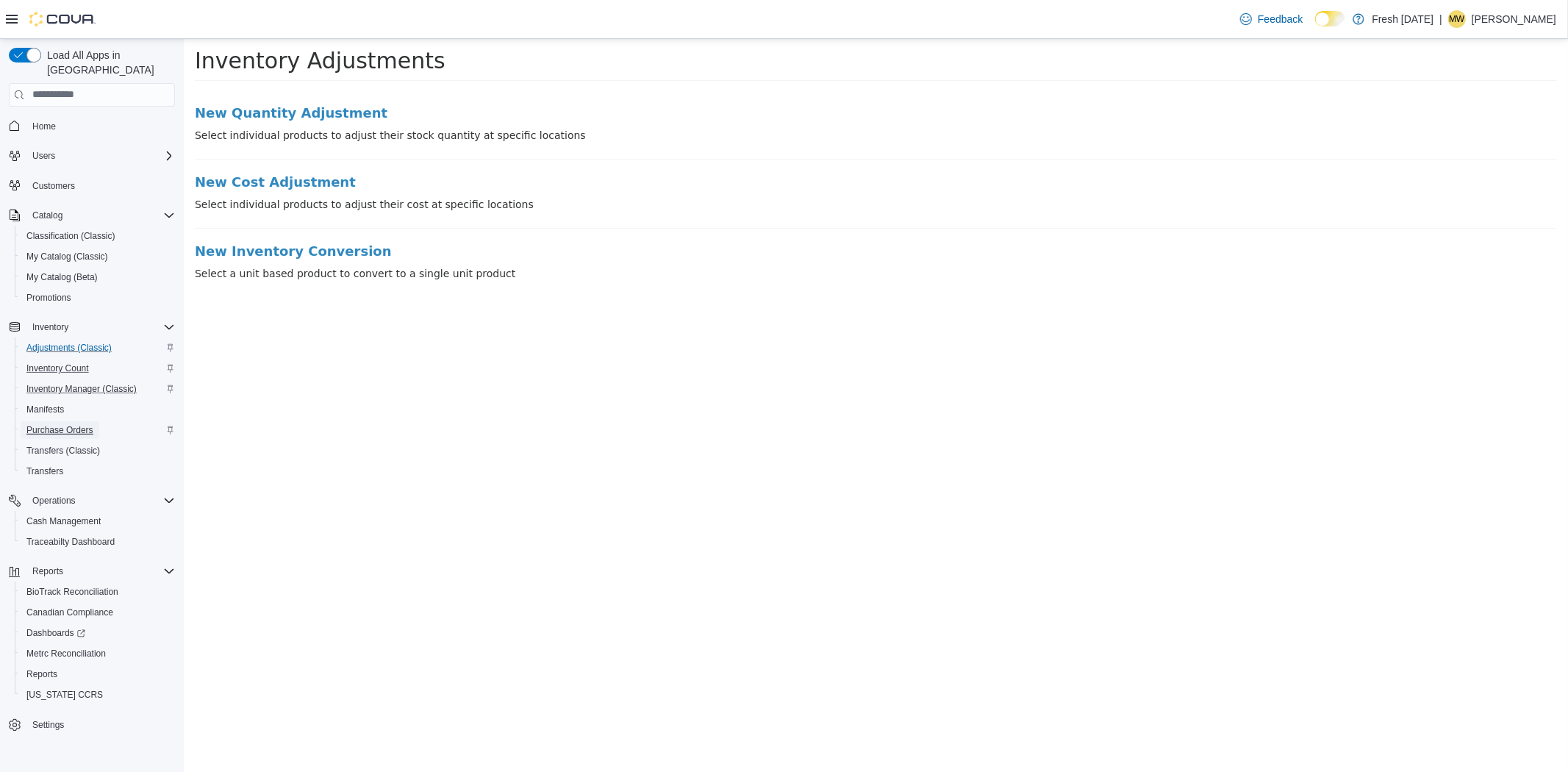
click at [44, 425] on span "Purchase Orders" at bounding box center [59, 431] width 67 height 12
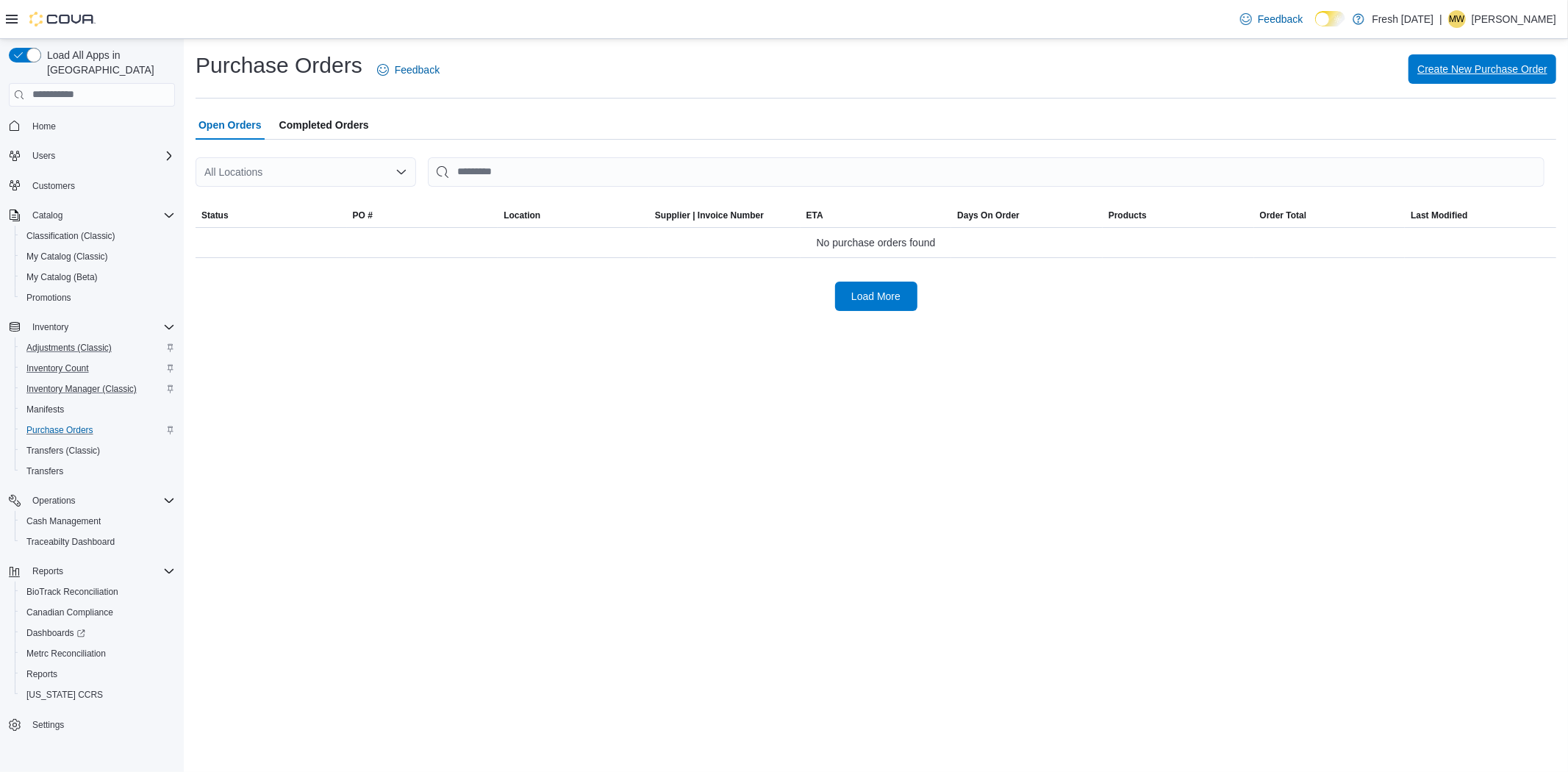
click at [1458, 76] on span "Create New Purchase Order" at bounding box center [1483, 69] width 130 height 15
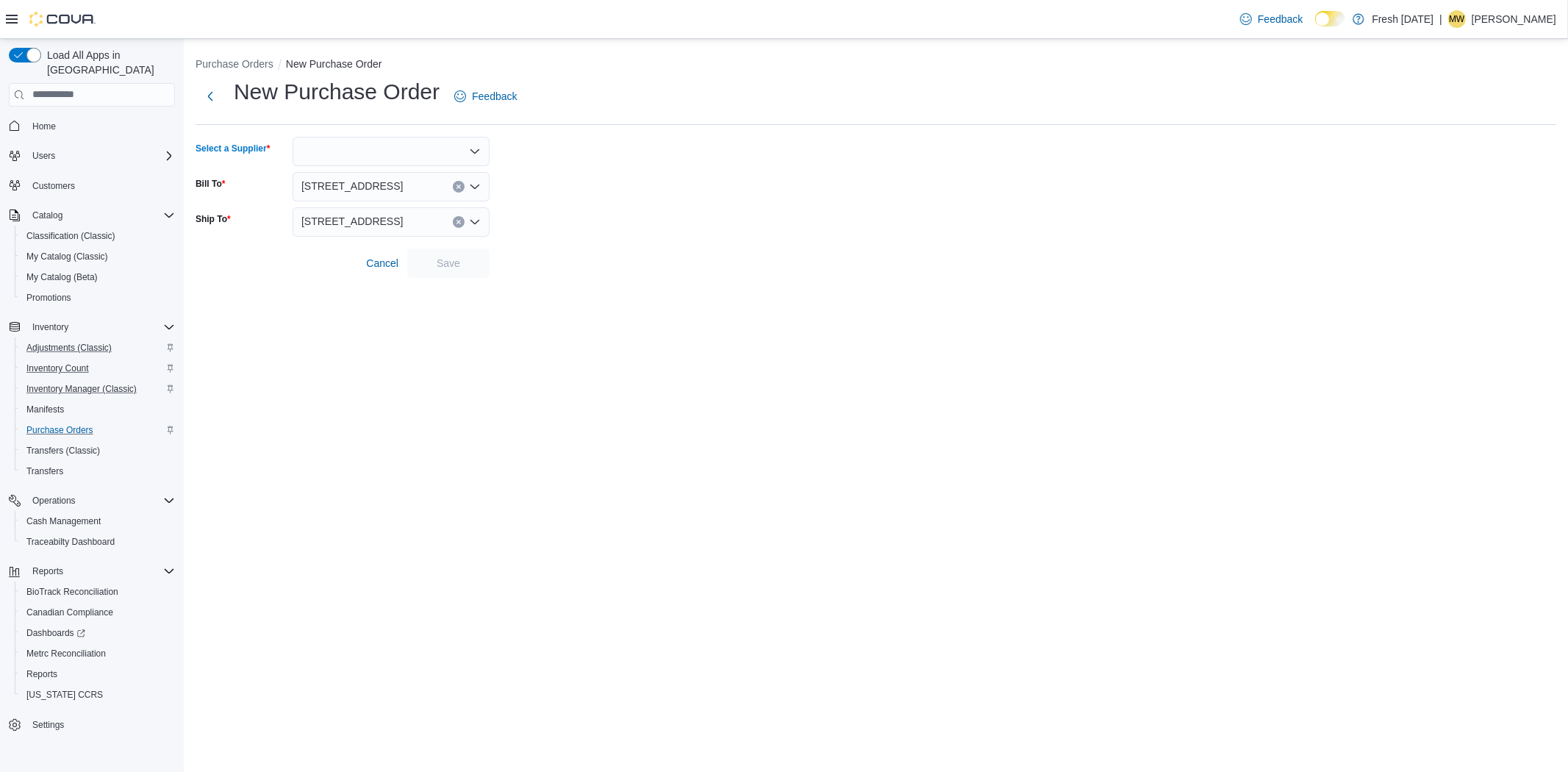
click at [347, 155] on div at bounding box center [391, 152] width 197 height 30
type input "****"
click at [362, 177] on span "Illi cit" at bounding box center [400, 175] width 161 height 15
click at [432, 248] on span "Save" at bounding box center [448, 262] width 65 height 30
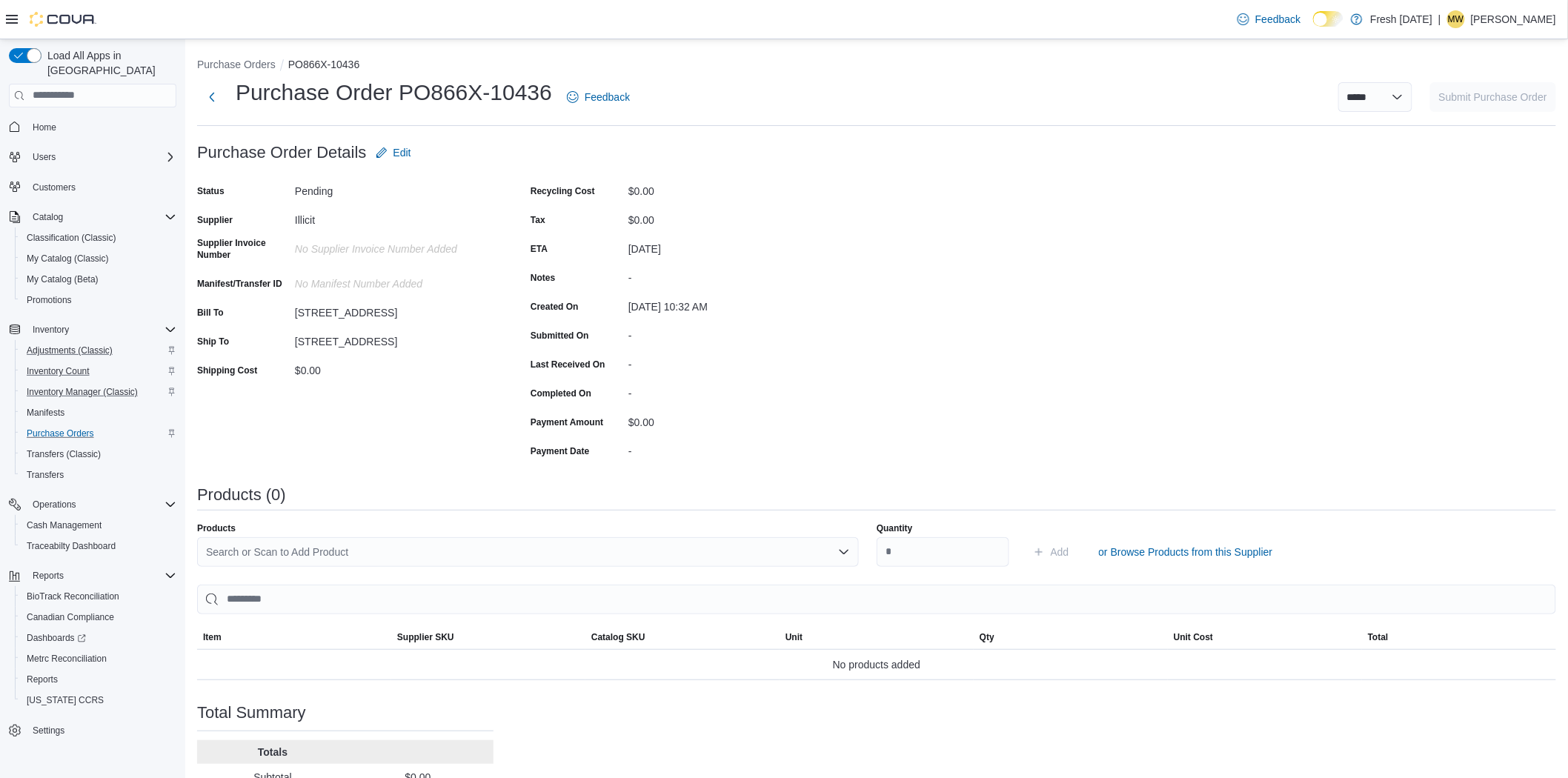
click at [474, 544] on div "Search or Scan to Add Product" at bounding box center [528, 552] width 662 height 30
type input "*"
type input "*****"
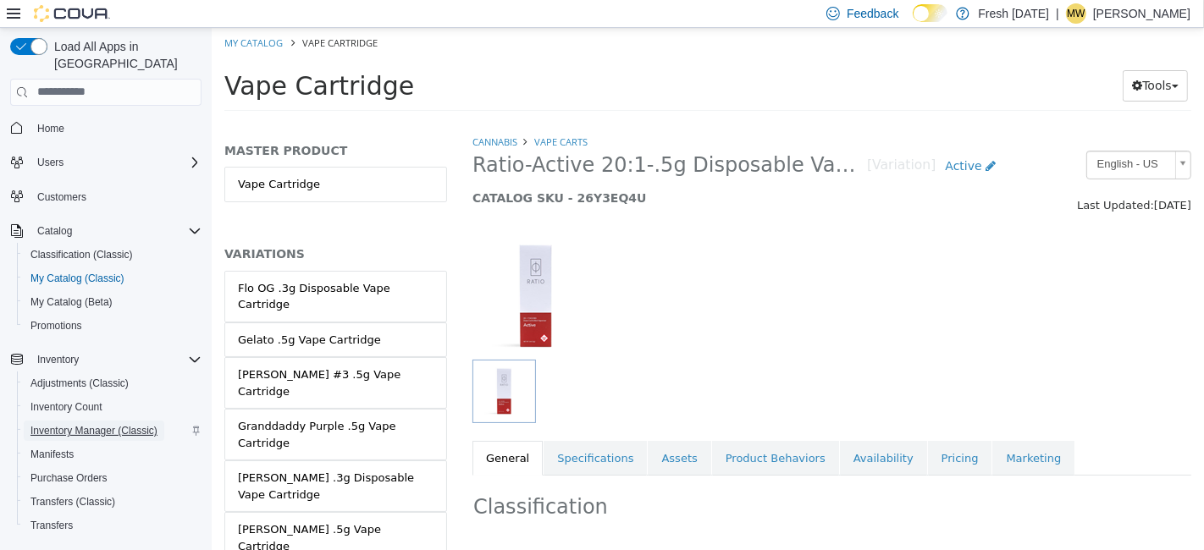
click at [68, 424] on span "Inventory Manager (Classic)" at bounding box center [93, 431] width 127 height 14
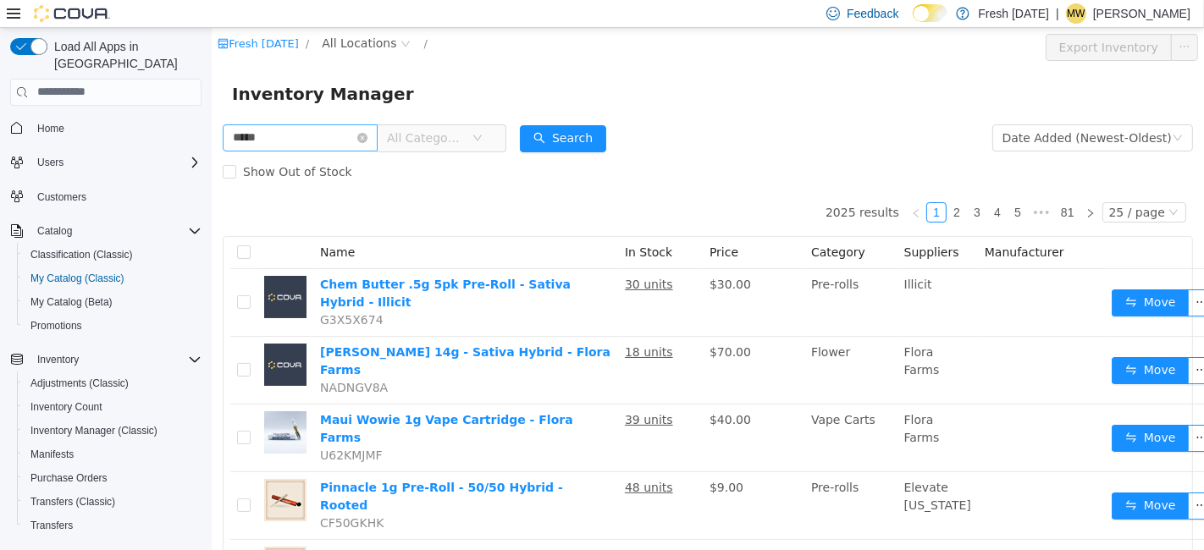
type input "**********"
click at [428, 141] on span "All Categories" at bounding box center [424, 137] width 77 height 17
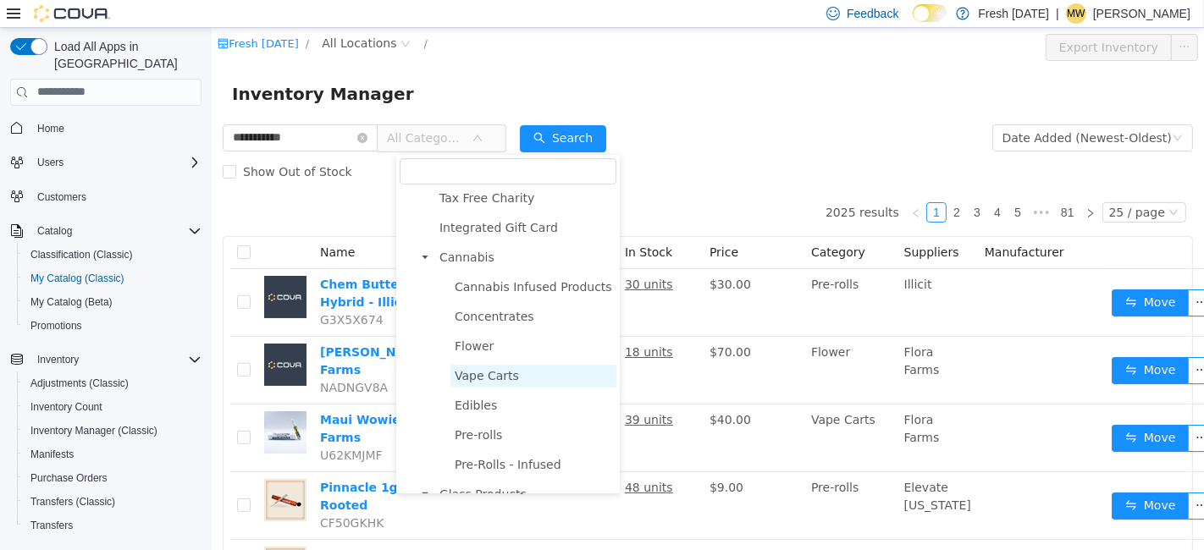
scroll to position [94, 0]
click at [480, 434] on span "Pre-rolls" at bounding box center [477, 434] width 47 height 14
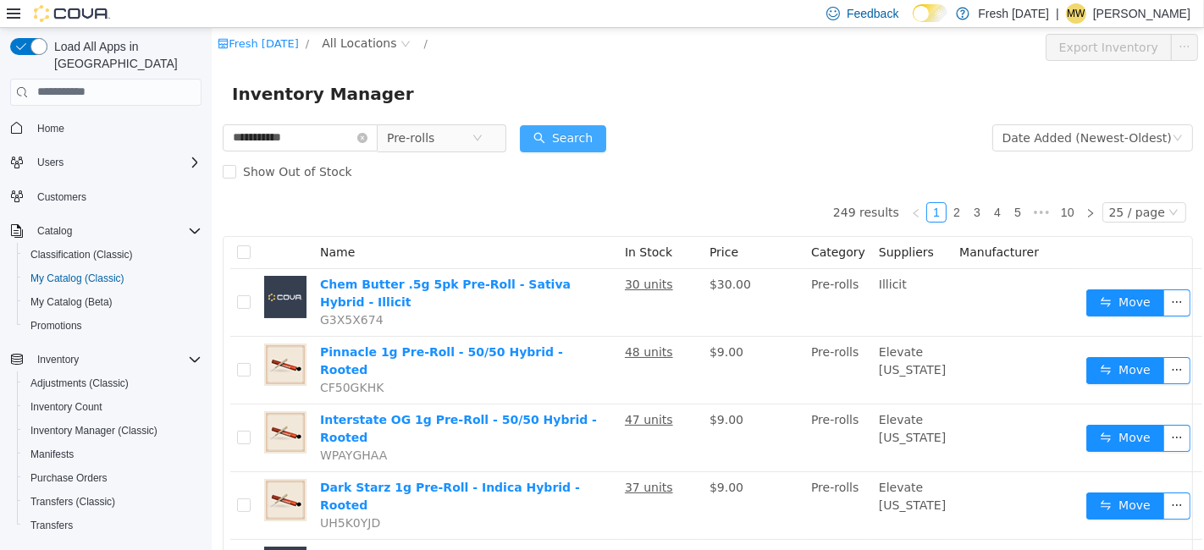
click at [575, 134] on button "Search" at bounding box center [562, 137] width 86 height 27
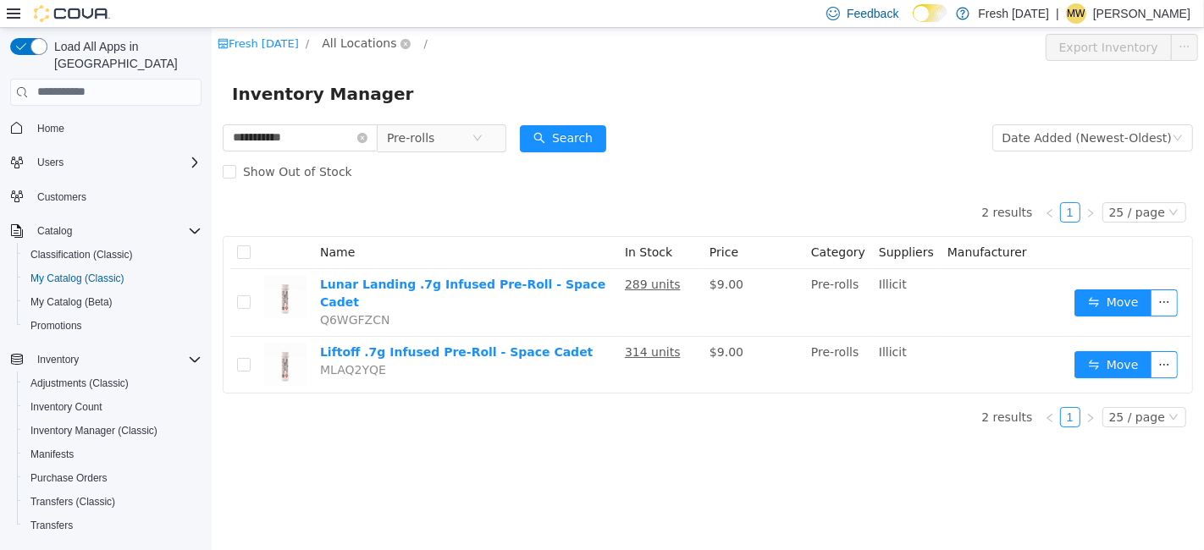
click at [345, 38] on span "All Locations" at bounding box center [358, 42] width 75 height 19
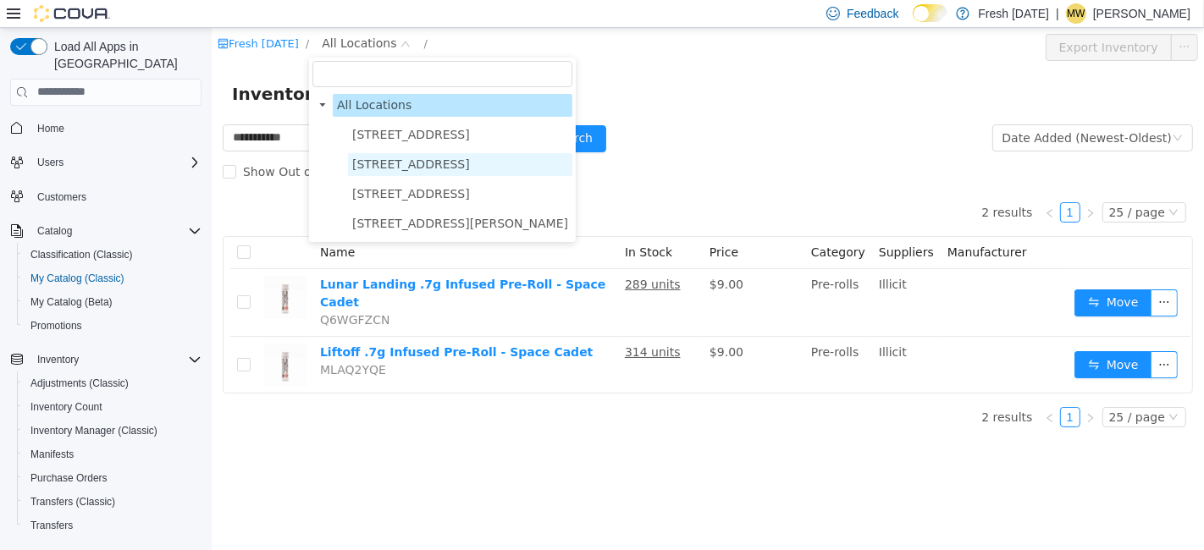
click at [384, 165] on span "[STREET_ADDRESS]" at bounding box center [410, 164] width 118 height 14
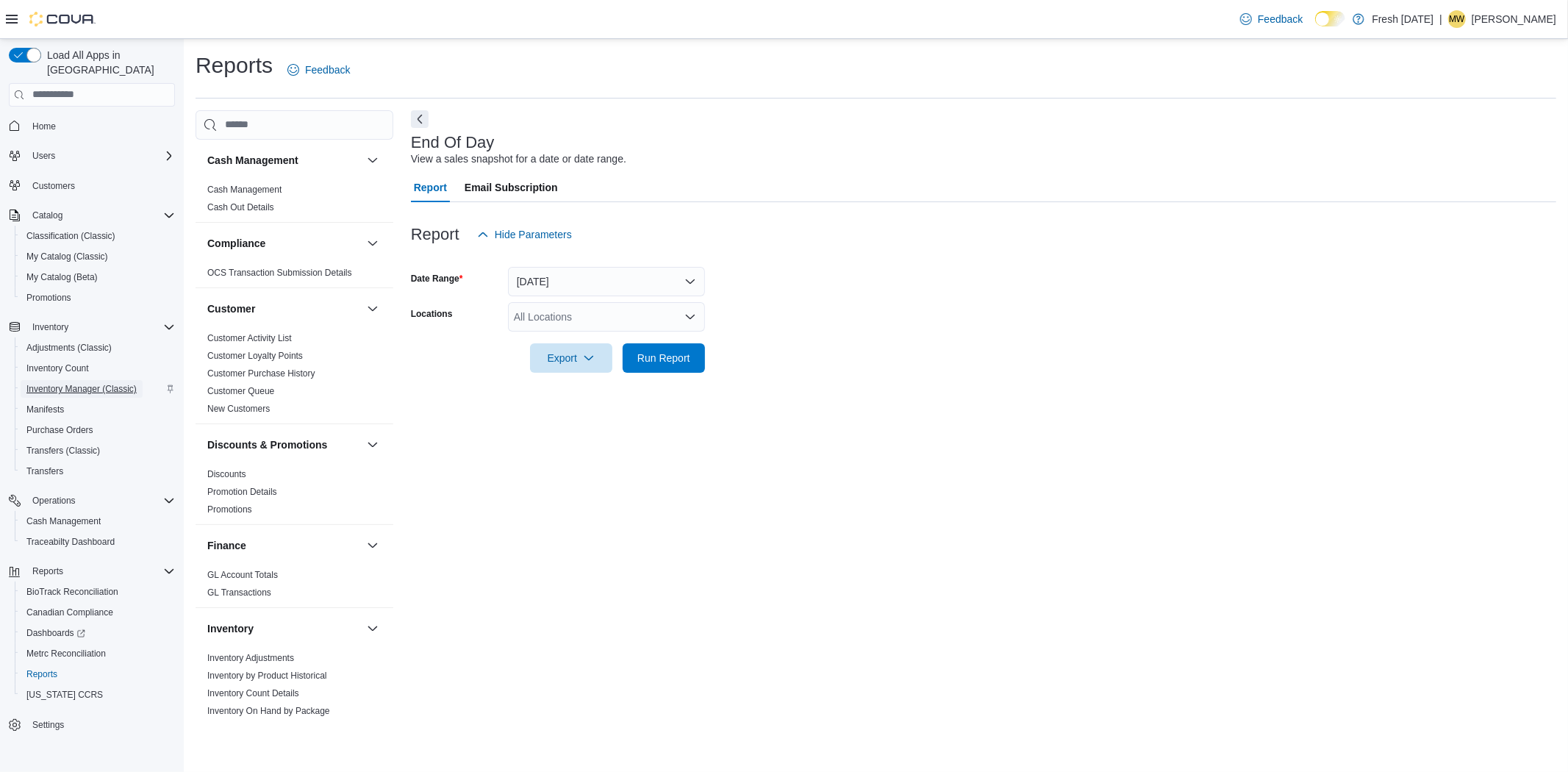
click at [60, 383] on span "Inventory Manager (Classic)" at bounding box center [81, 389] width 110 height 12
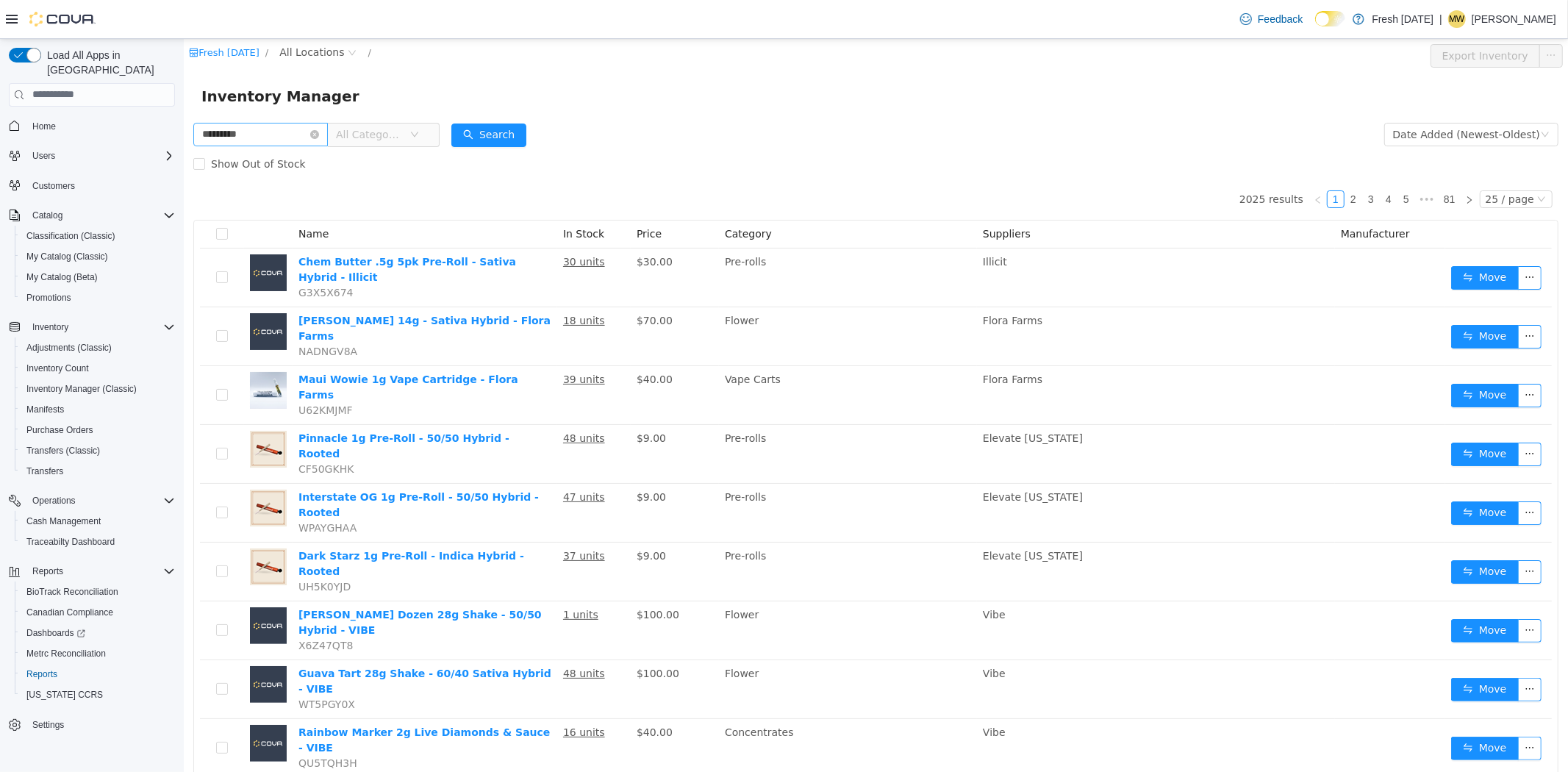
type input "*********"
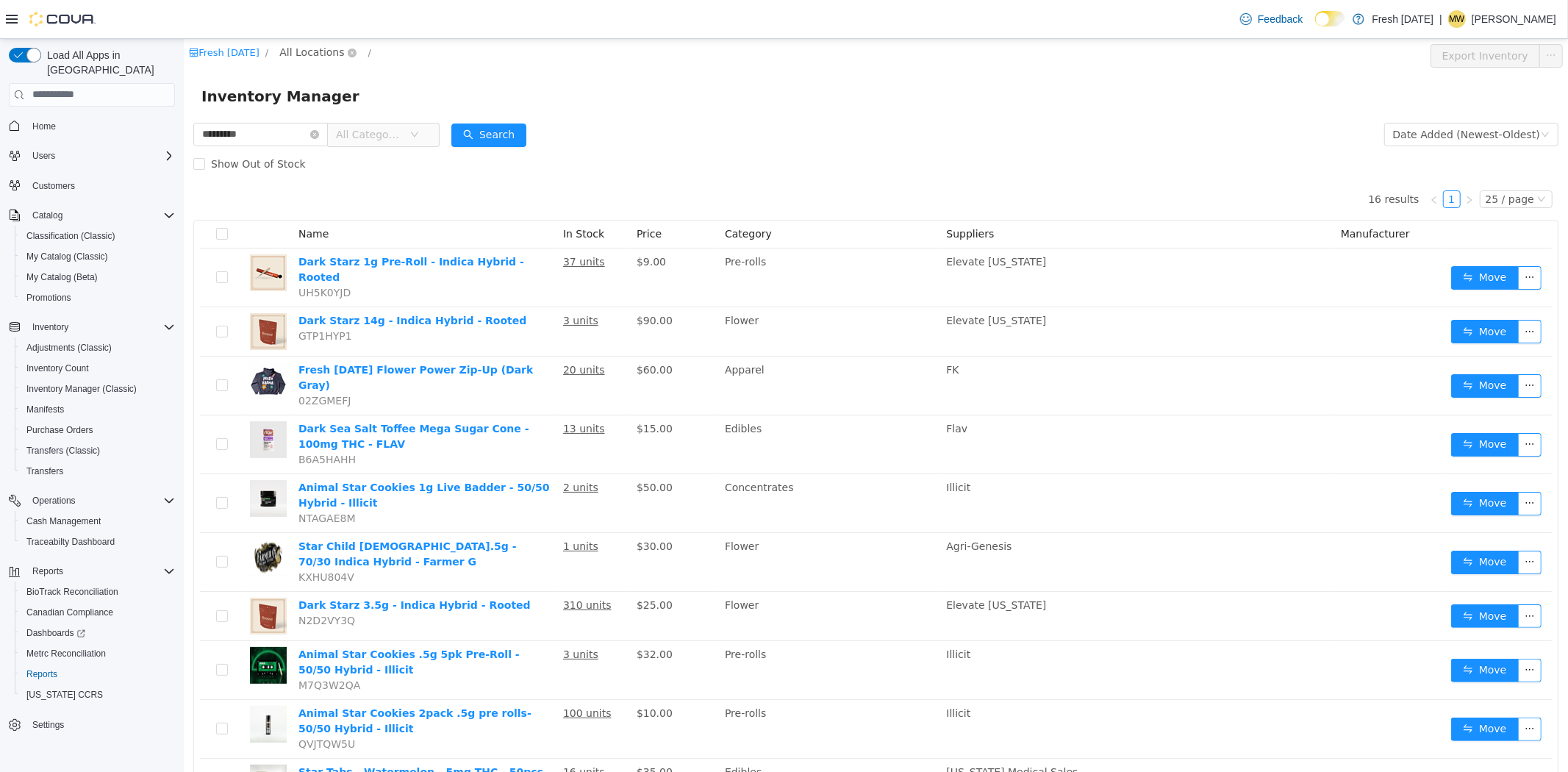
click at [294, 58] on span "All Locations" at bounding box center [311, 51] width 65 height 16
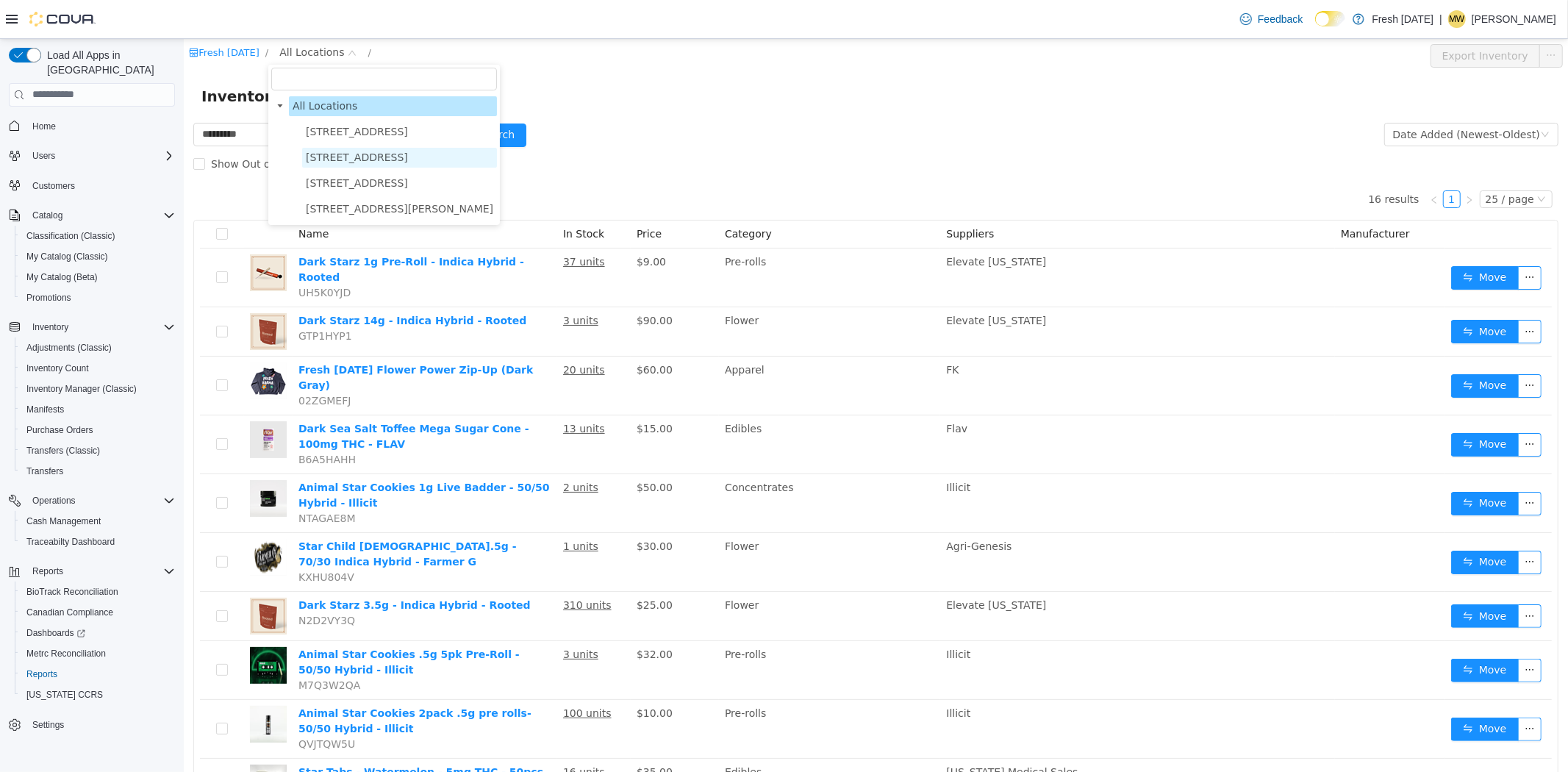
click at [352, 155] on span "[STREET_ADDRESS]" at bounding box center [356, 157] width 102 height 12
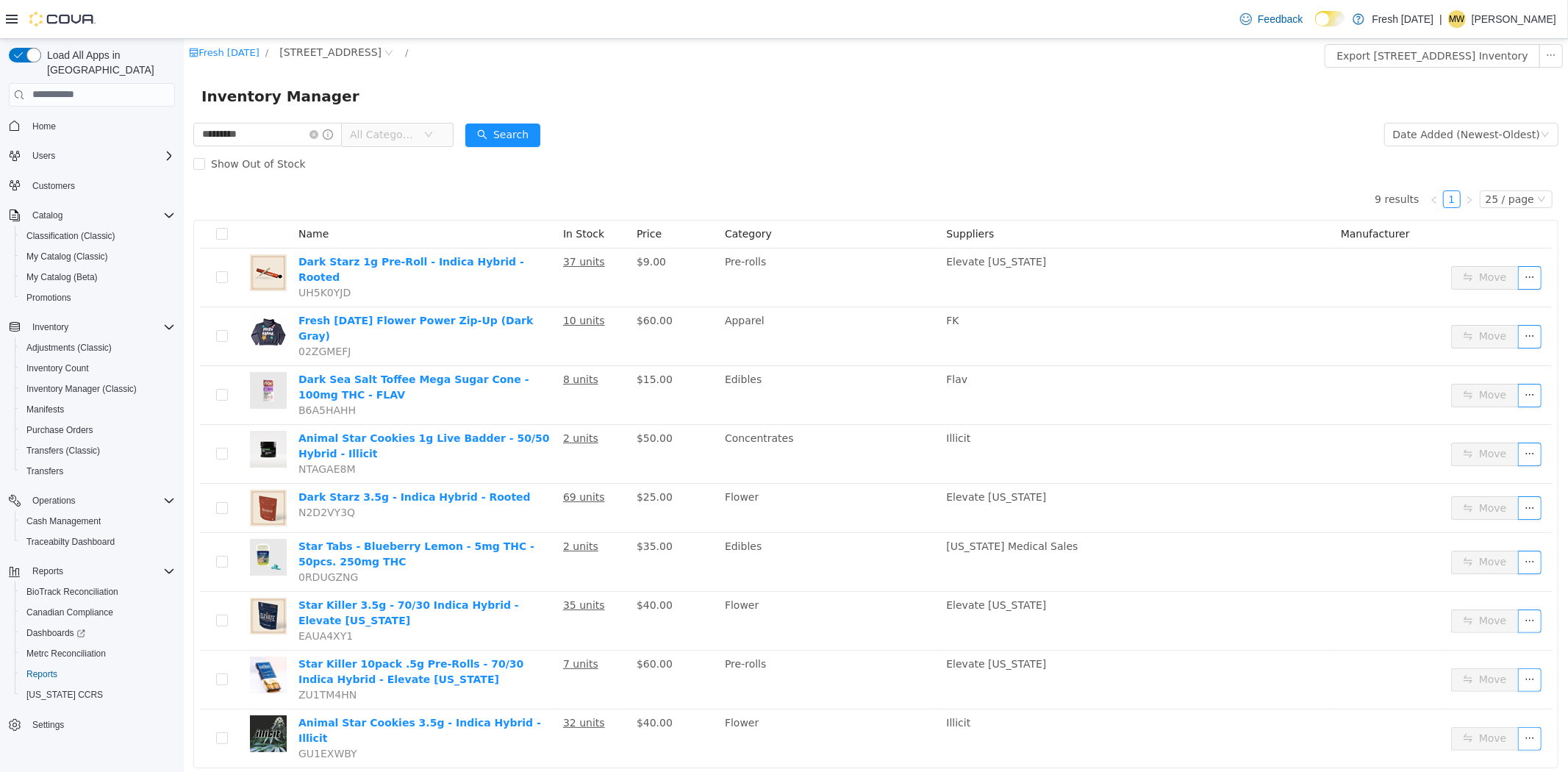
click at [430, 54] on div "Fresh Karma / 1407 Cinnamon Hill Lane /" at bounding box center [761, 52] width 1145 height 17
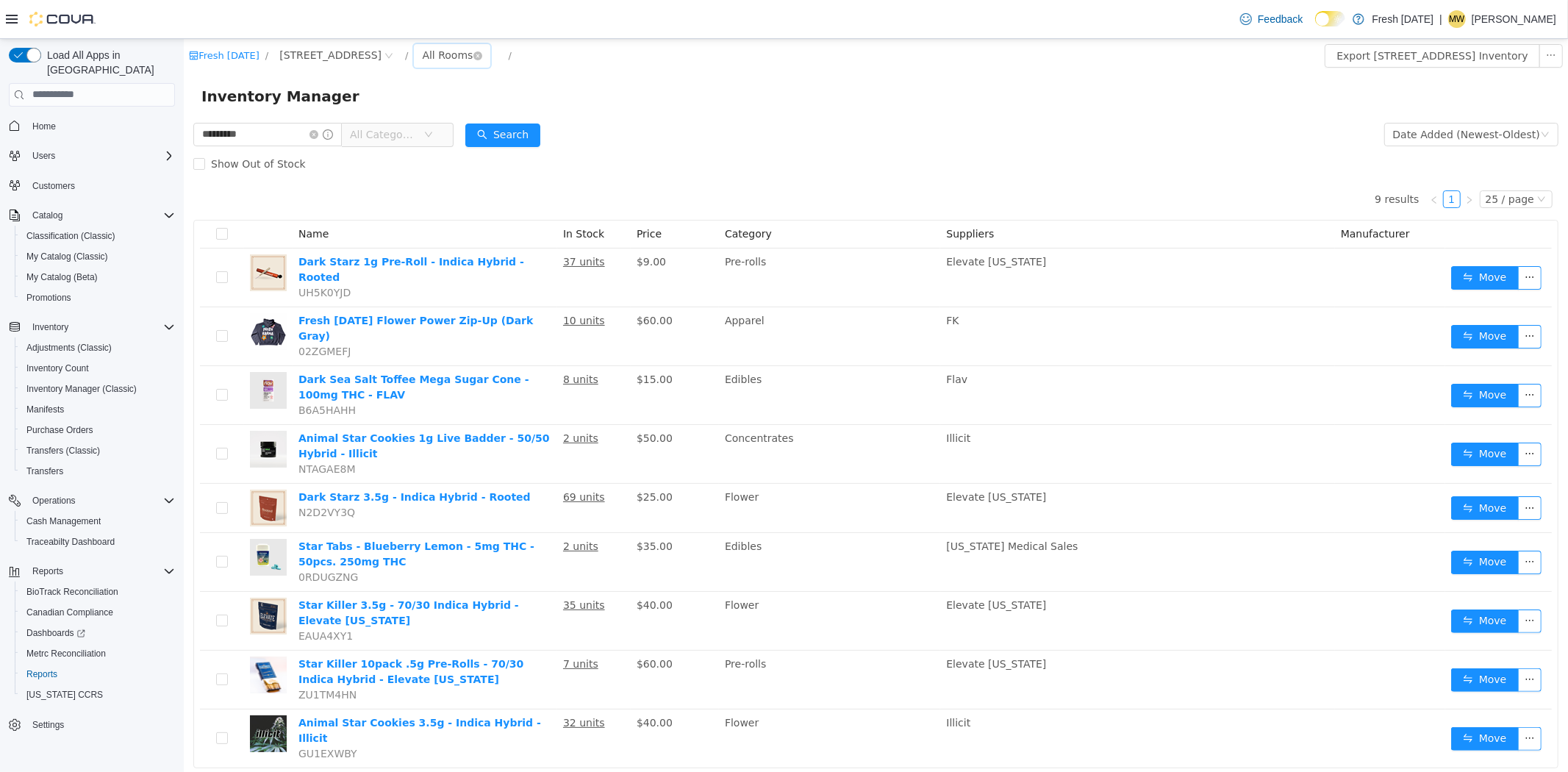
click at [446, 53] on div "All Rooms" at bounding box center [446, 54] width 50 height 22
click at [461, 181] on li "Vendor Samples" at bounding box center [464, 178] width 89 height 23
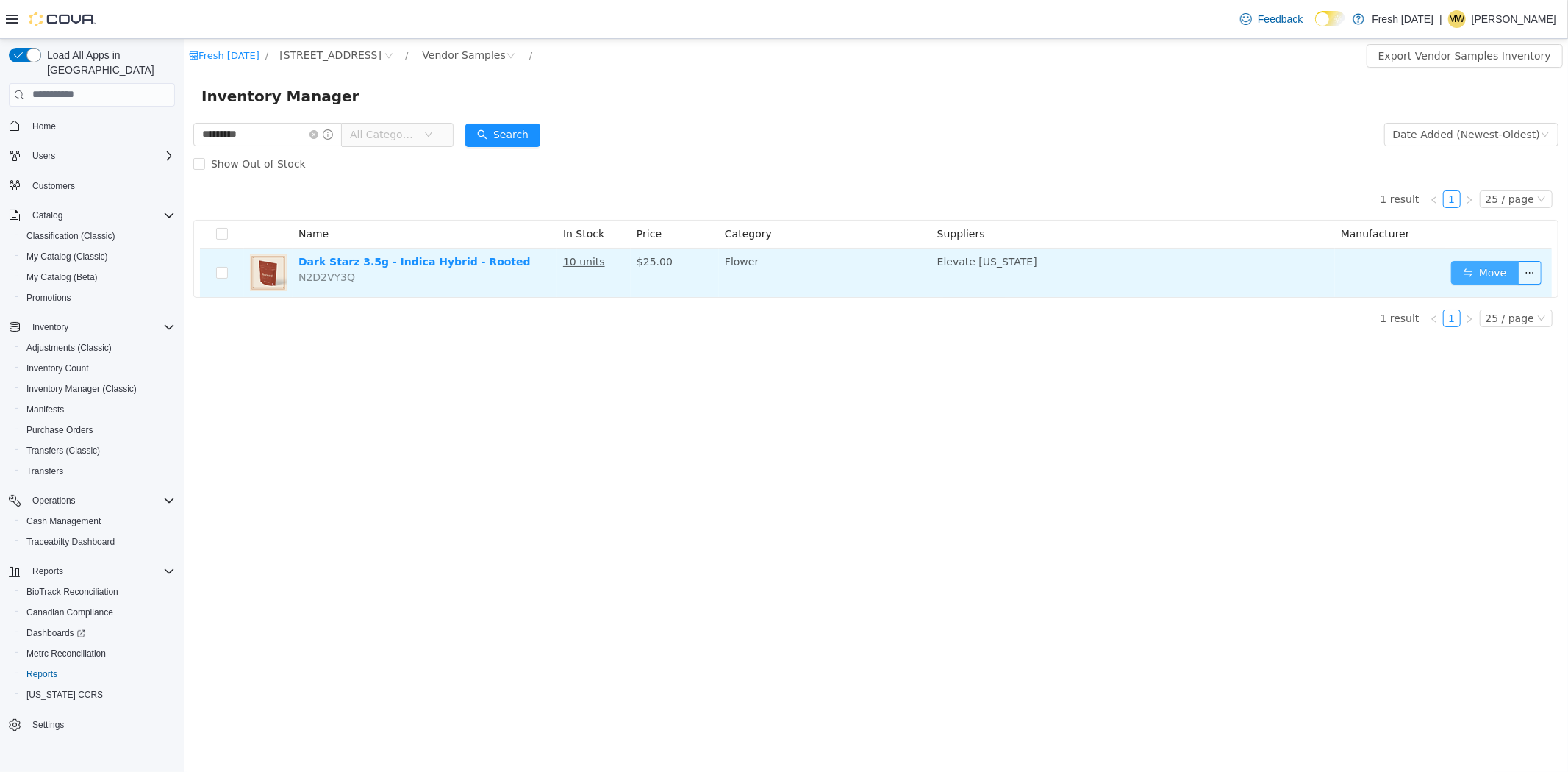
click at [1459, 270] on button "Move" at bounding box center [1485, 272] width 68 height 23
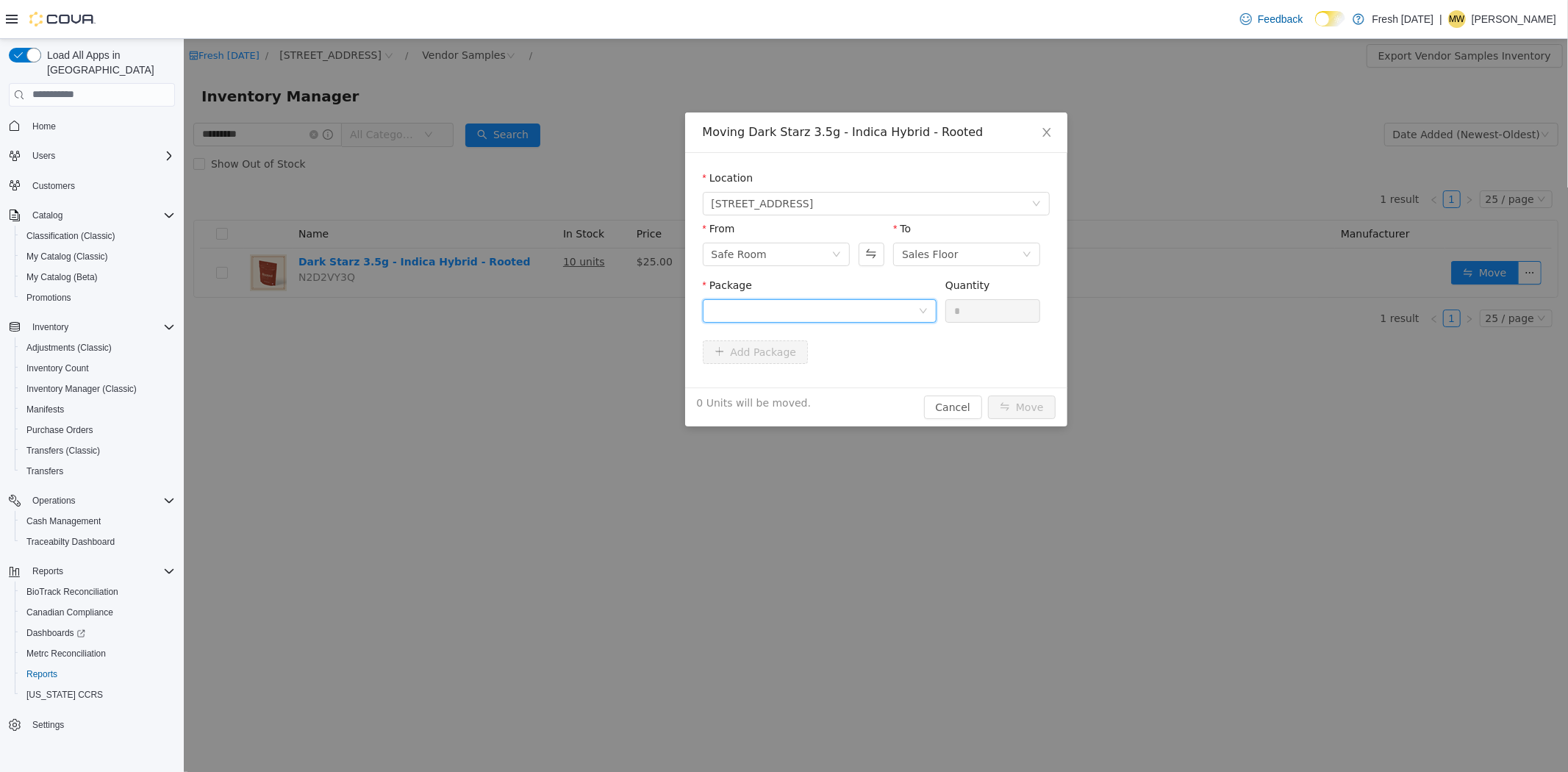
click at [847, 301] on div at bounding box center [814, 310] width 207 height 22
click at [819, 363] on strong "1A40C03000025E5000094262" at bounding box center [797, 364] width 173 height 12
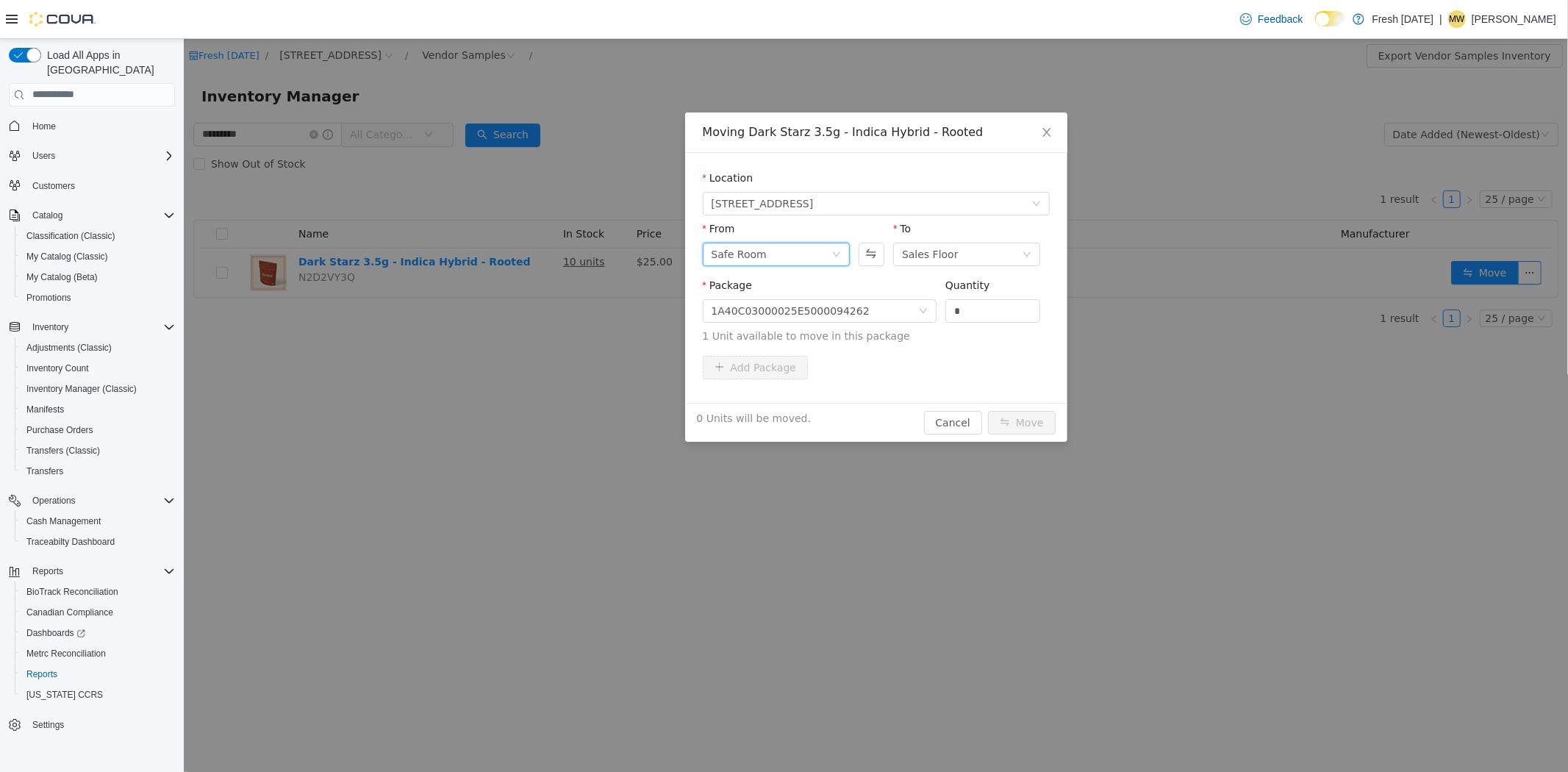
click at [834, 247] on div "Safe Room" at bounding box center [775, 254] width 147 height 23
click at [780, 376] on li "Vendor Samples" at bounding box center [775, 377] width 147 height 23
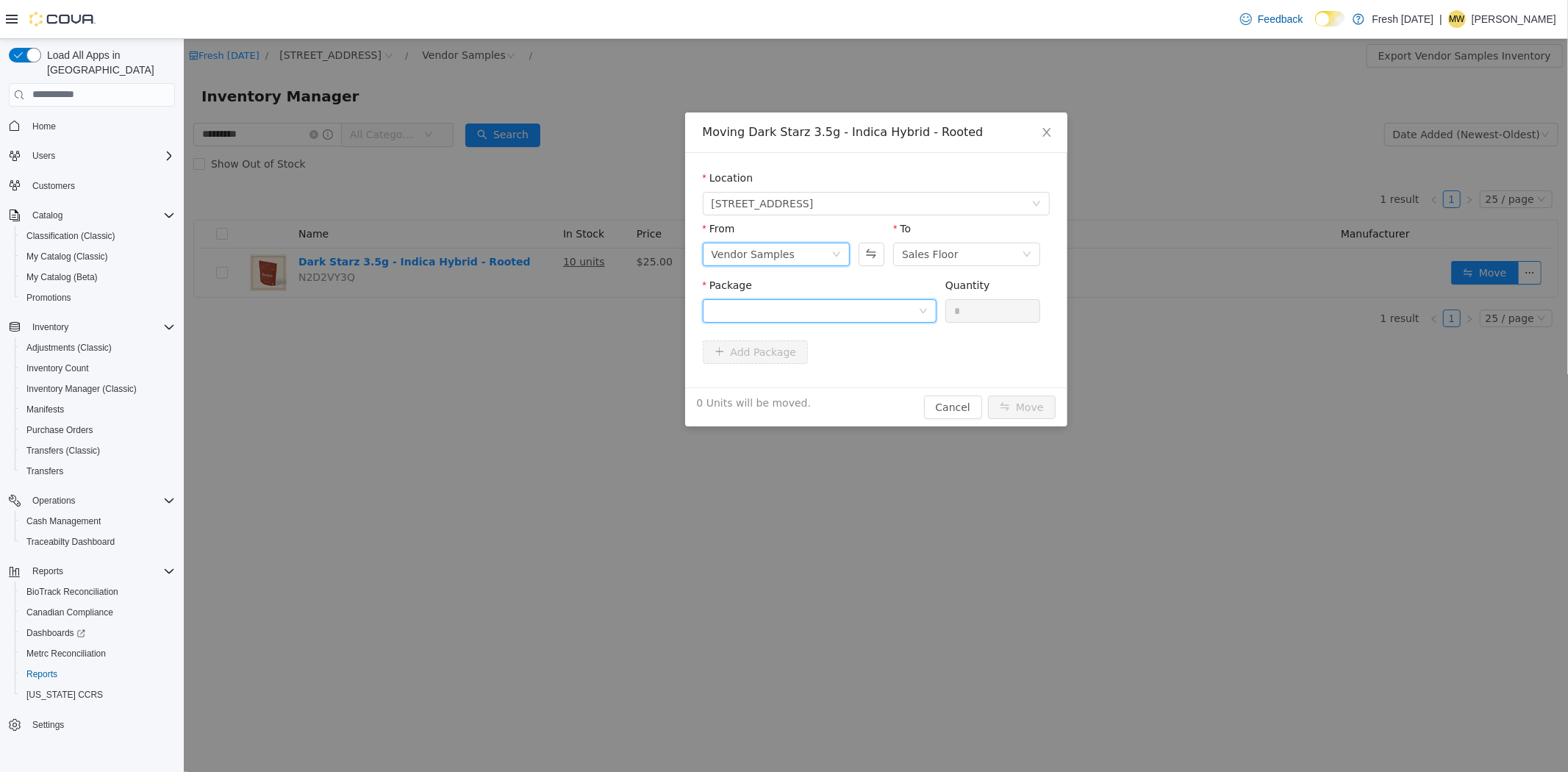
click at [820, 304] on div at bounding box center [814, 310] width 207 height 22
click at [824, 379] on li "1A40C03000025E5000092590 Quantity : 10 Units" at bounding box center [819, 372] width 234 height 40
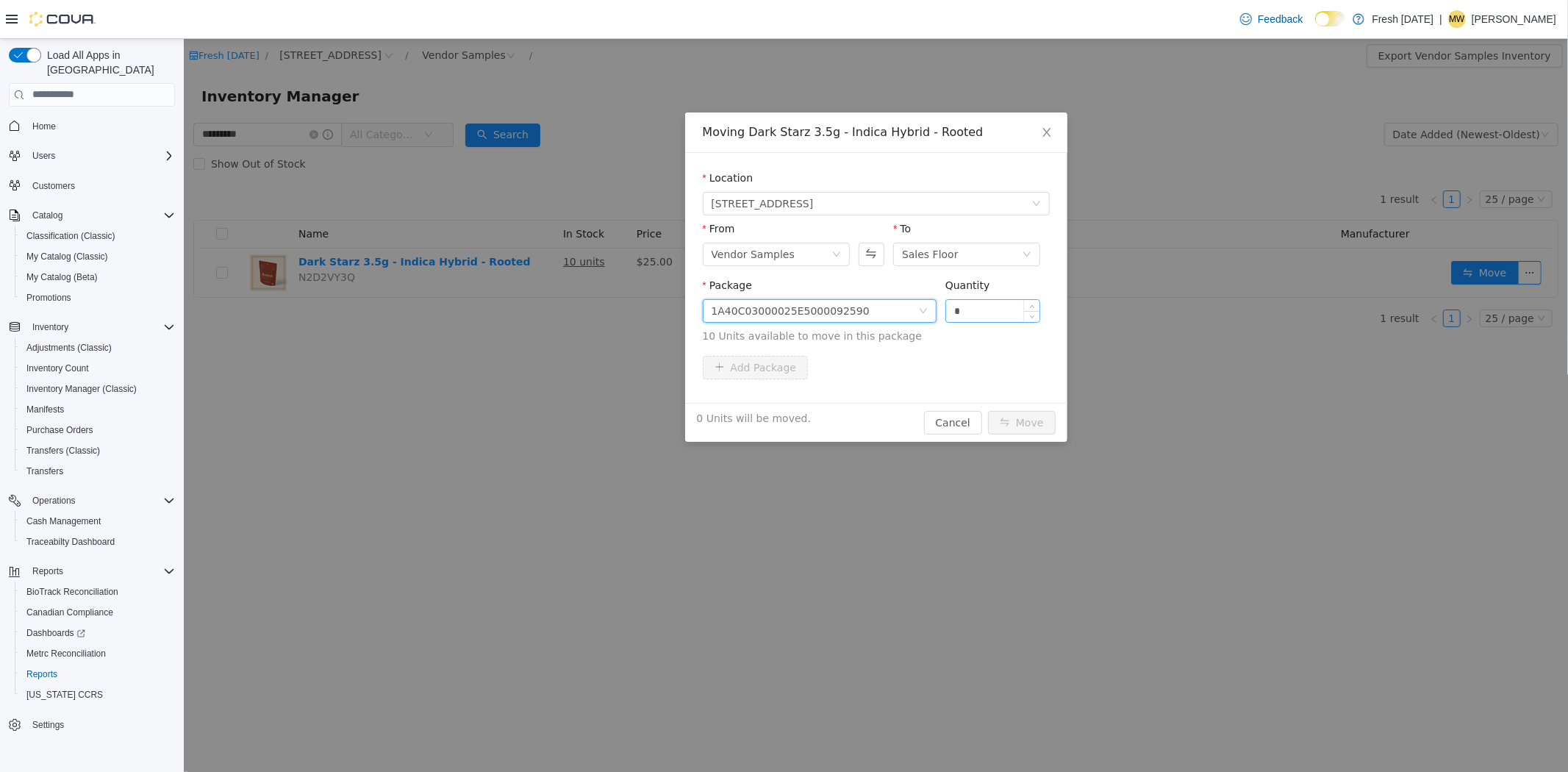
click at [1011, 310] on input "*" at bounding box center [992, 310] width 94 height 22
type input "**"
click at [987, 411] on button "Move" at bounding box center [1021, 422] width 68 height 23
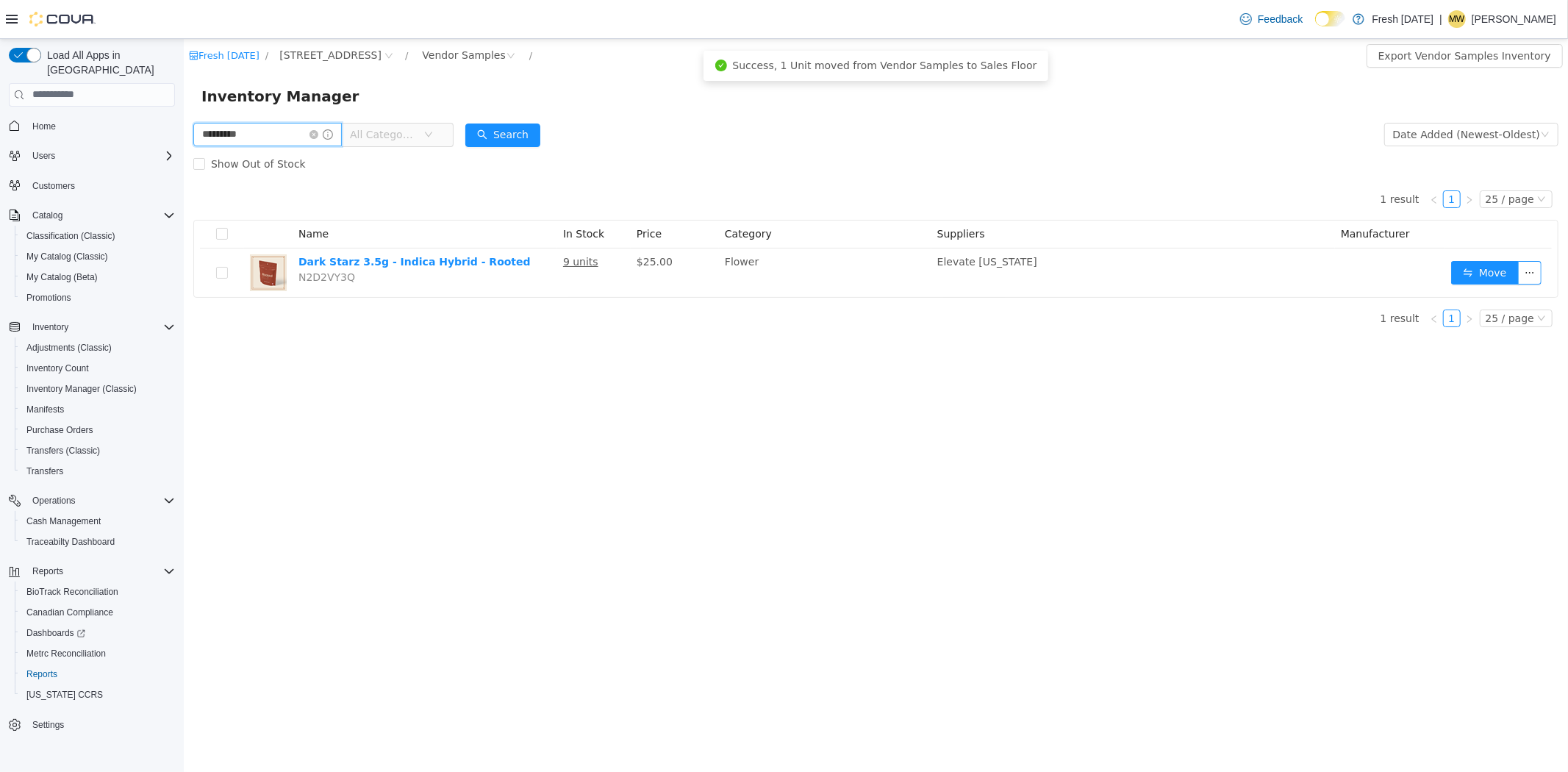
drag, startPoint x: 296, startPoint y: 134, endPoint x: 162, endPoint y: 143, distance: 134.3
click at [183, 143] on html "Fresh Karma / 1407 Cinnamon Hill Lane / Vendor Samples / Export Vendor Samples …" at bounding box center [875, 405] width 1385 height 734
type input "*****"
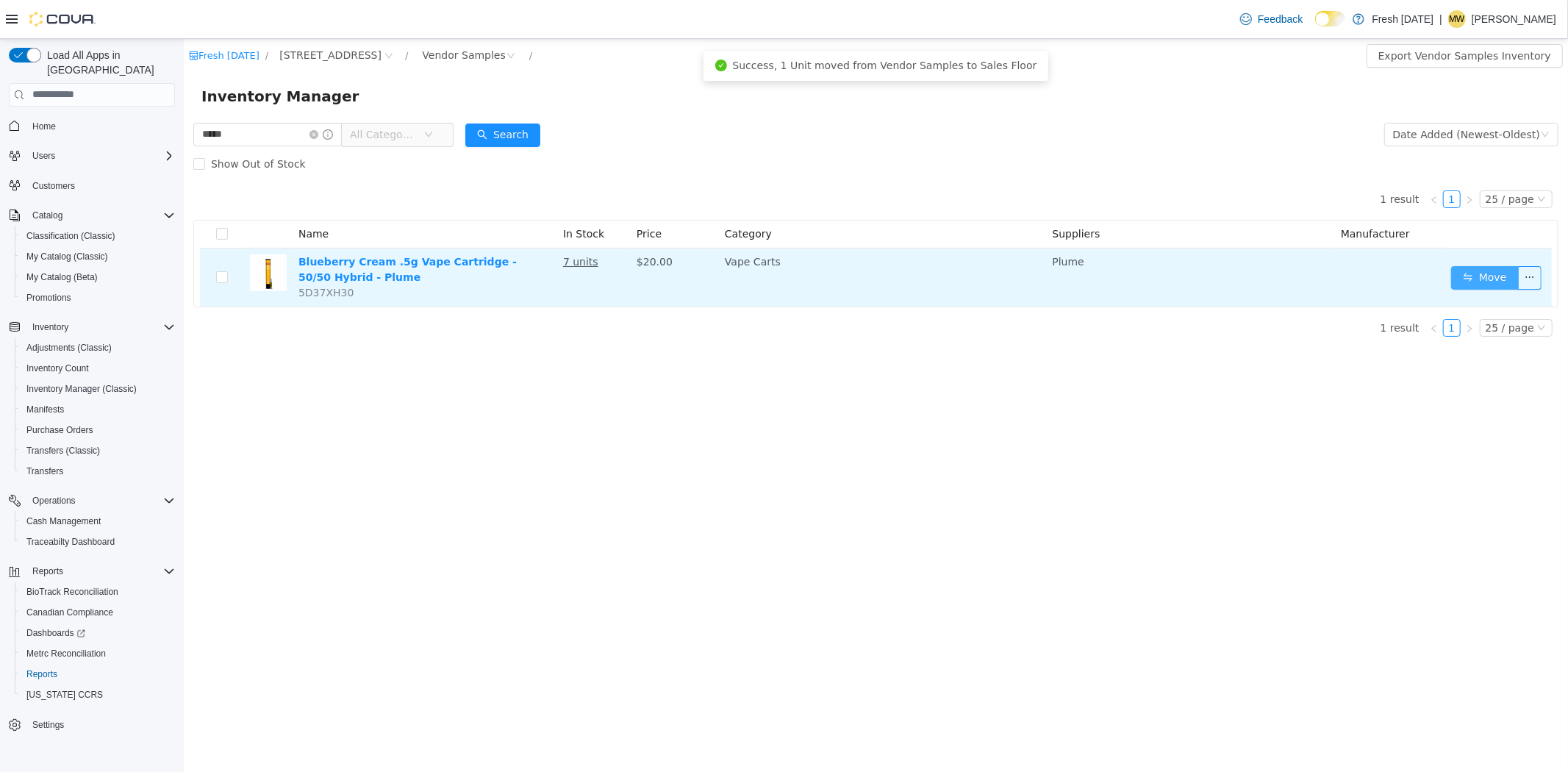
click at [1482, 274] on button "Move" at bounding box center [1485, 277] width 68 height 23
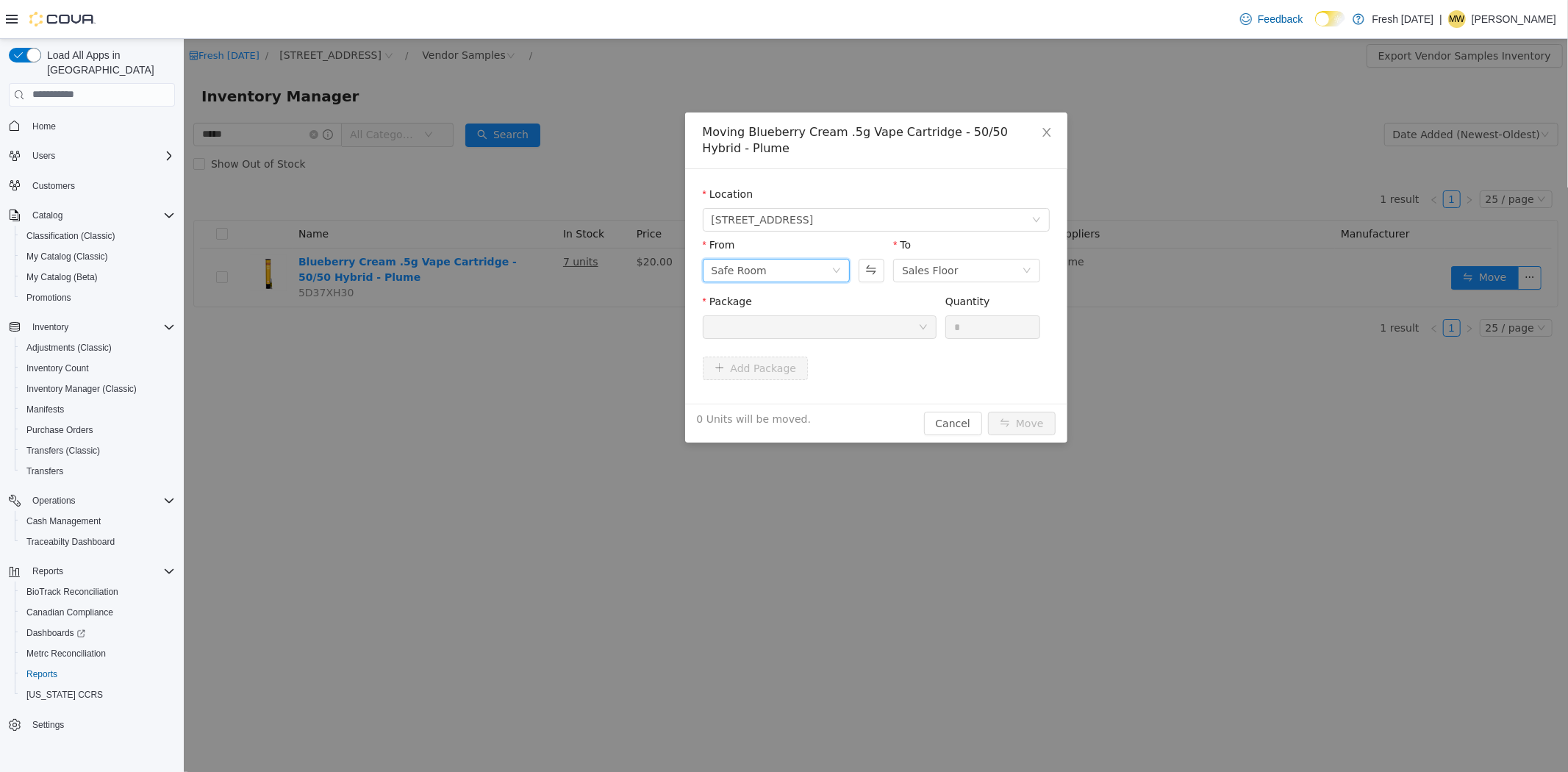
click at [821, 273] on div "Safe Room" at bounding box center [771, 269] width 120 height 22
click at [781, 395] on li "Vendor Samples" at bounding box center [775, 393] width 147 height 23
click at [893, 313] on div "Package" at bounding box center [819, 304] width 234 height 22
click at [877, 332] on div at bounding box center [814, 326] width 207 height 22
click at [819, 387] on li "1A40C0300002581000094602 Quantity : 7 Units" at bounding box center [819, 387] width 234 height 40
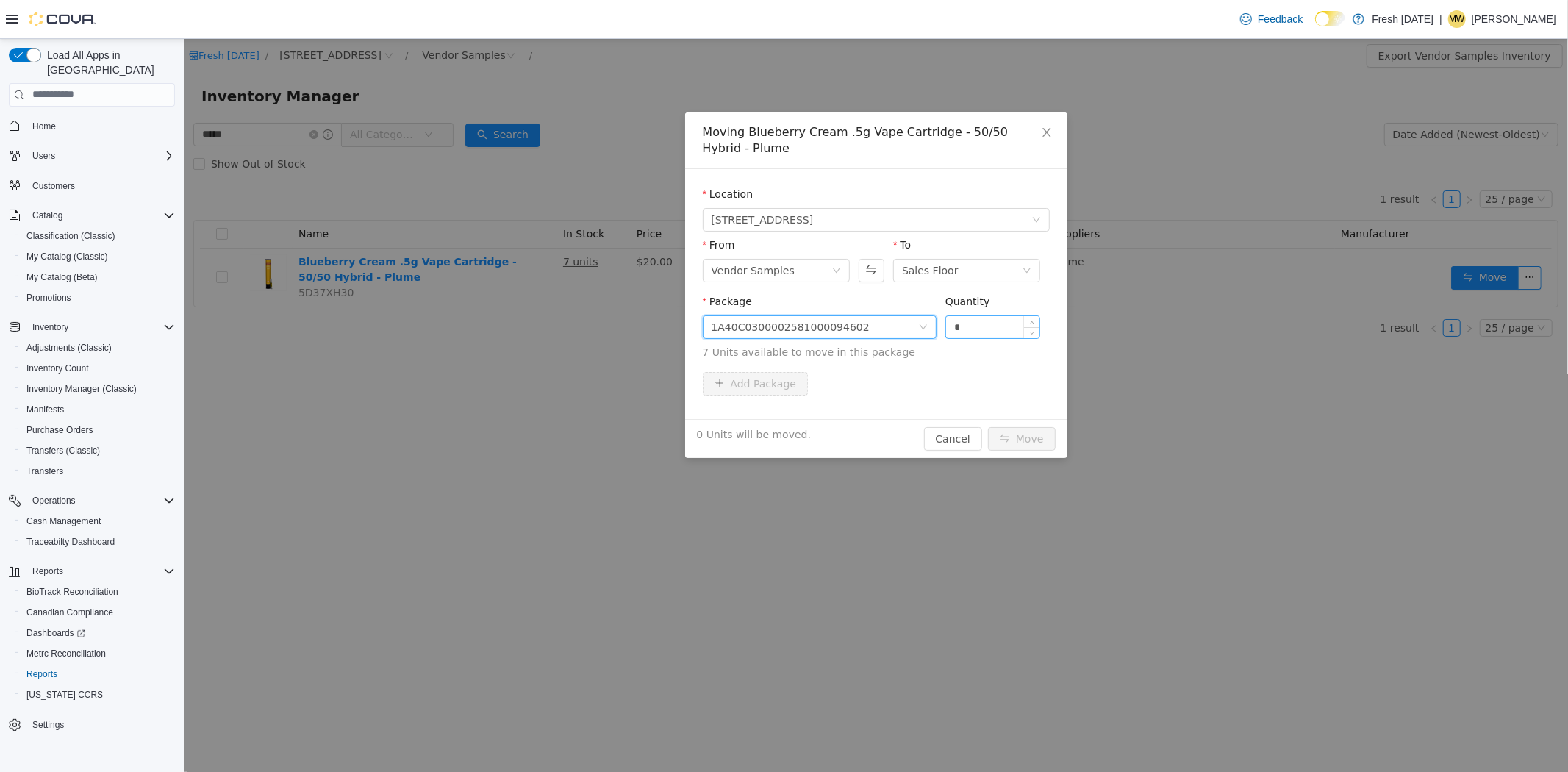
click at [968, 322] on input "*" at bounding box center [992, 326] width 94 height 22
type input "**"
click at [987, 426] on button "Move" at bounding box center [1021, 438] width 68 height 23
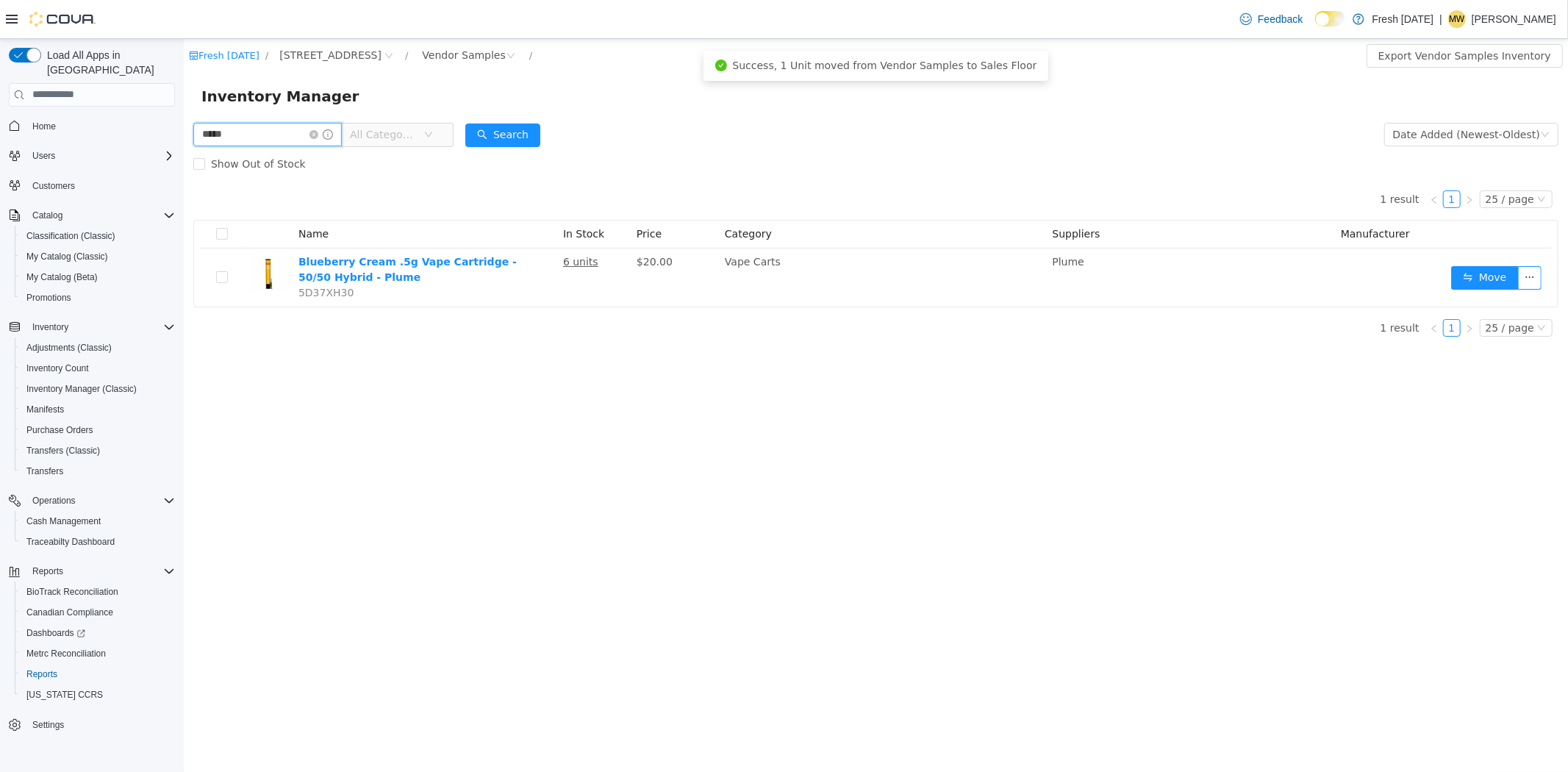
drag, startPoint x: 235, startPoint y: 139, endPoint x: 180, endPoint y: 148, distance: 55.7
click at [183, 148] on html "Fresh Karma / 1407 Cinnamon Hill Lane / Vendor Samples / Export Vendor Samples …" at bounding box center [875, 405] width 1385 height 734
type input "**********"
click at [535, 132] on button "Search" at bounding box center [502, 134] width 75 height 23
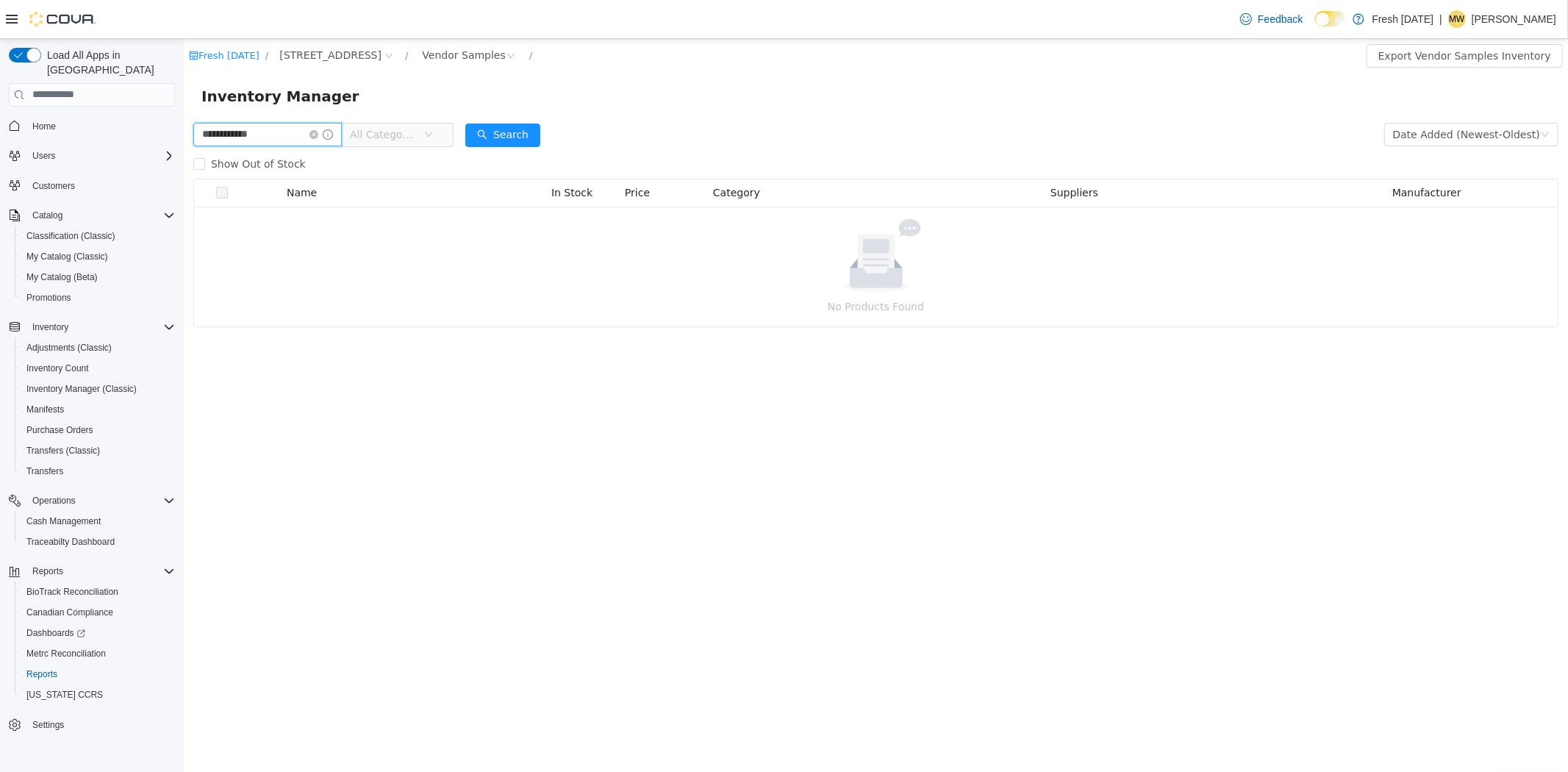
click at [282, 140] on input "**********" at bounding box center [267, 134] width 148 height 23
click at [318, 133] on icon "icon: close-circle" at bounding box center [313, 134] width 9 height 9
click at [269, 139] on input "text" at bounding box center [260, 134] width 135 height 23
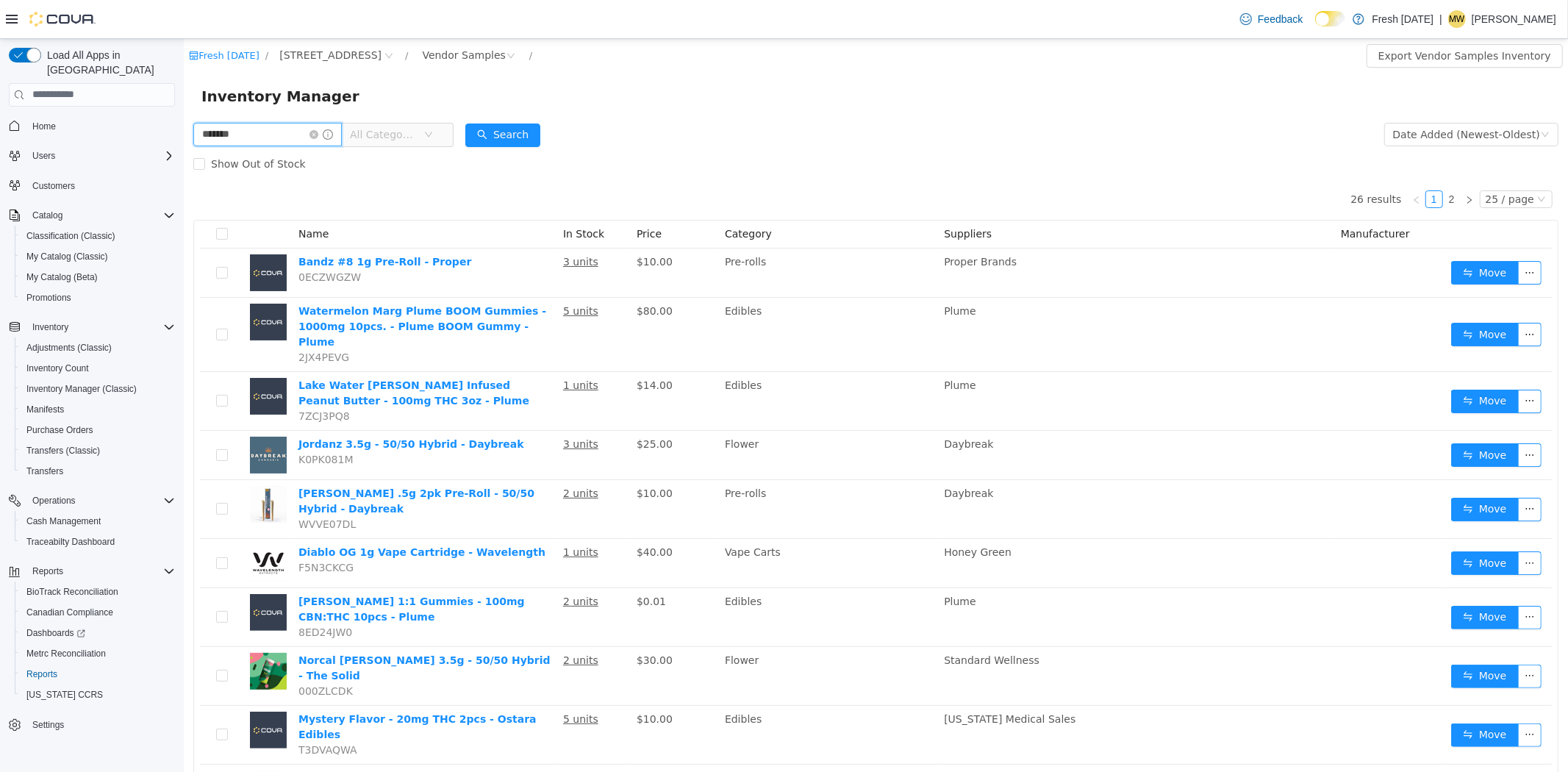
type input "**********"
click at [458, 50] on div "Vendor Samples" at bounding box center [463, 54] width 83 height 22
click at [470, 92] on li "All Rooms" at bounding box center [469, 84] width 99 height 23
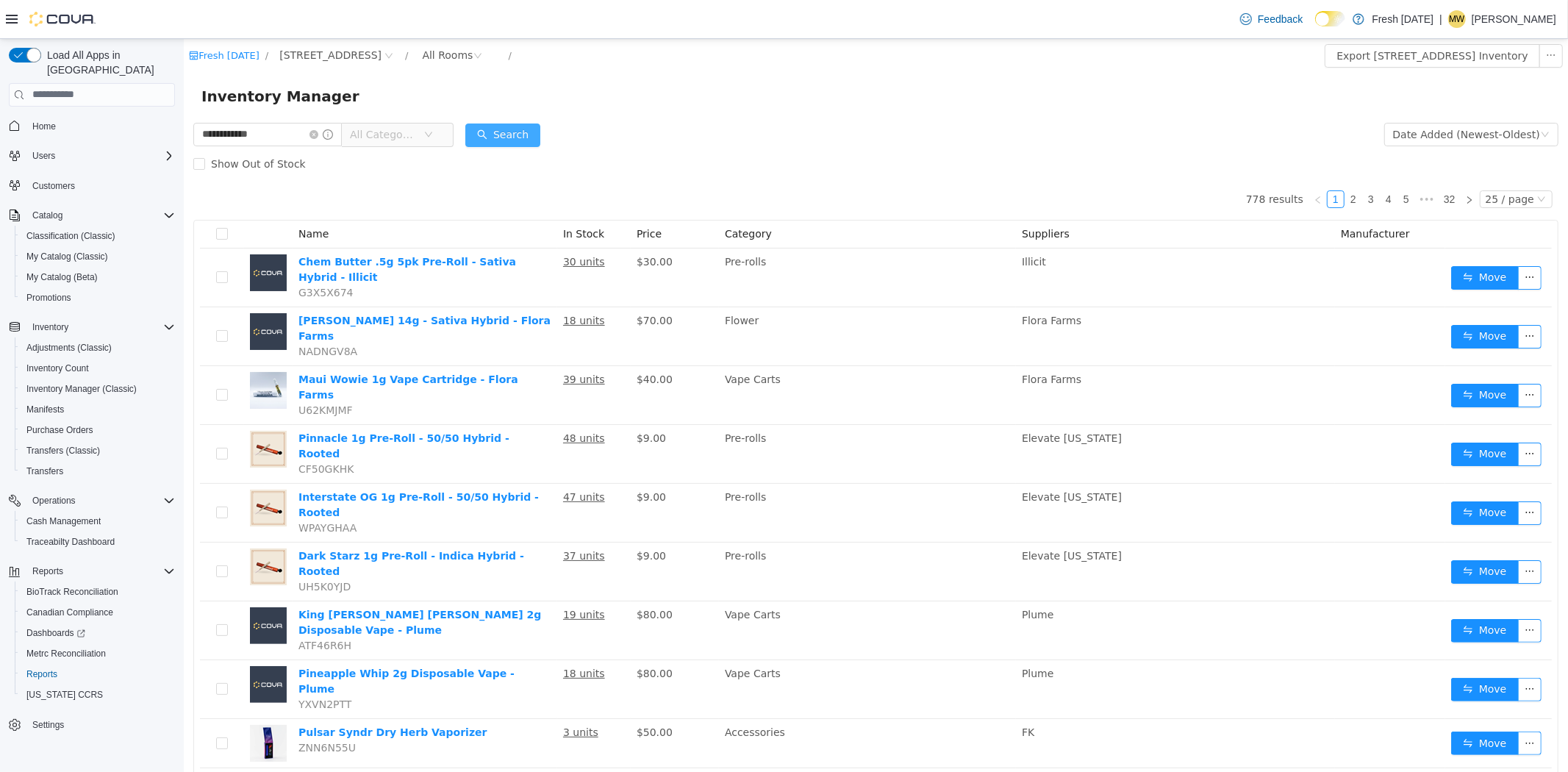
click at [497, 135] on button "Search" at bounding box center [502, 134] width 75 height 23
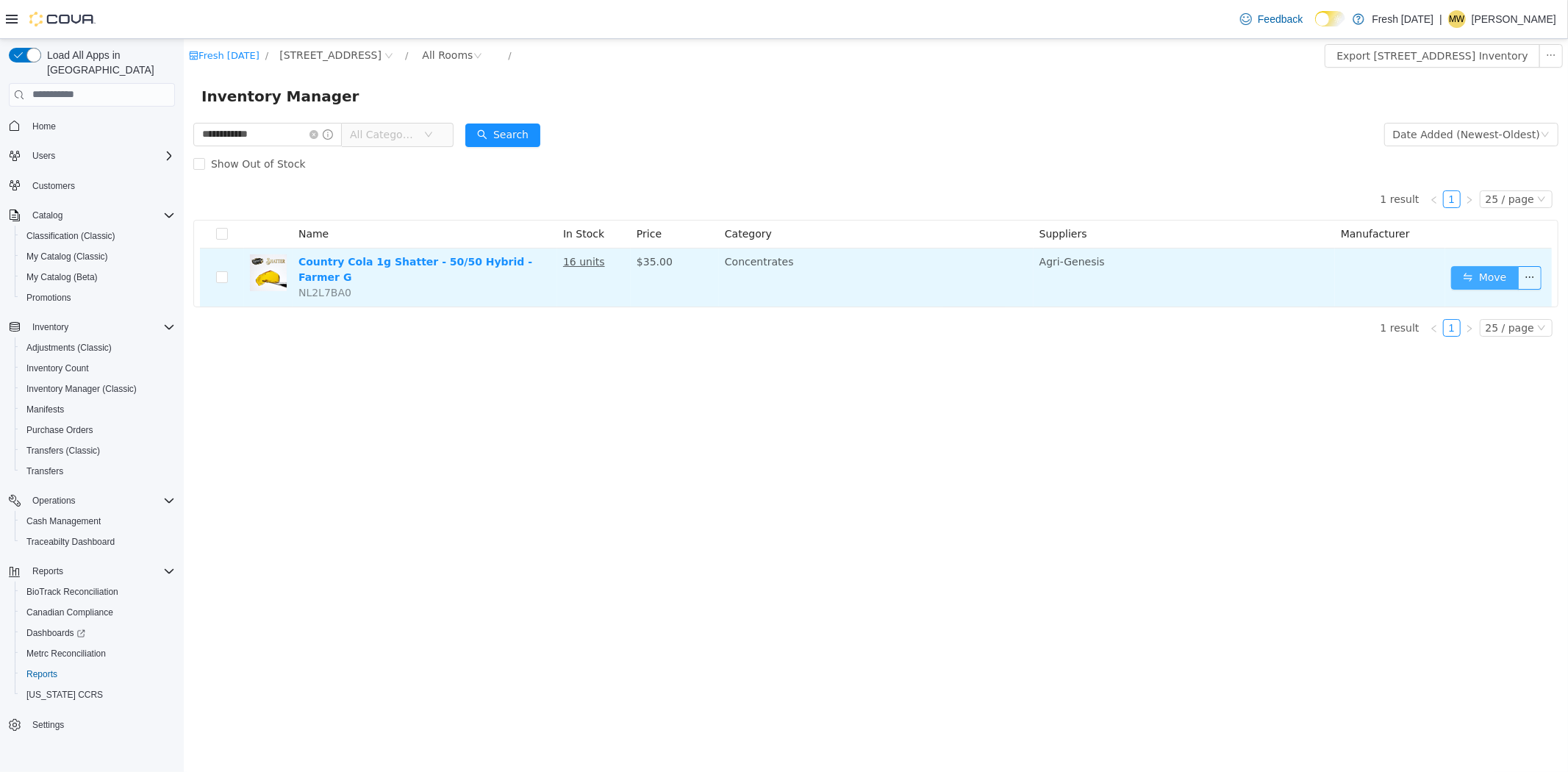
click at [1476, 274] on button "Move" at bounding box center [1485, 277] width 68 height 23
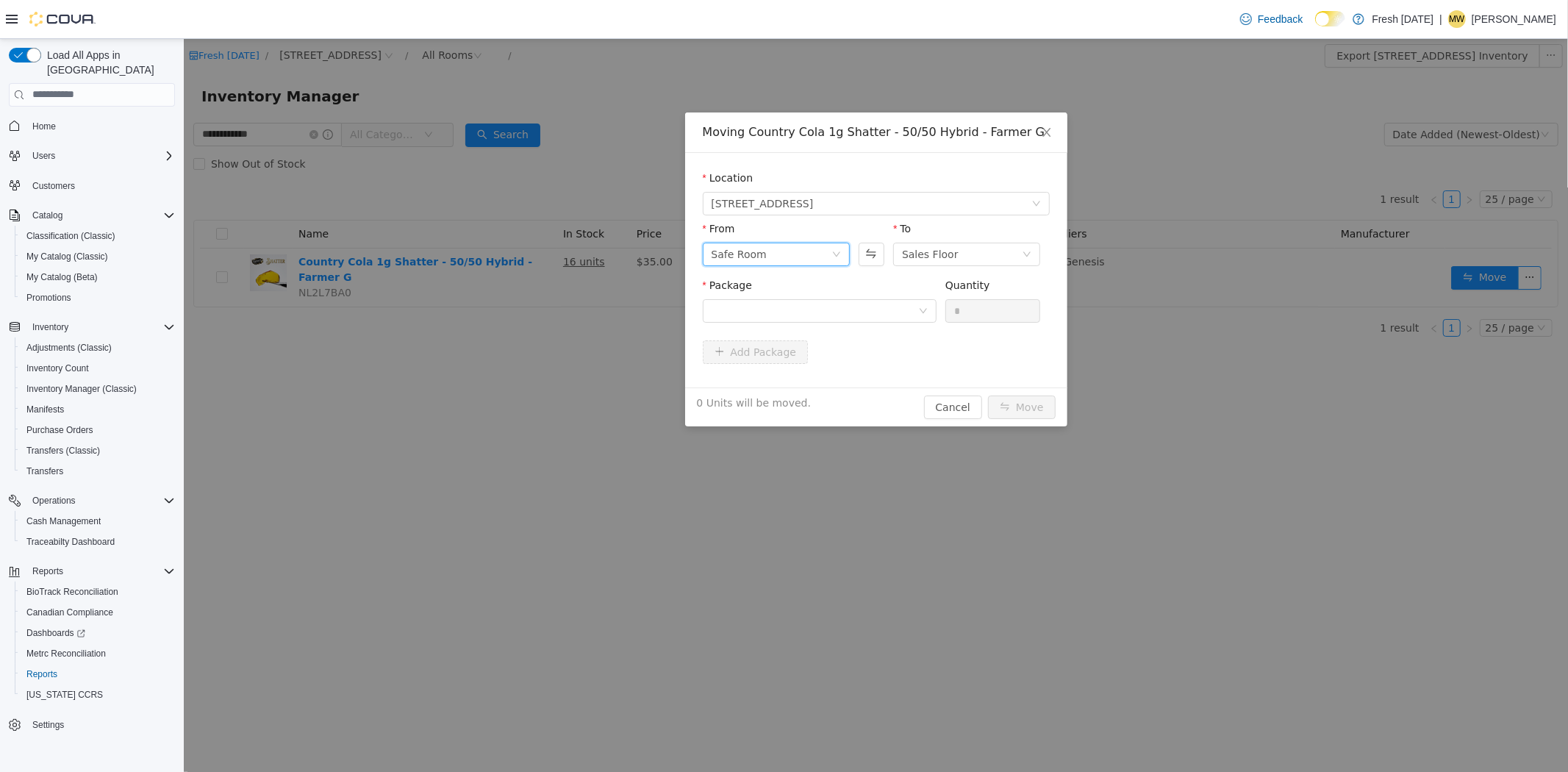
click at [790, 260] on div "Safe Room" at bounding box center [771, 253] width 120 height 22
click at [781, 373] on li "Vendor Samples" at bounding box center [775, 377] width 147 height 23
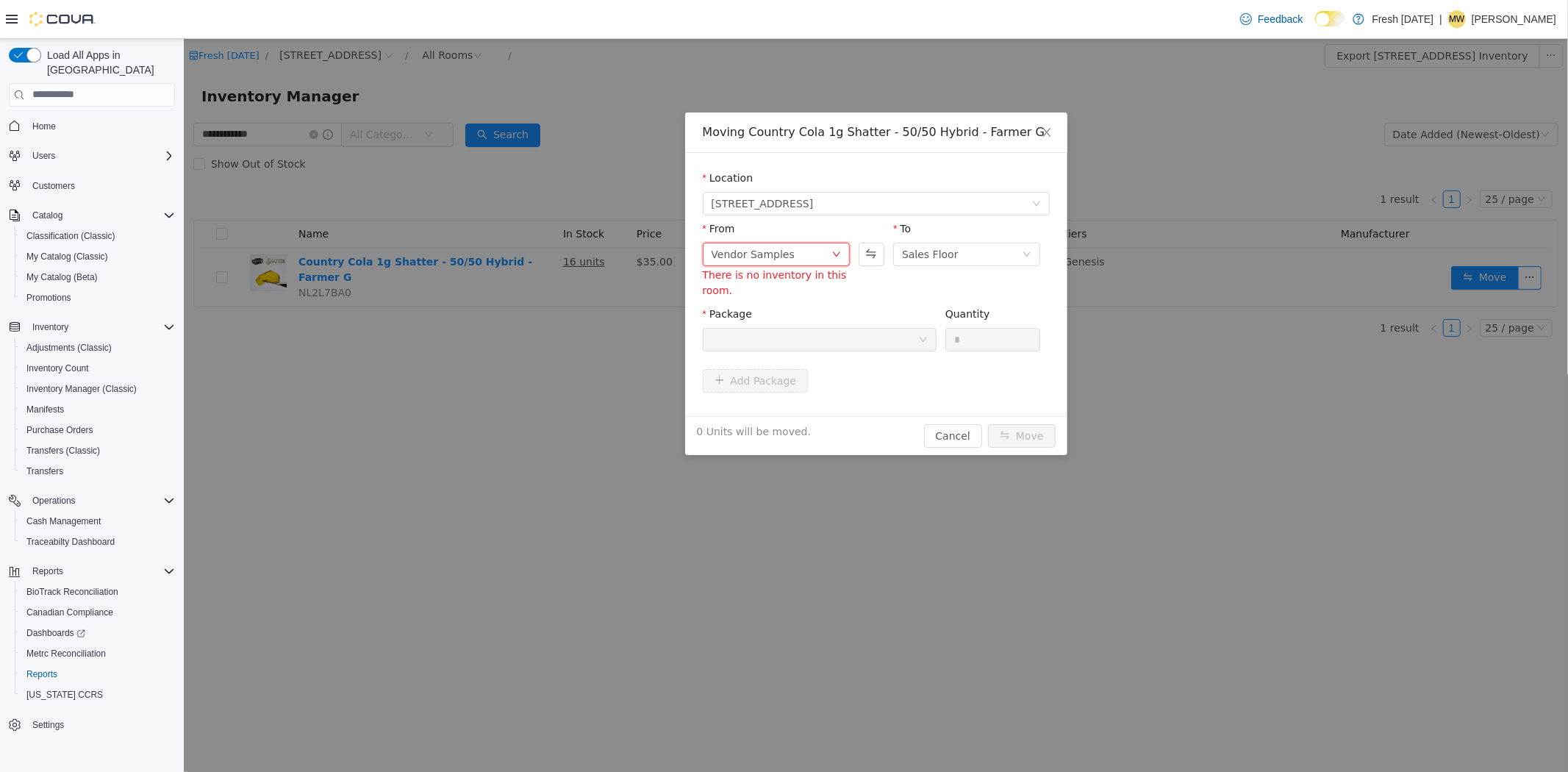
click at [871, 339] on div at bounding box center [814, 339] width 207 height 22
click at [796, 247] on div "Vendor Samples" at bounding box center [771, 253] width 120 height 22
click at [770, 320] on li "Safe Room" at bounding box center [775, 330] width 147 height 23
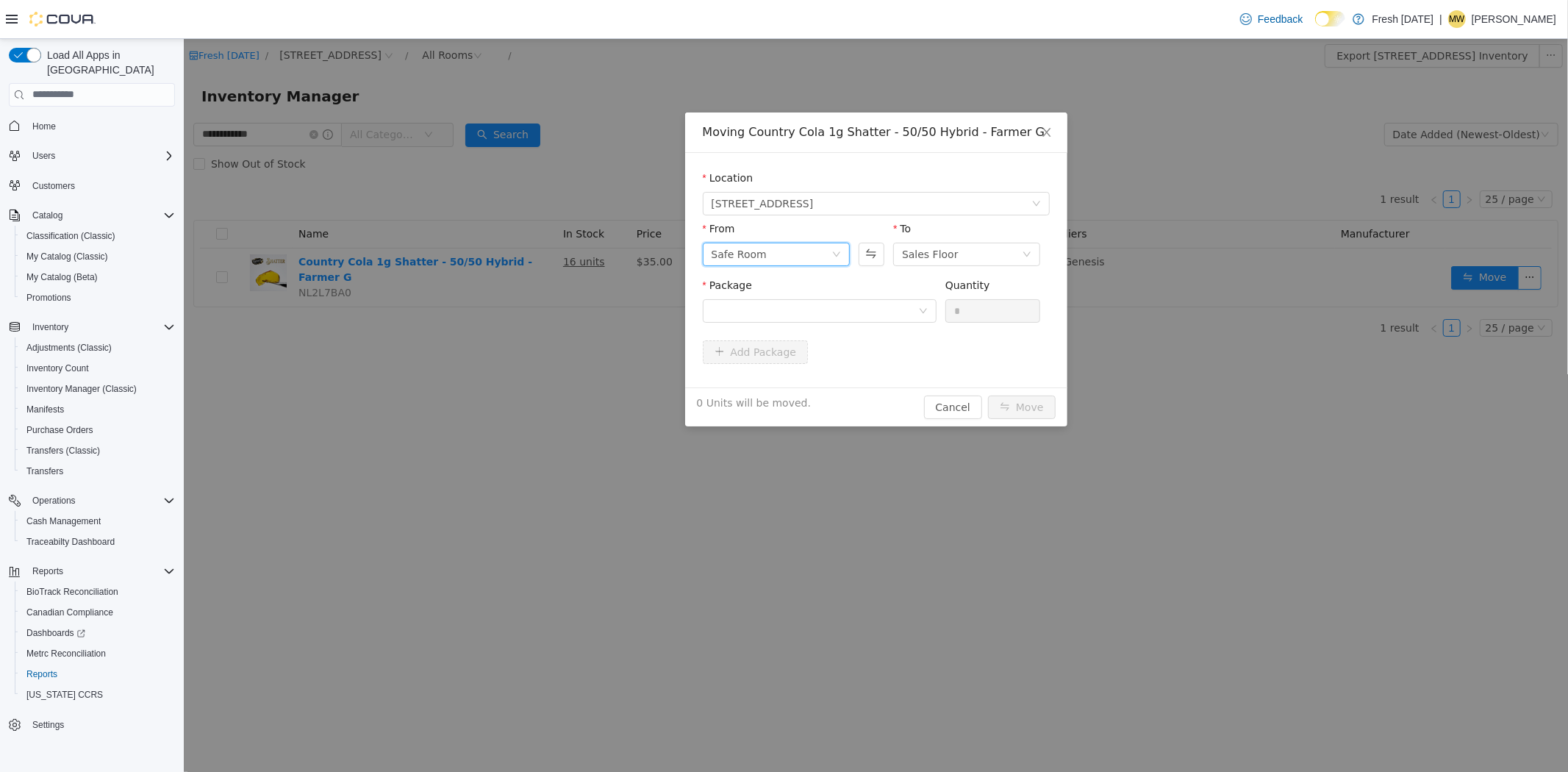
click at [874, 329] on div "Package Quantity *" at bounding box center [876, 305] width 347 height 56
click at [879, 324] on div "Package" at bounding box center [819, 302] width 234 height 50
click at [880, 320] on div at bounding box center [814, 310] width 207 height 22
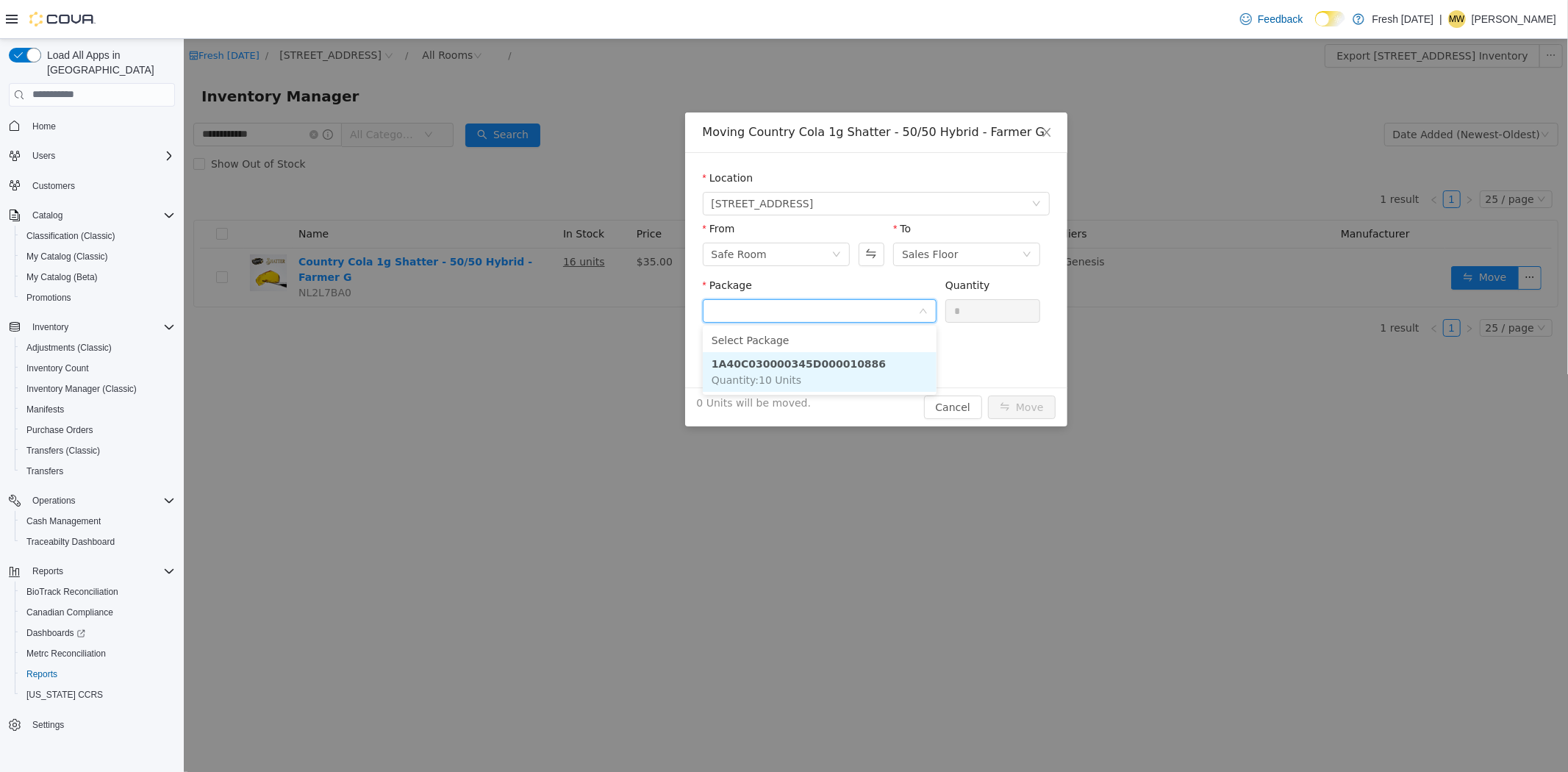
click at [874, 373] on li "1A40C030000345D000010886 Quantity : 10 Units" at bounding box center [819, 372] width 234 height 40
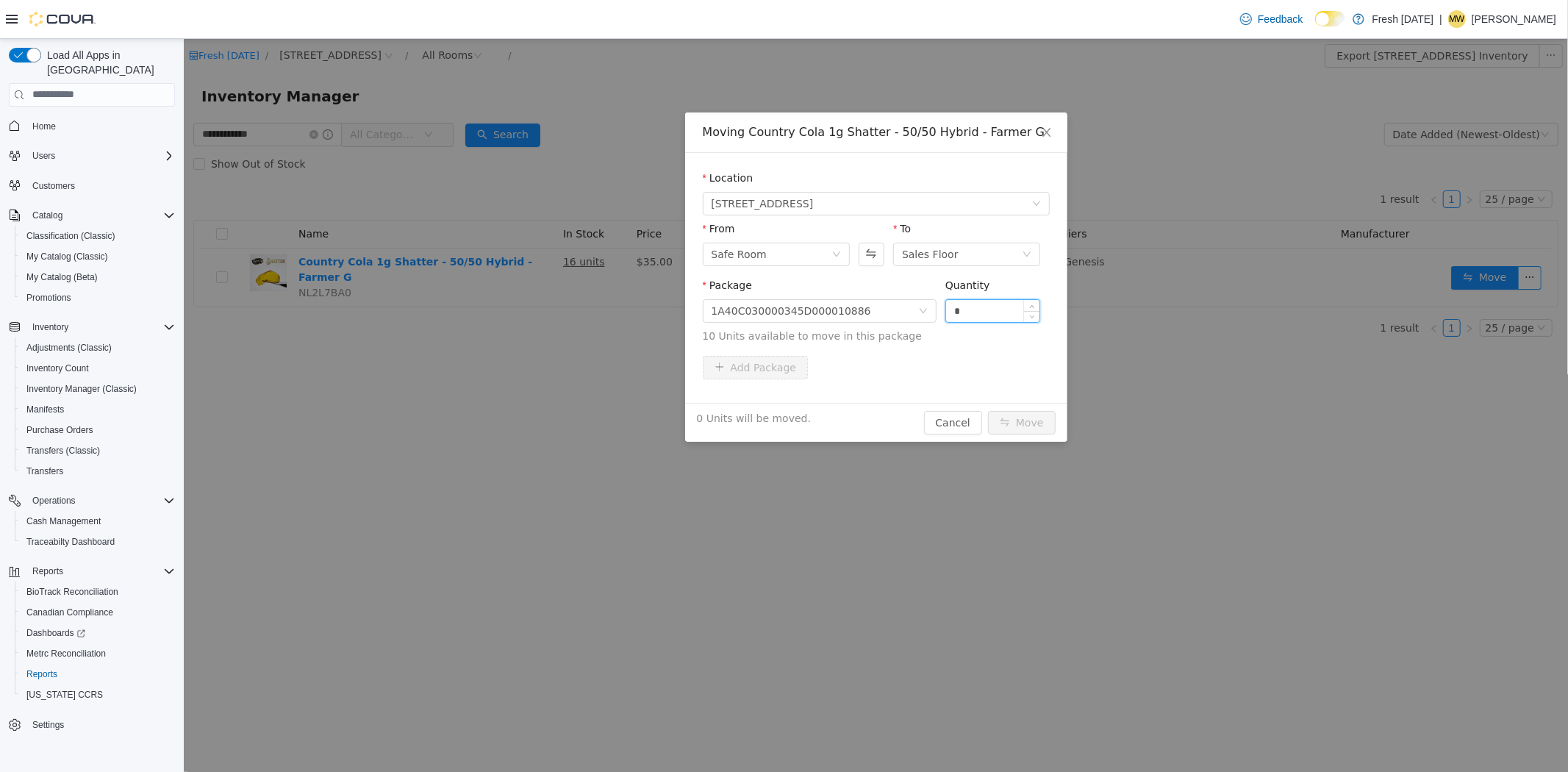
click at [976, 316] on input "*" at bounding box center [992, 310] width 94 height 22
type input "*"
click at [1018, 412] on button "Move" at bounding box center [1021, 422] width 68 height 23
